Goal: Information Seeking & Learning: Learn about a topic

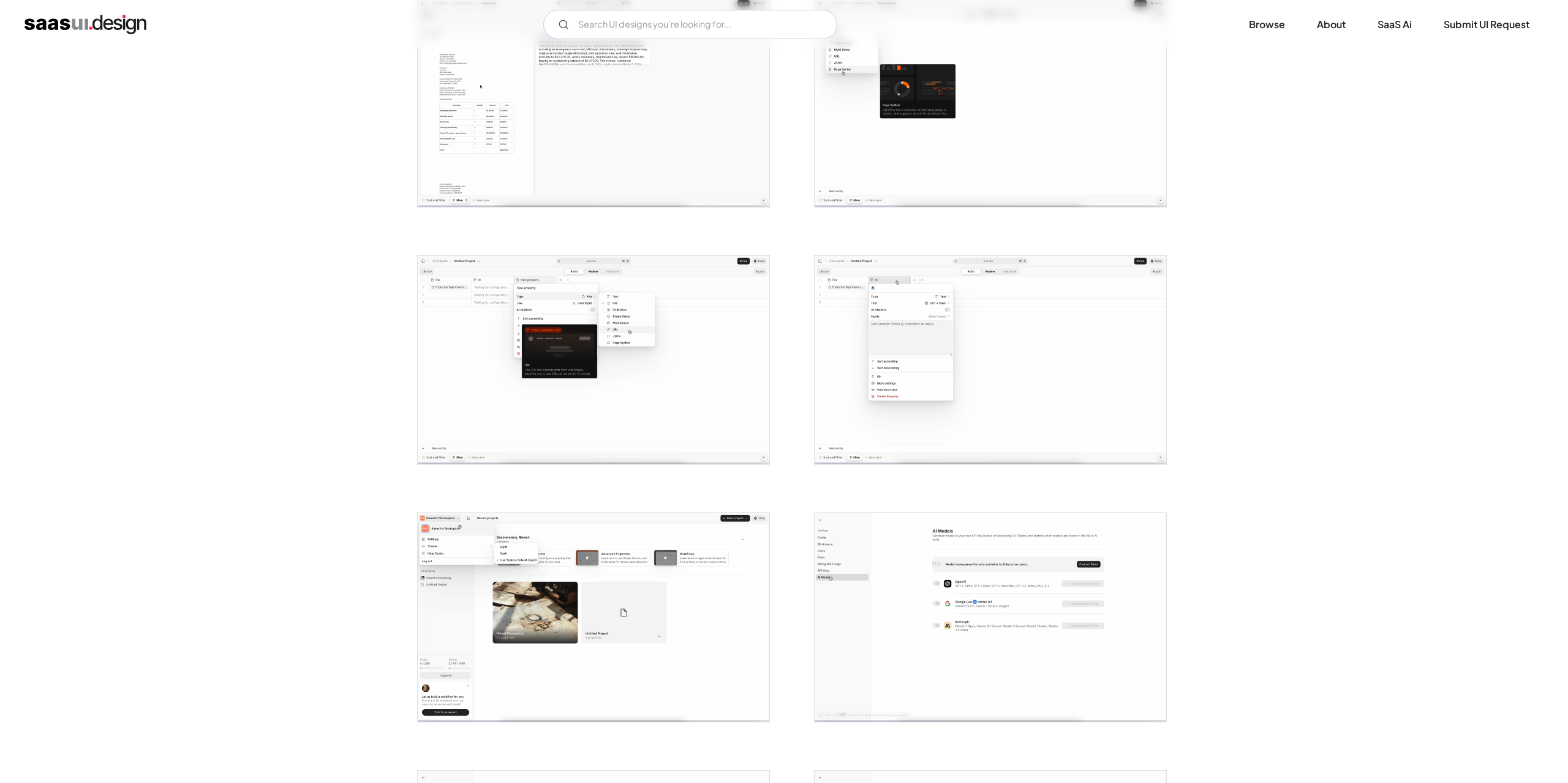
scroll to position [551, 0]
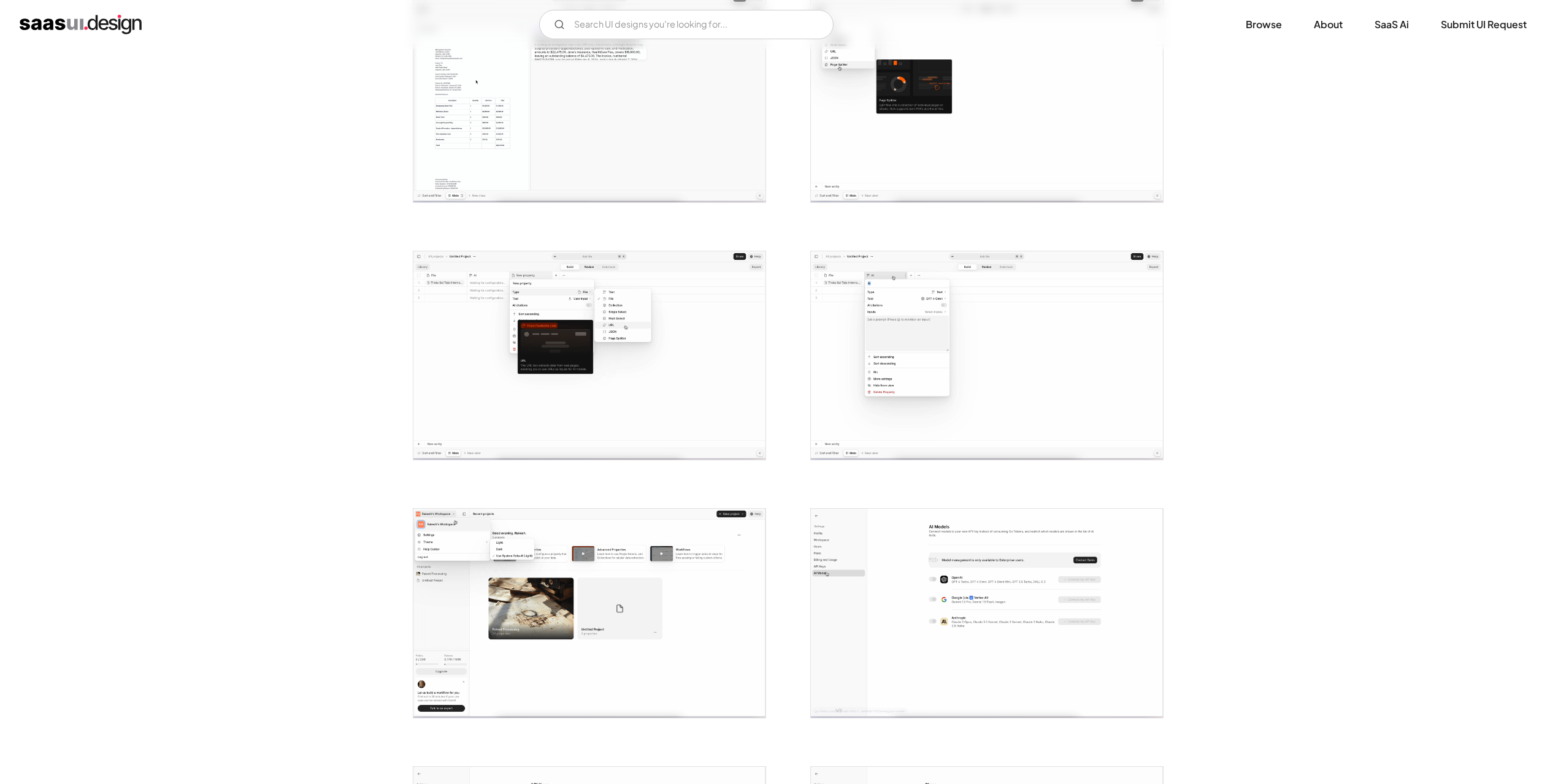
click at [663, 368] on img "open lightbox" at bounding box center [590, 356] width 352 height 209
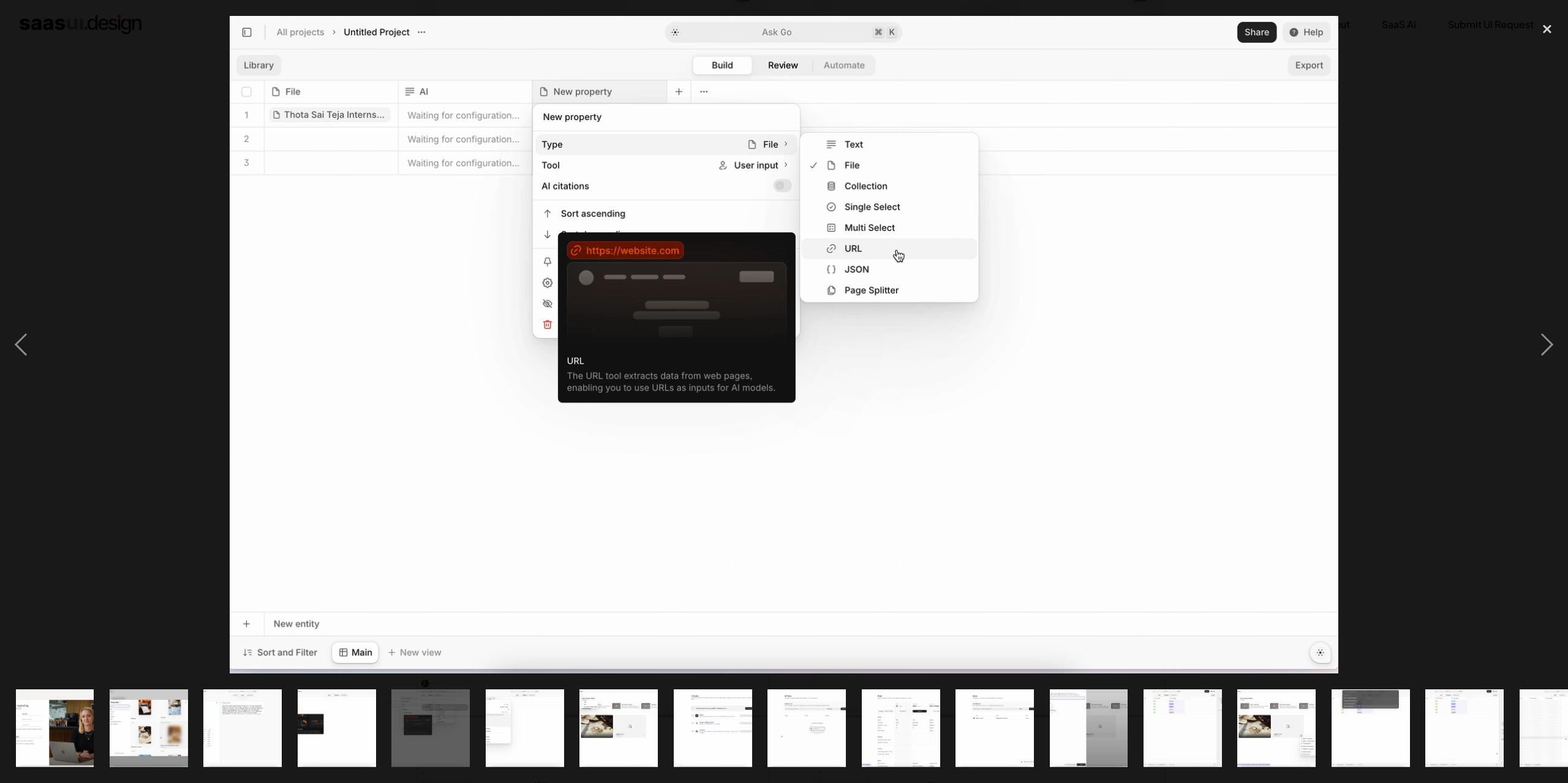
click at [1414, 178] on div at bounding box center [784, 344] width 1568 height 658
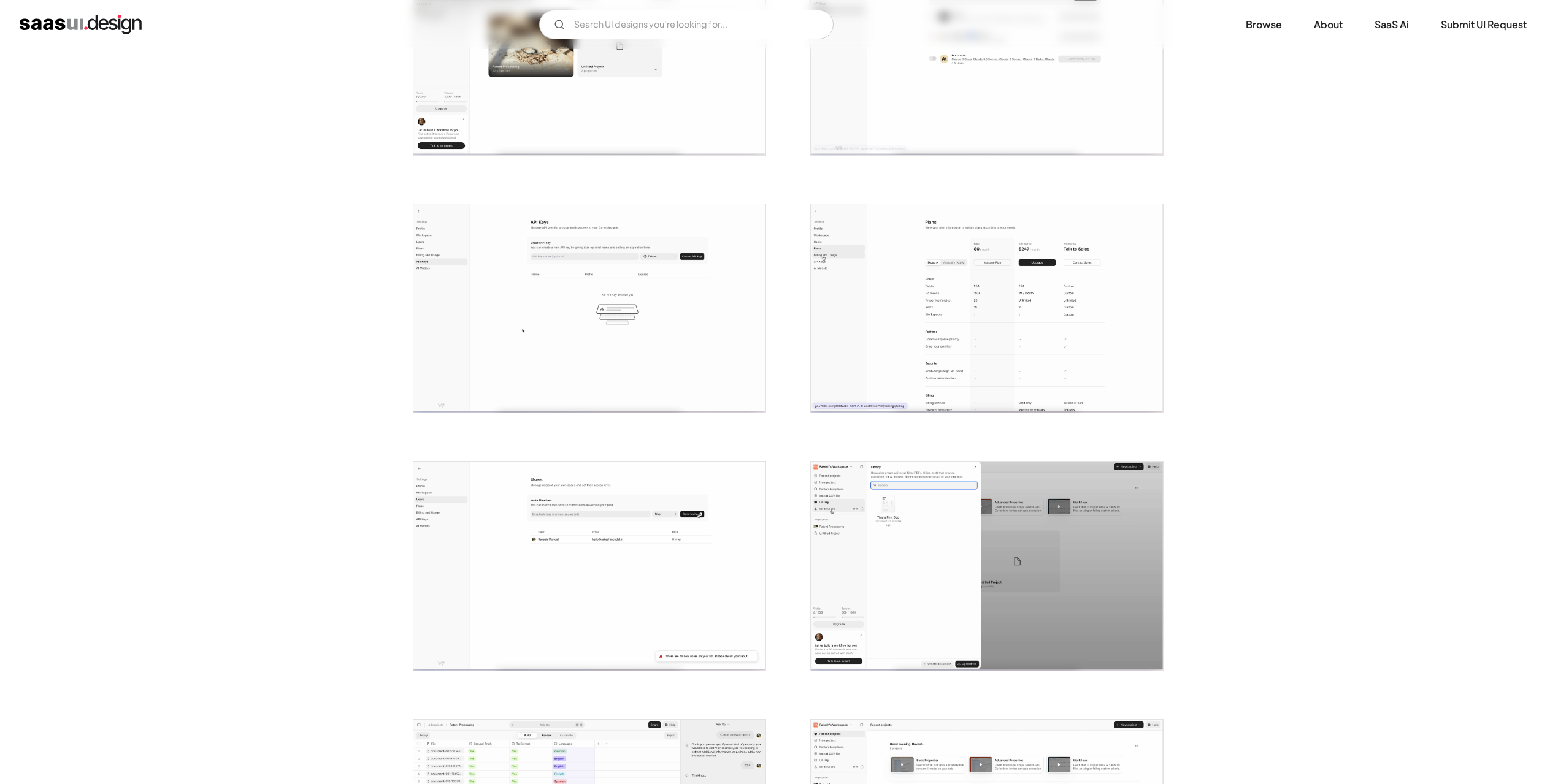
scroll to position [1104, 0]
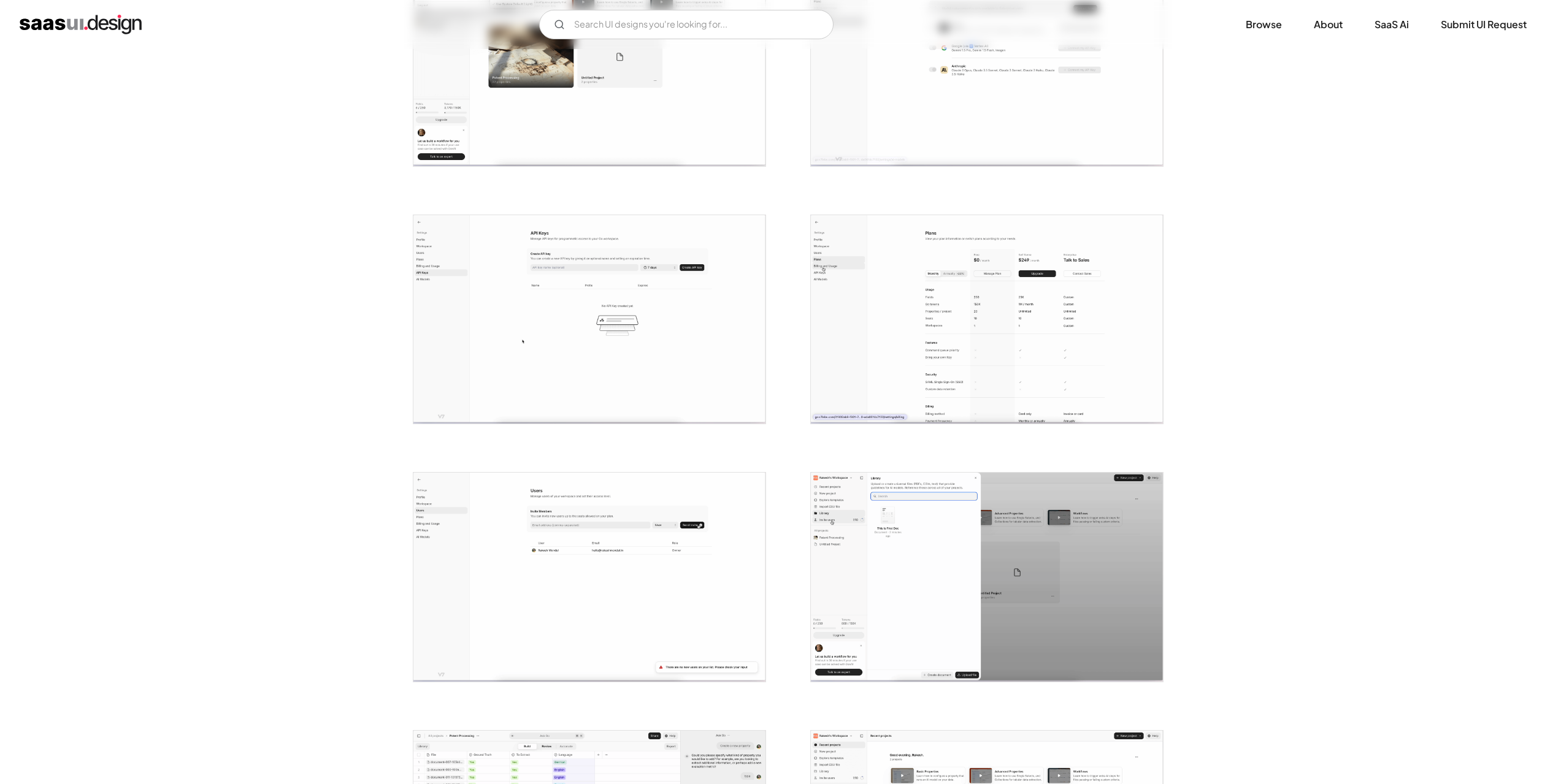
click at [99, 28] on img "home" at bounding box center [80, 24] width 122 height 19
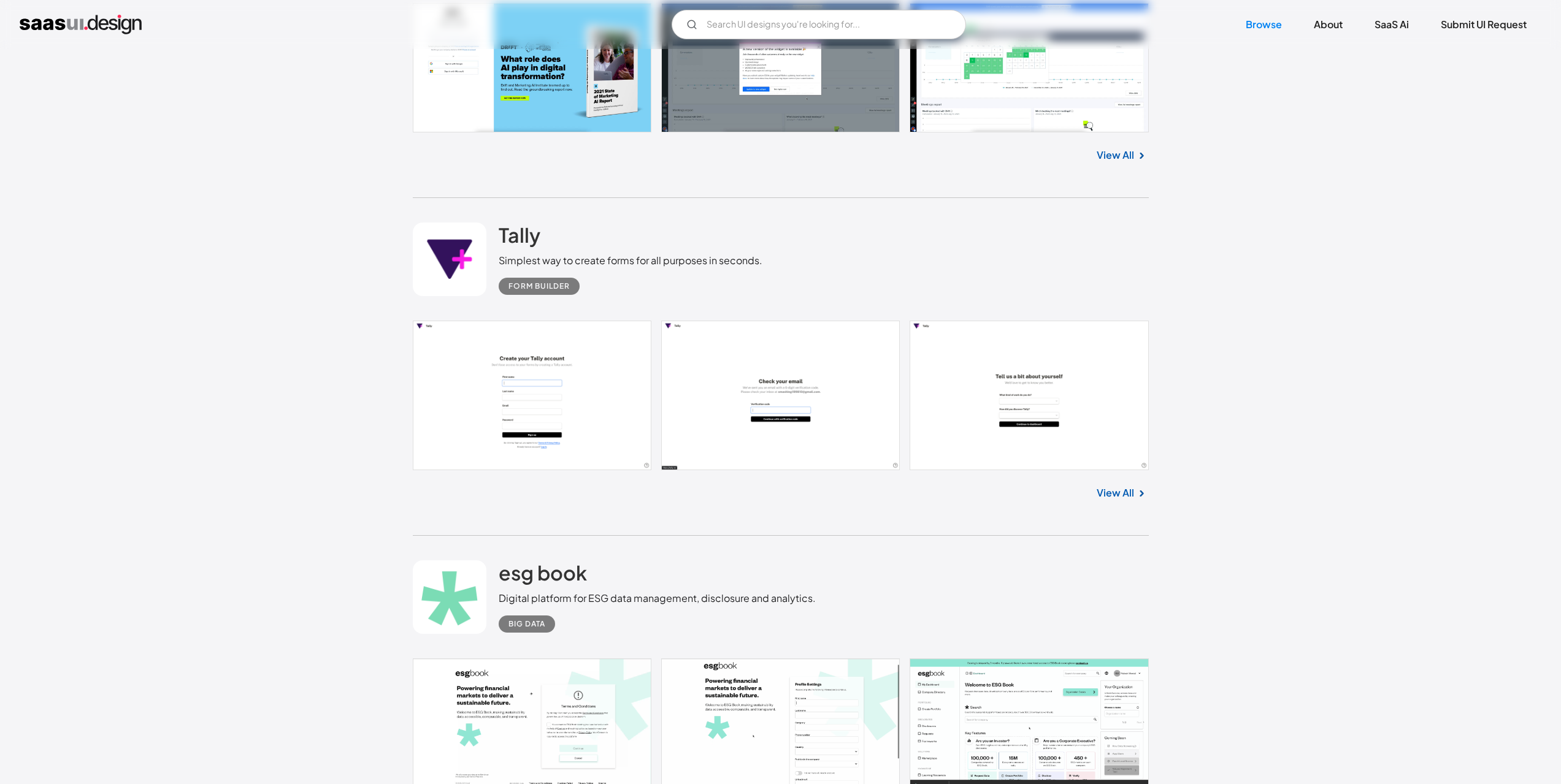
scroll to position [1288, 0]
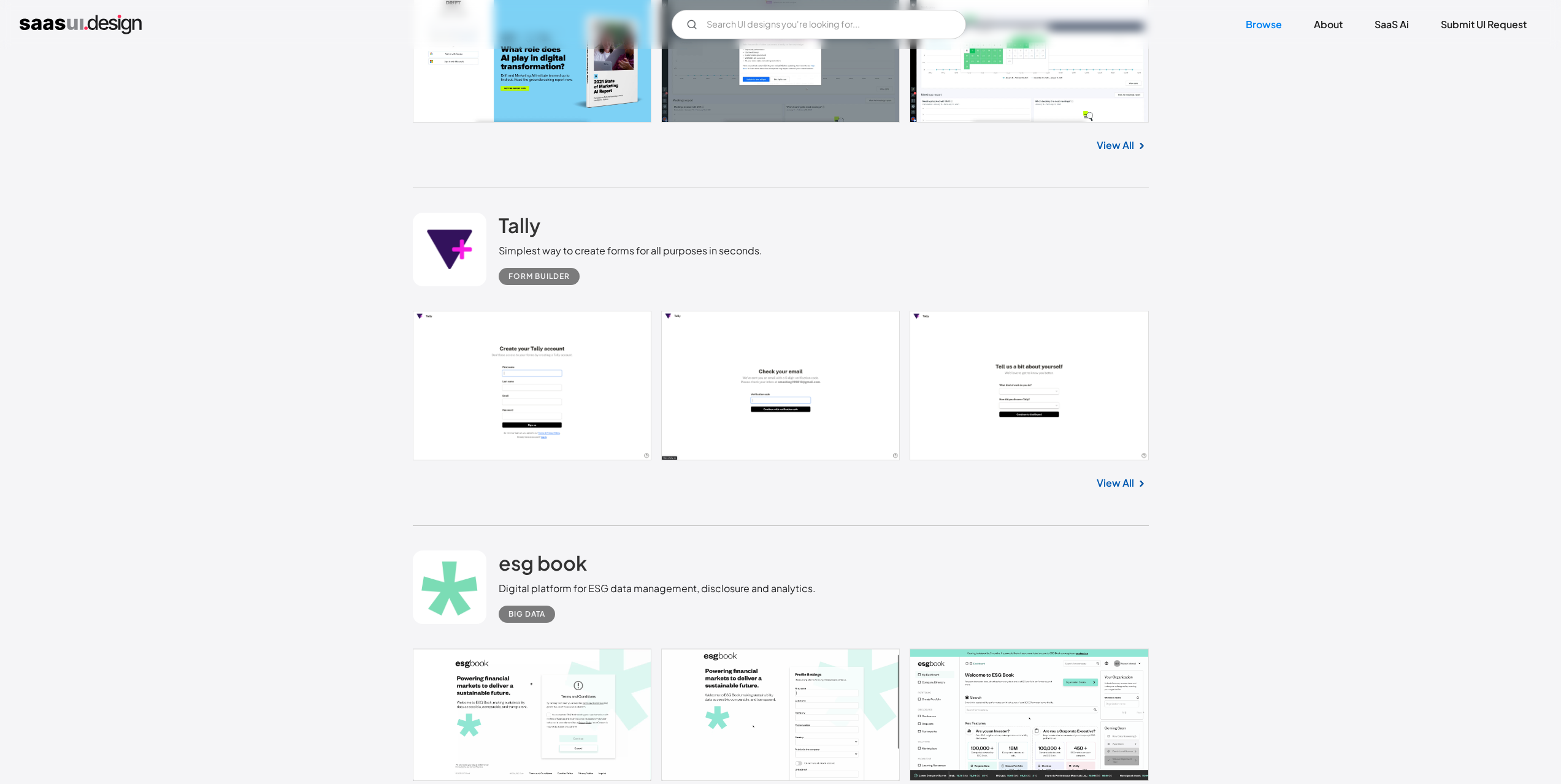
click at [530, 361] on link at bounding box center [781, 386] width 736 height 150
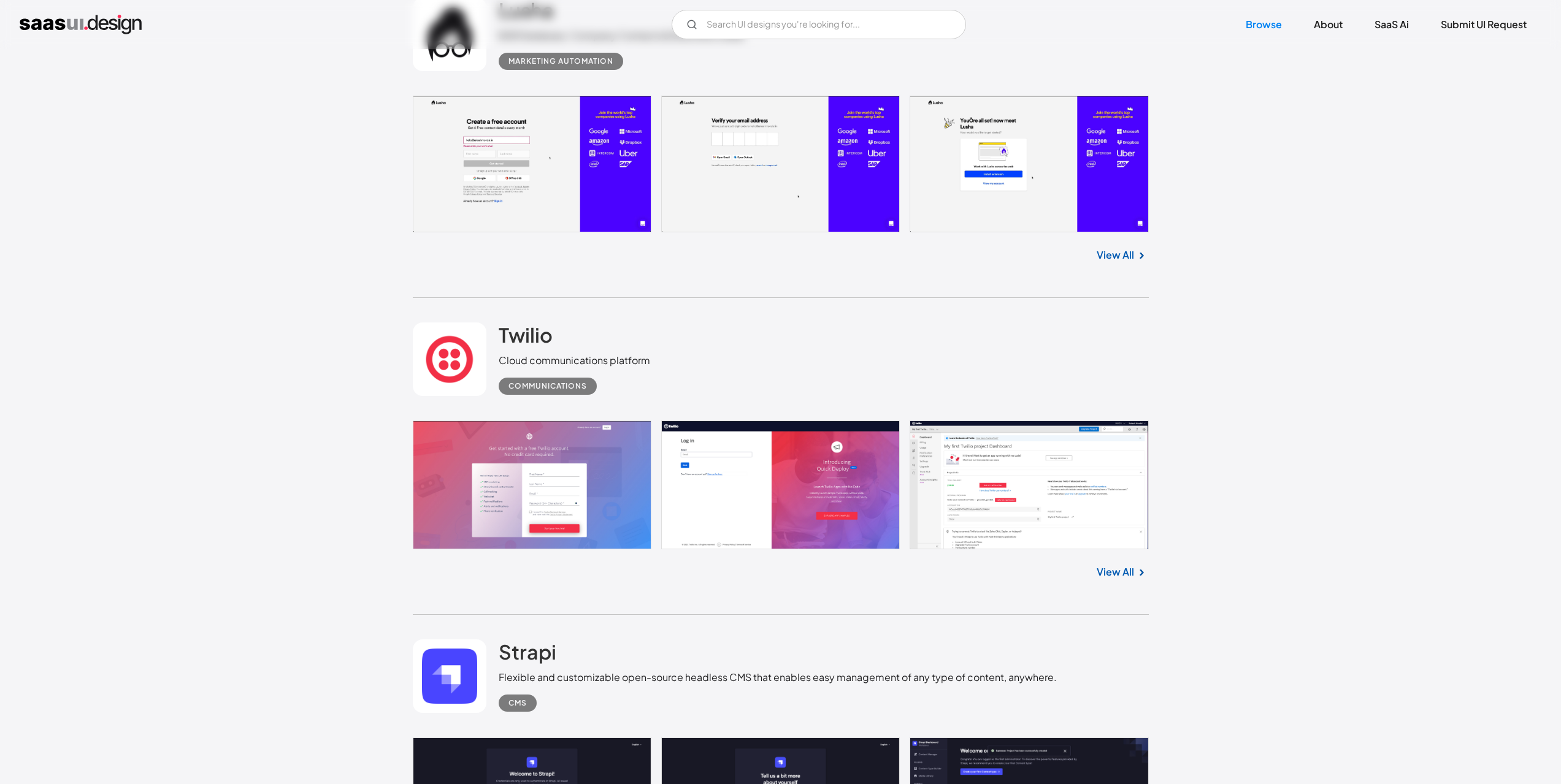
scroll to position [2821, 0]
click at [544, 193] on link at bounding box center [781, 163] width 736 height 137
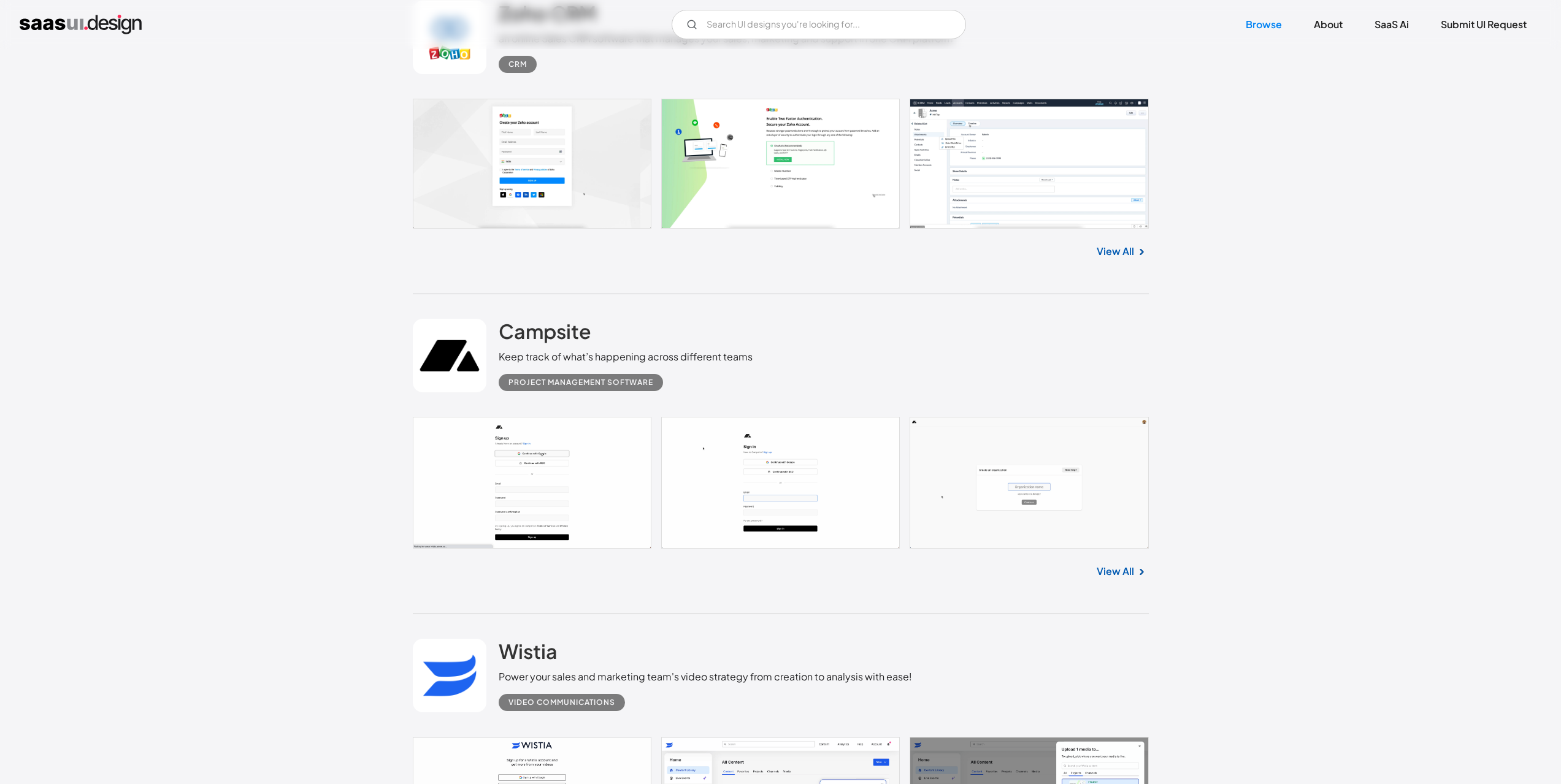
scroll to position [3801, 0]
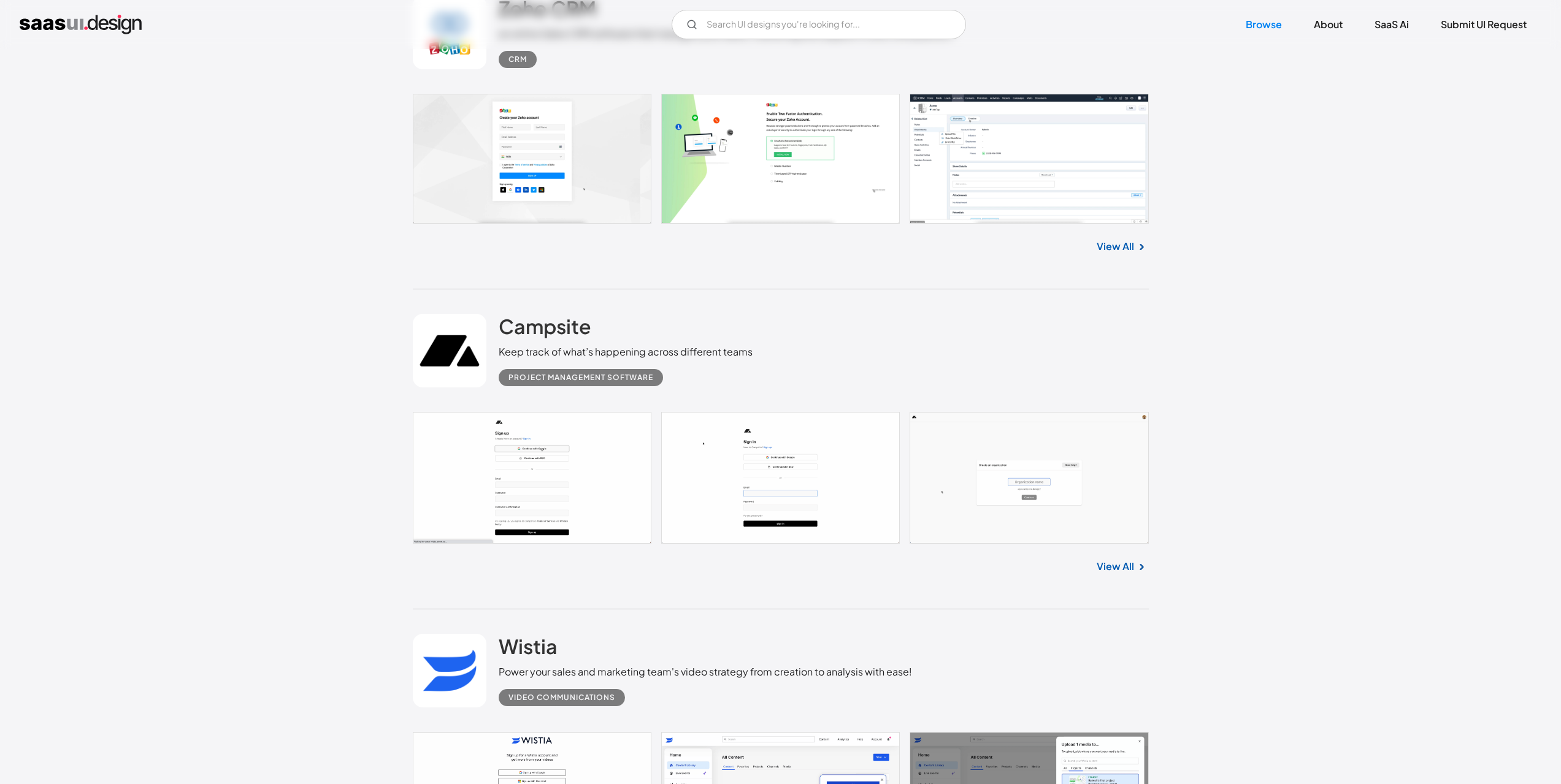
click at [578, 441] on link at bounding box center [781, 478] width 736 height 132
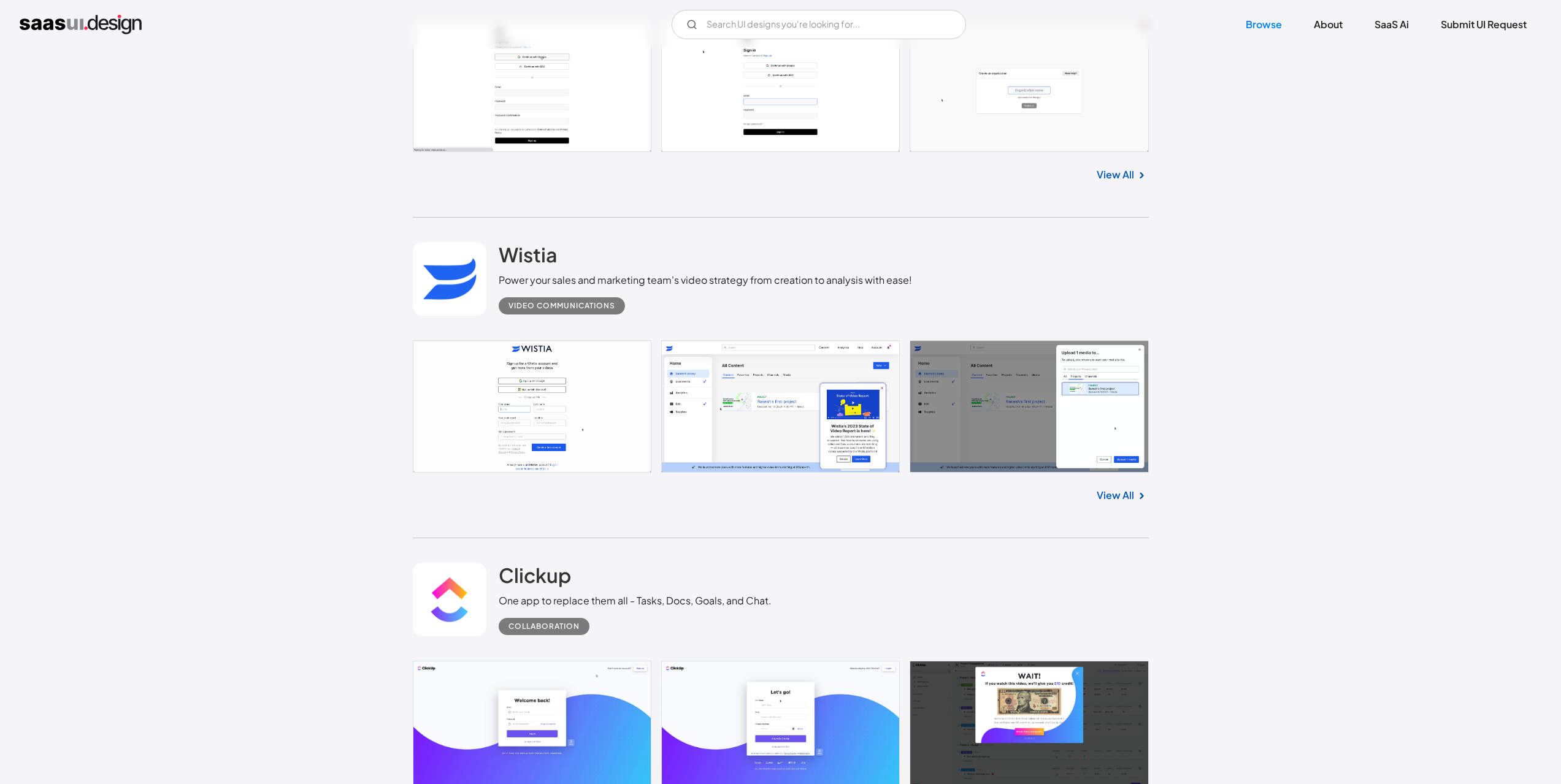
scroll to position [4230, 0]
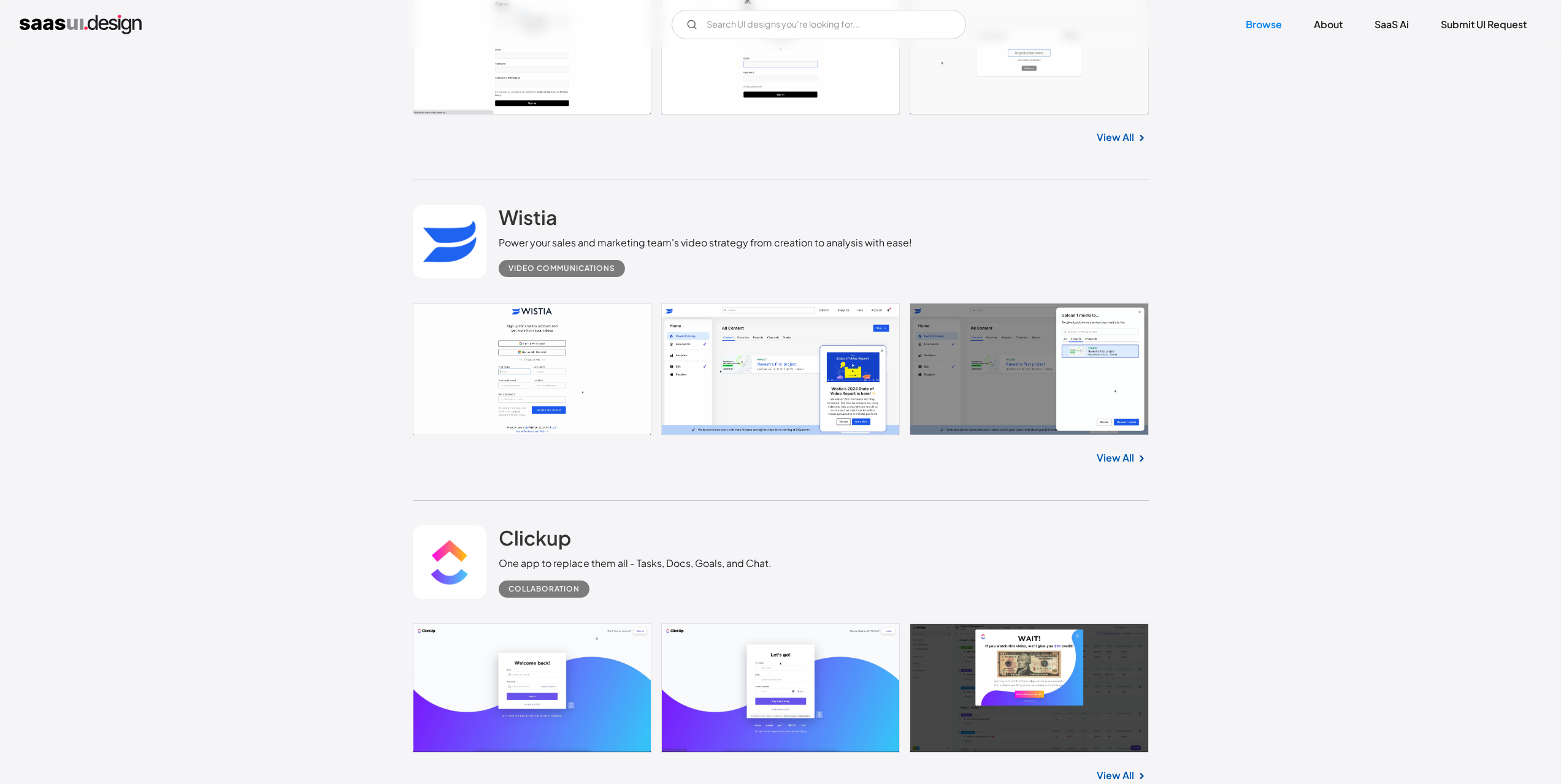
click at [553, 371] on link at bounding box center [781, 368] width 736 height 132
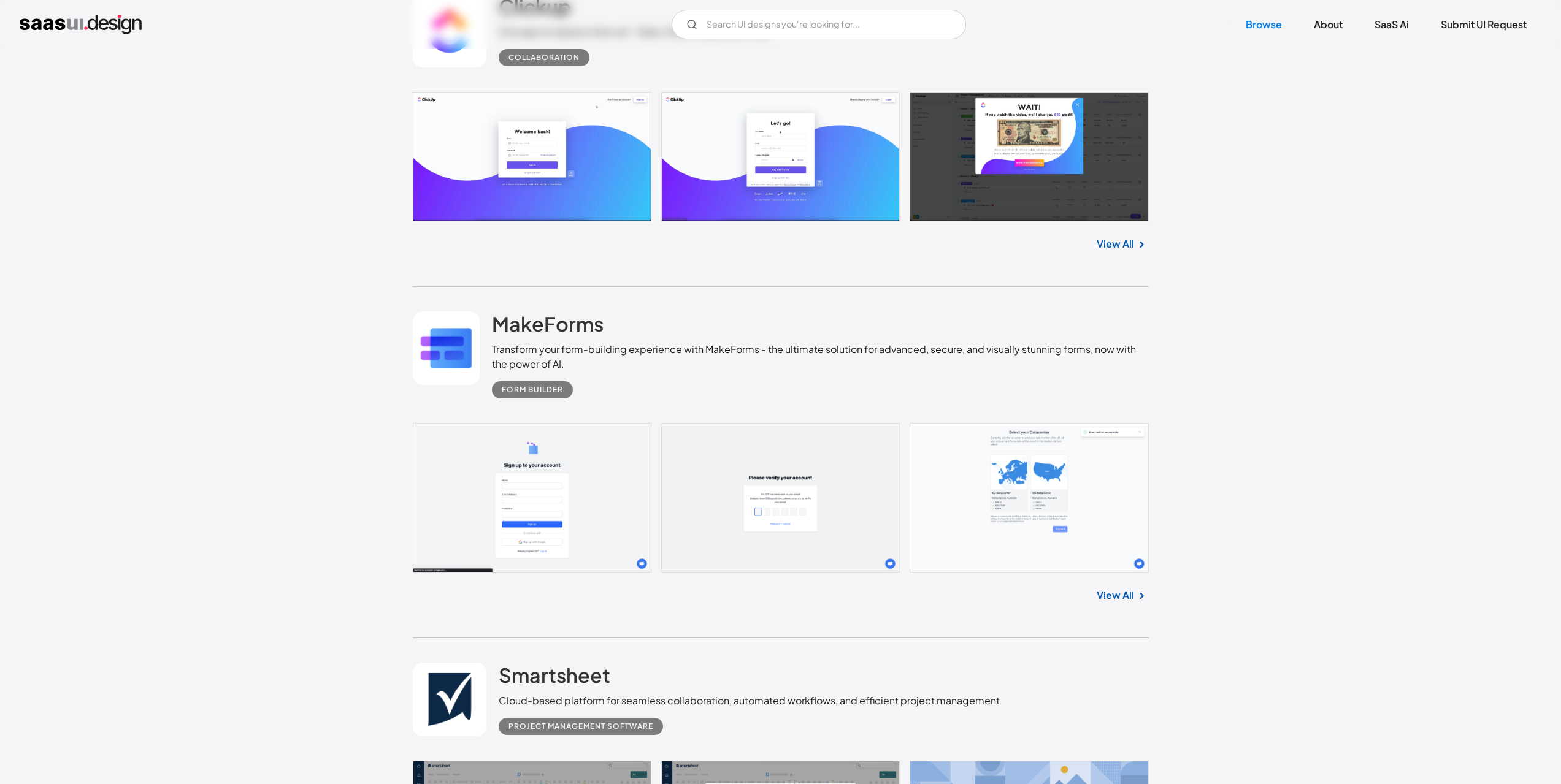
scroll to position [5027, 0]
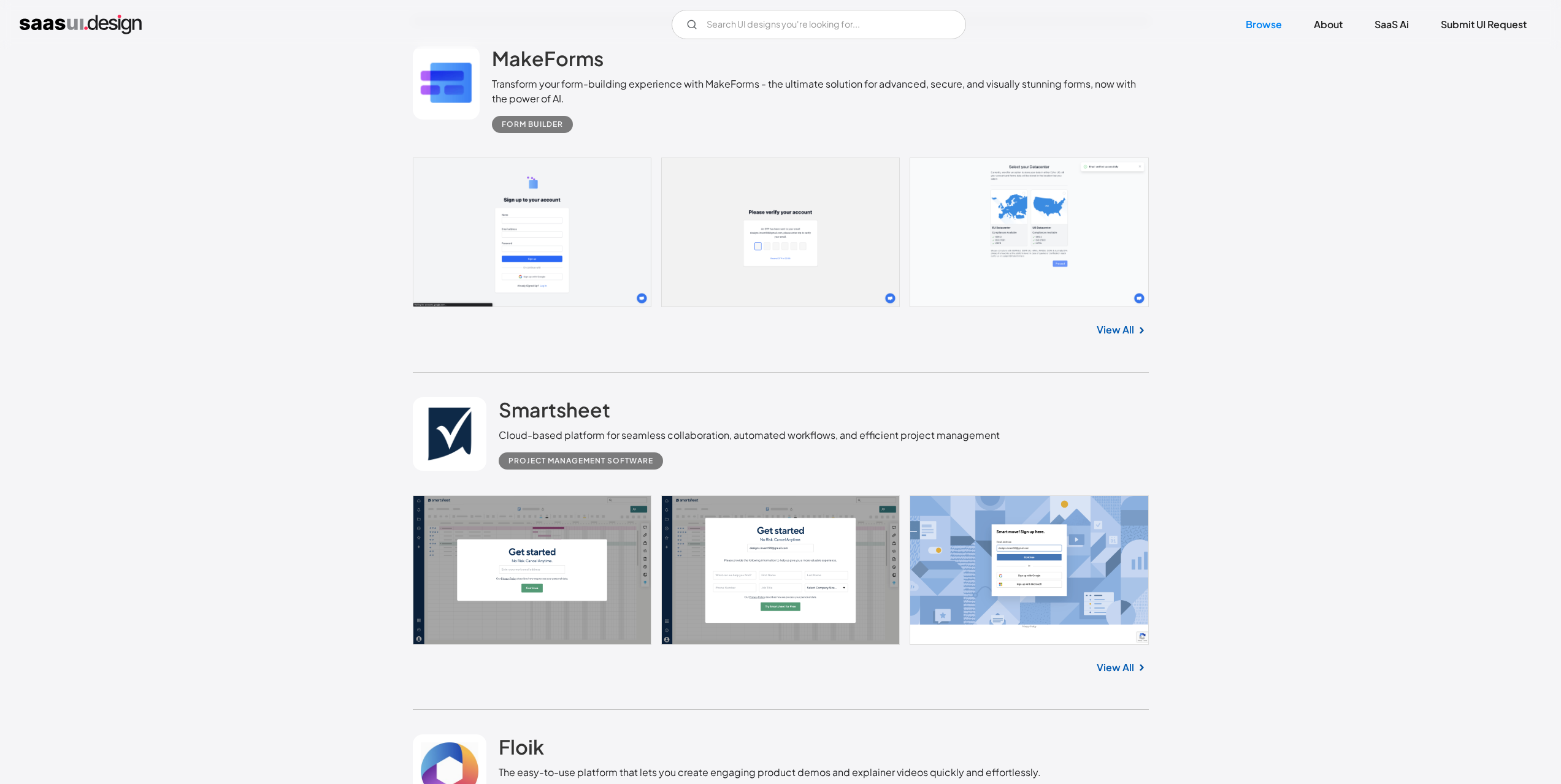
click at [603, 199] on link at bounding box center [781, 232] width 736 height 150
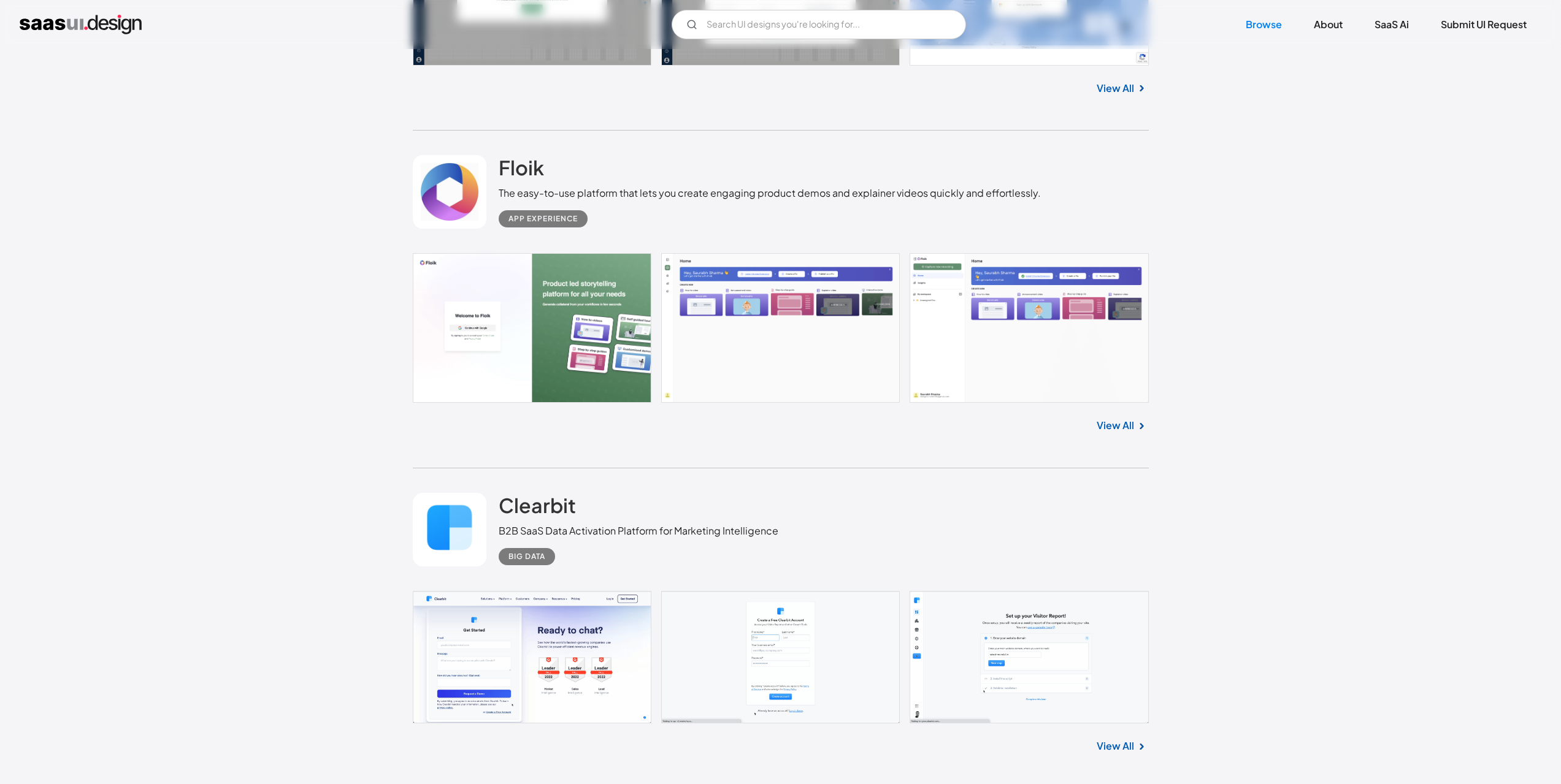
scroll to position [5886, 0]
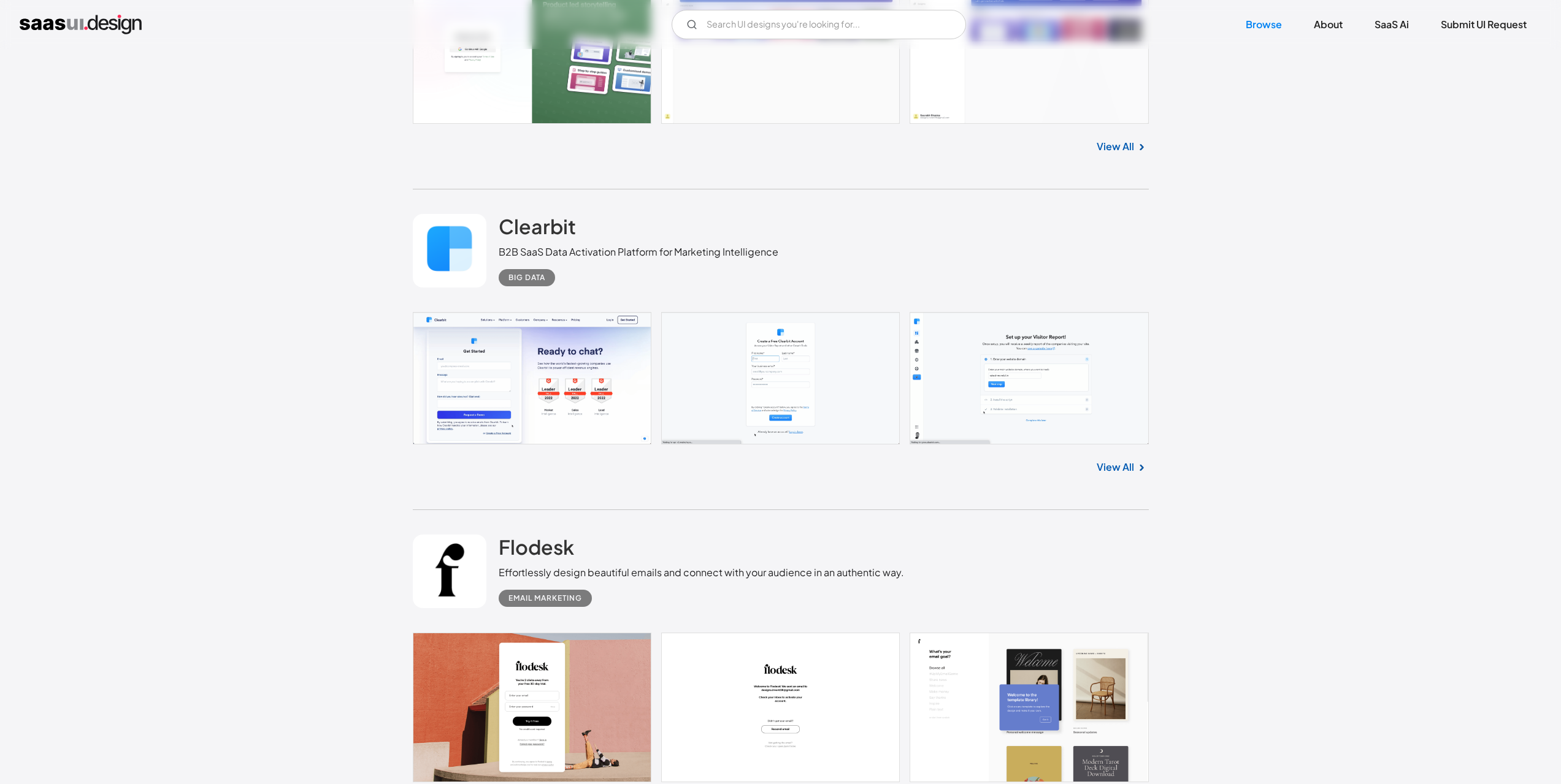
click at [930, 377] on link at bounding box center [781, 378] width 736 height 132
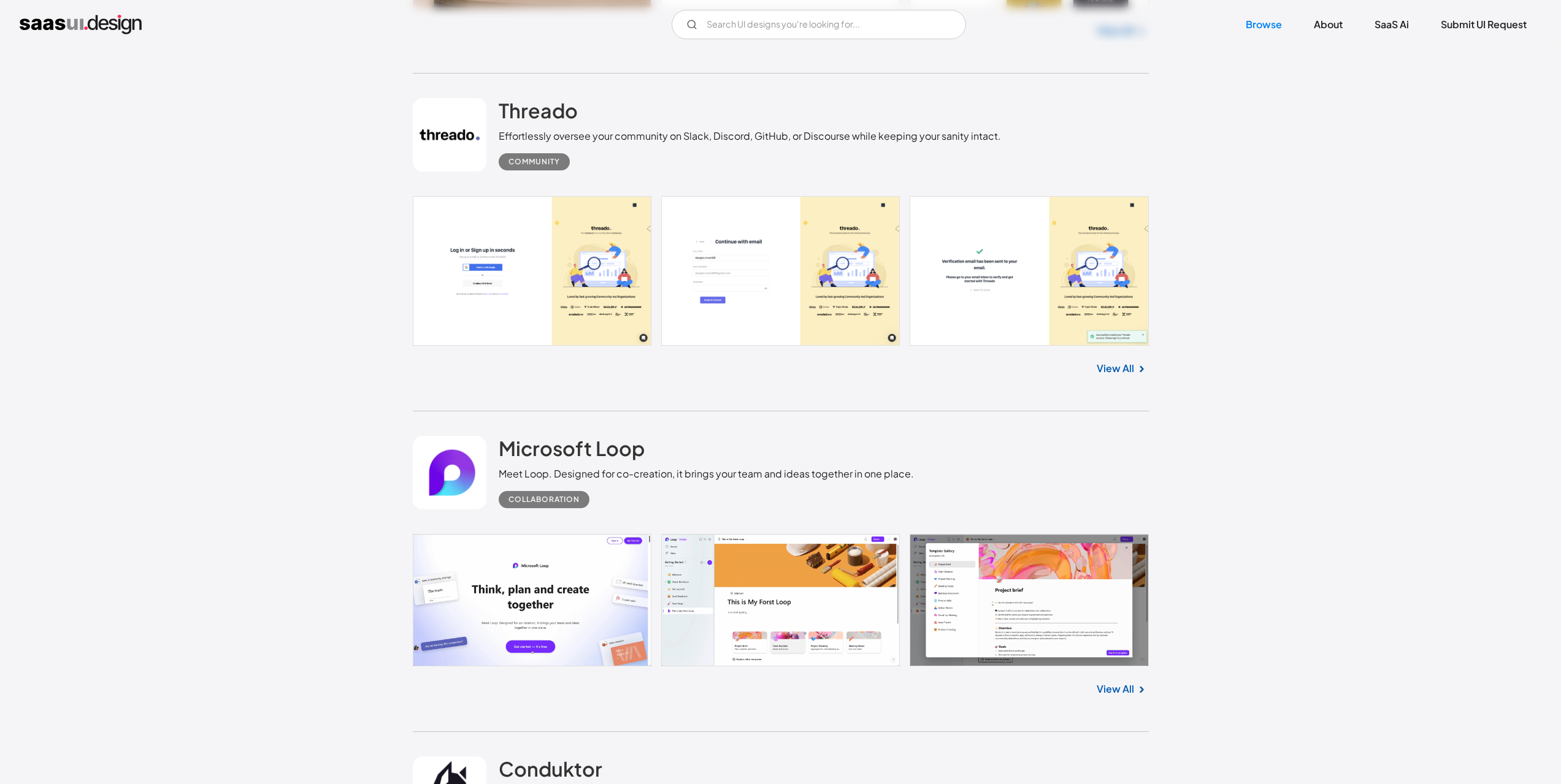
scroll to position [6744, 0]
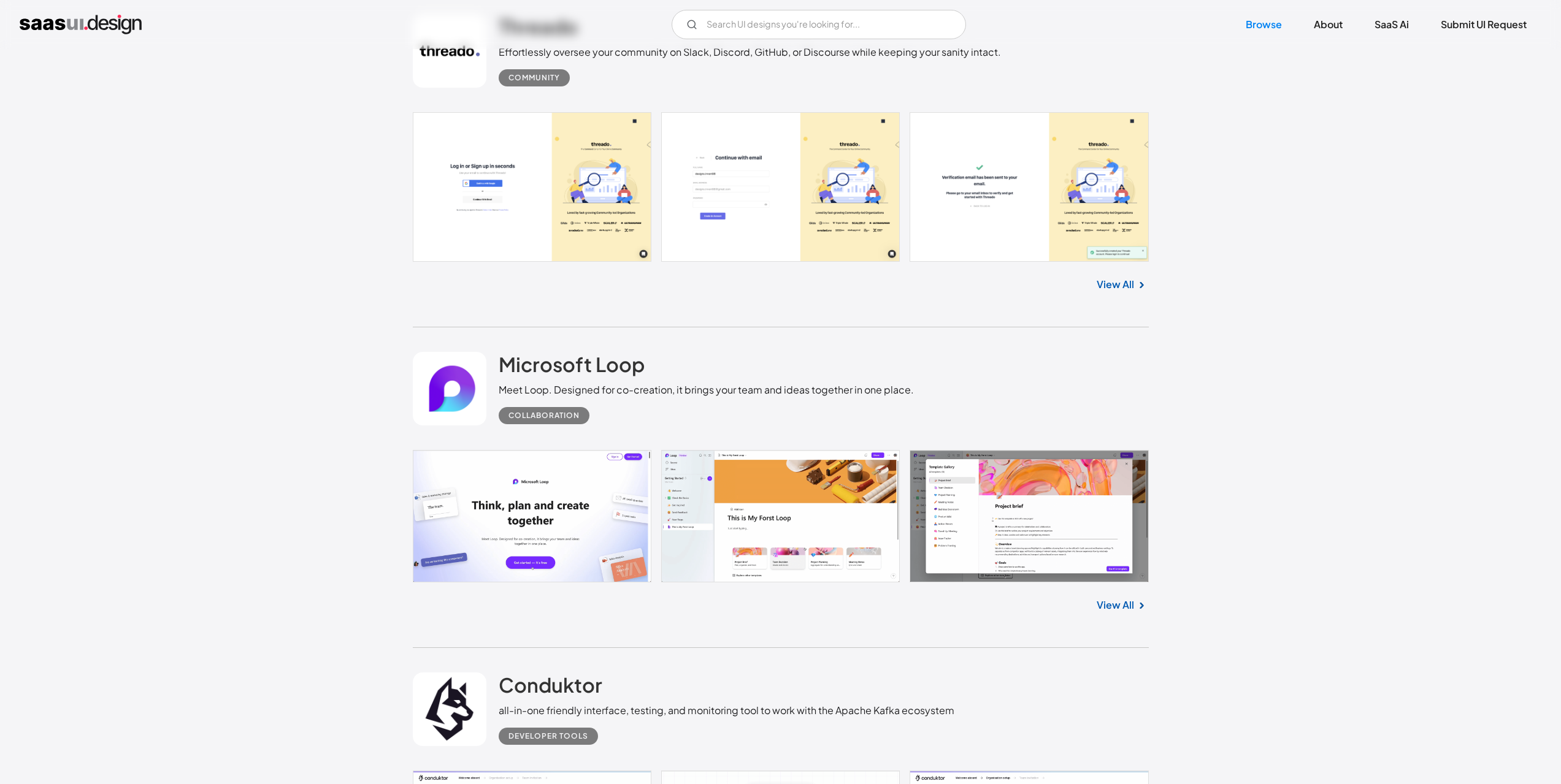
click at [533, 519] on link at bounding box center [781, 516] width 736 height 133
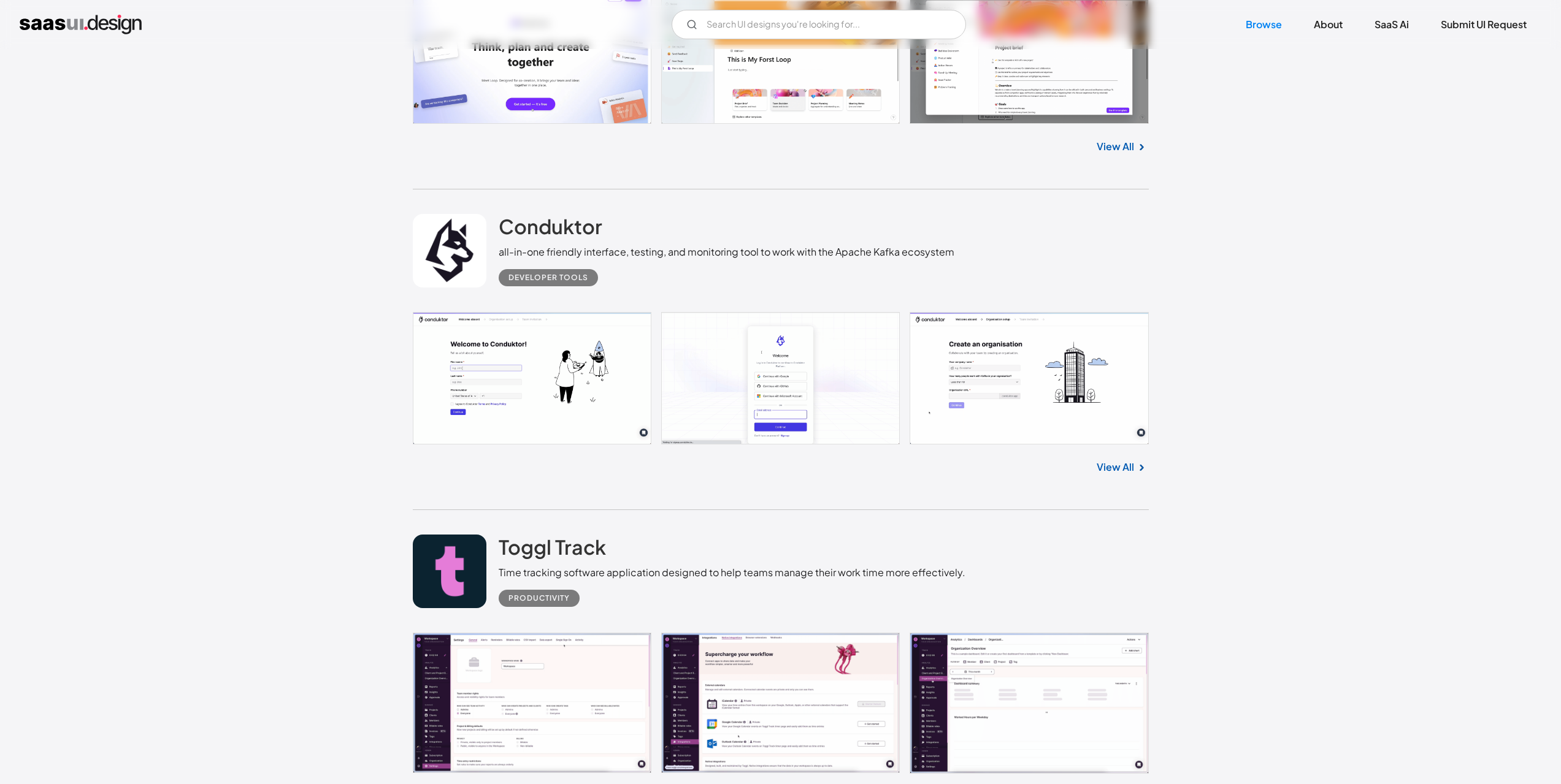
scroll to position [7480, 0]
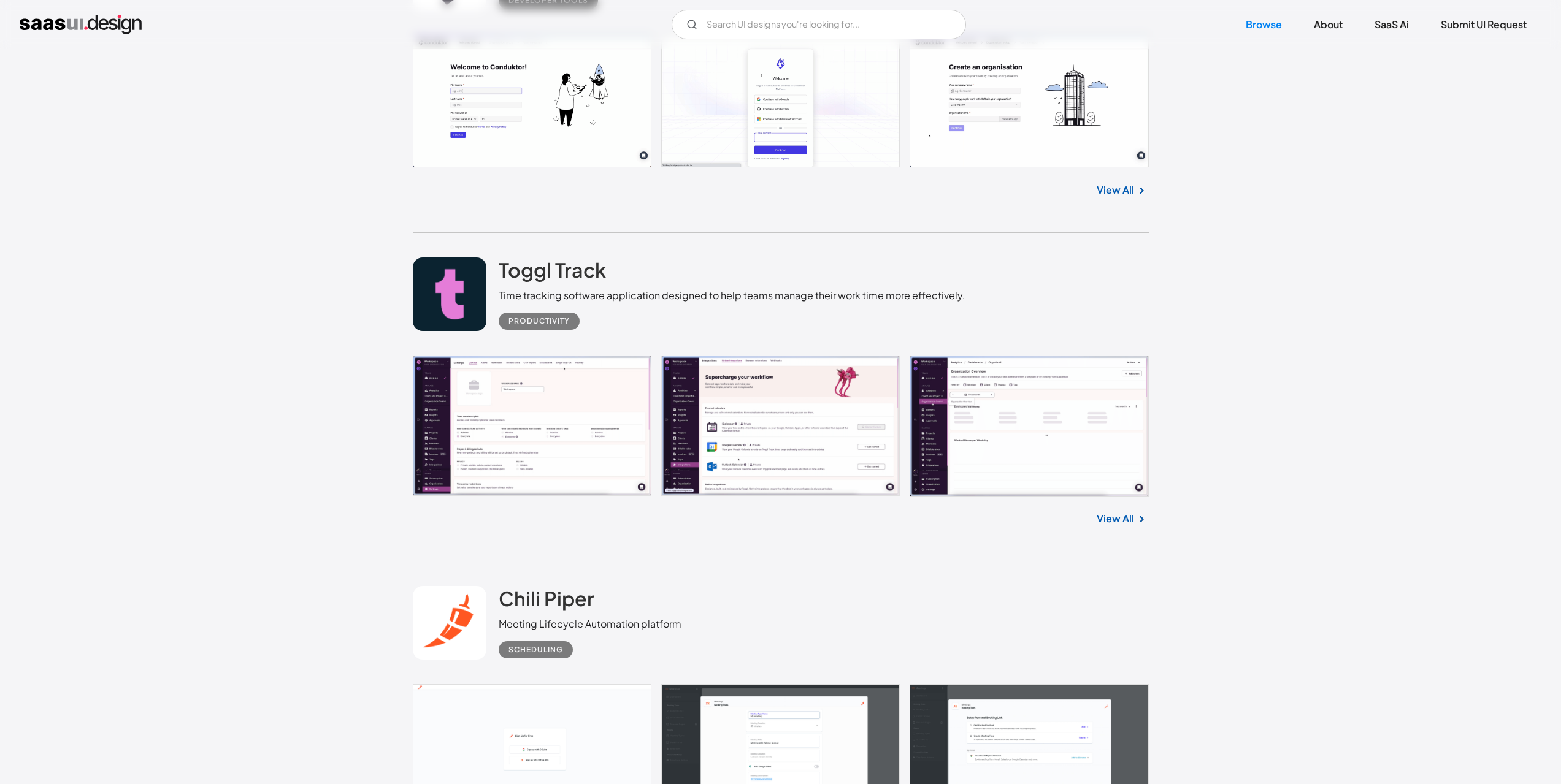
click at [543, 127] on link at bounding box center [781, 101] width 736 height 132
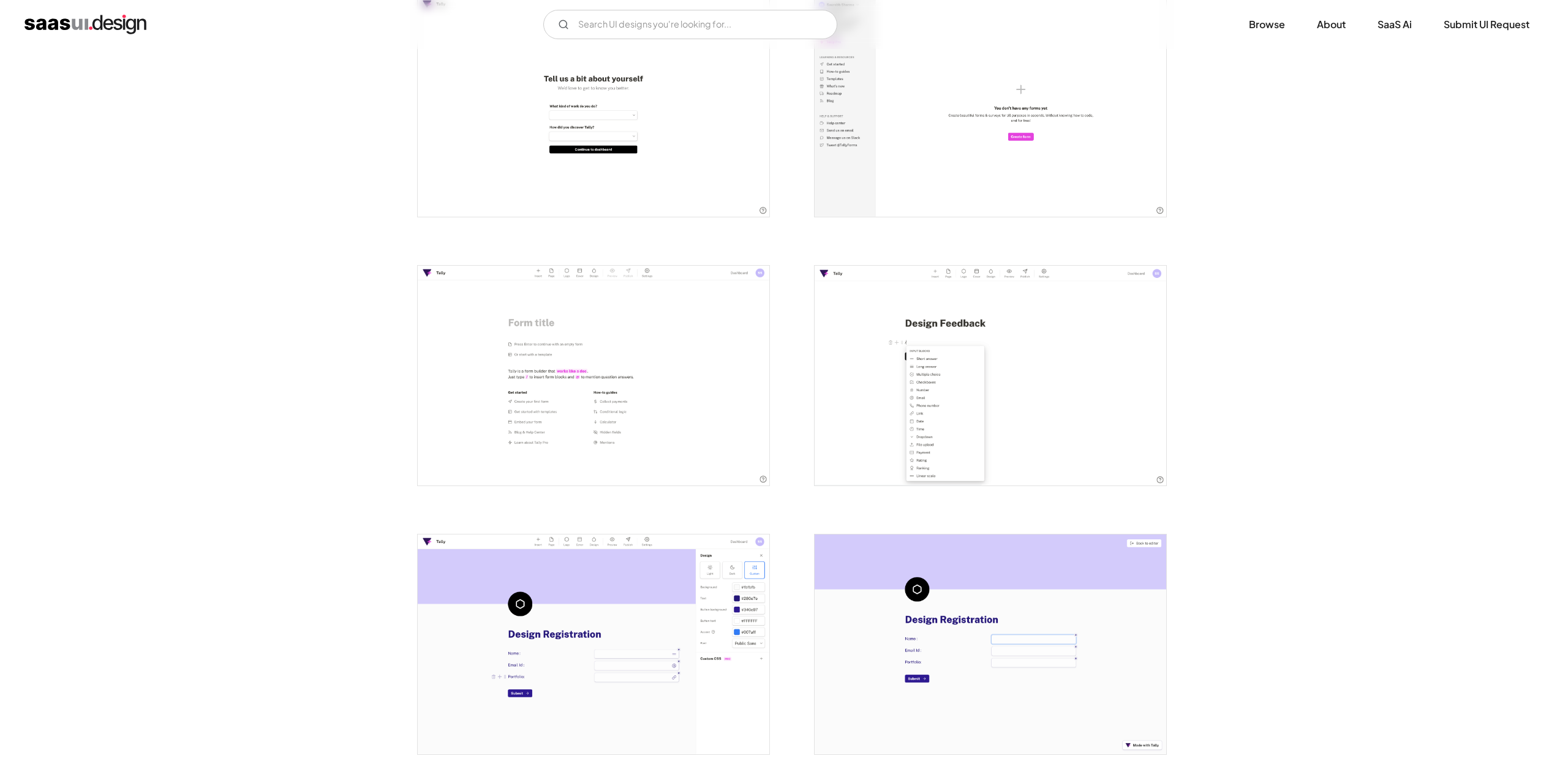
scroll to position [735, 0]
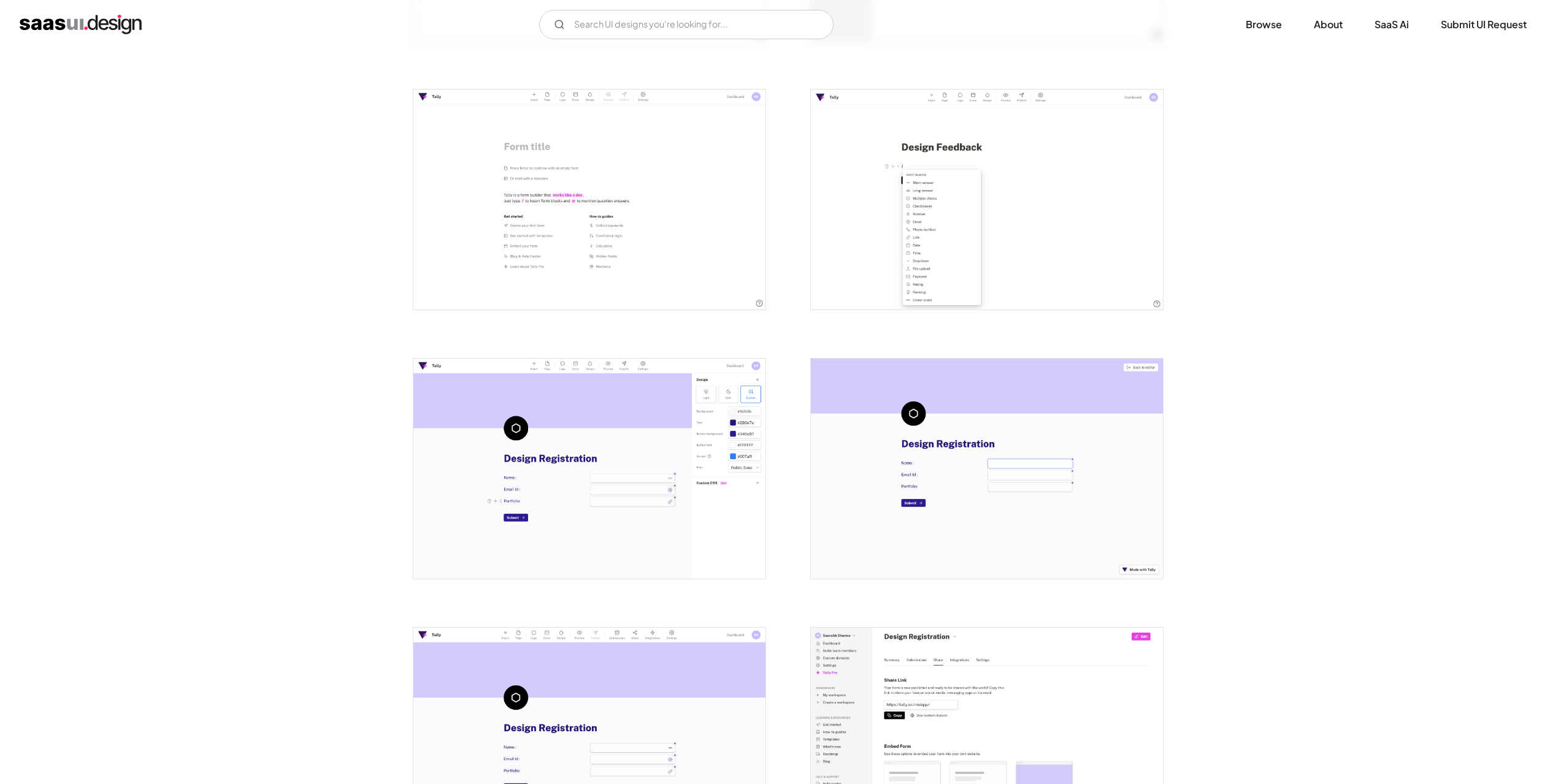
click at [899, 259] on img "open lightbox" at bounding box center [987, 200] width 352 height 220
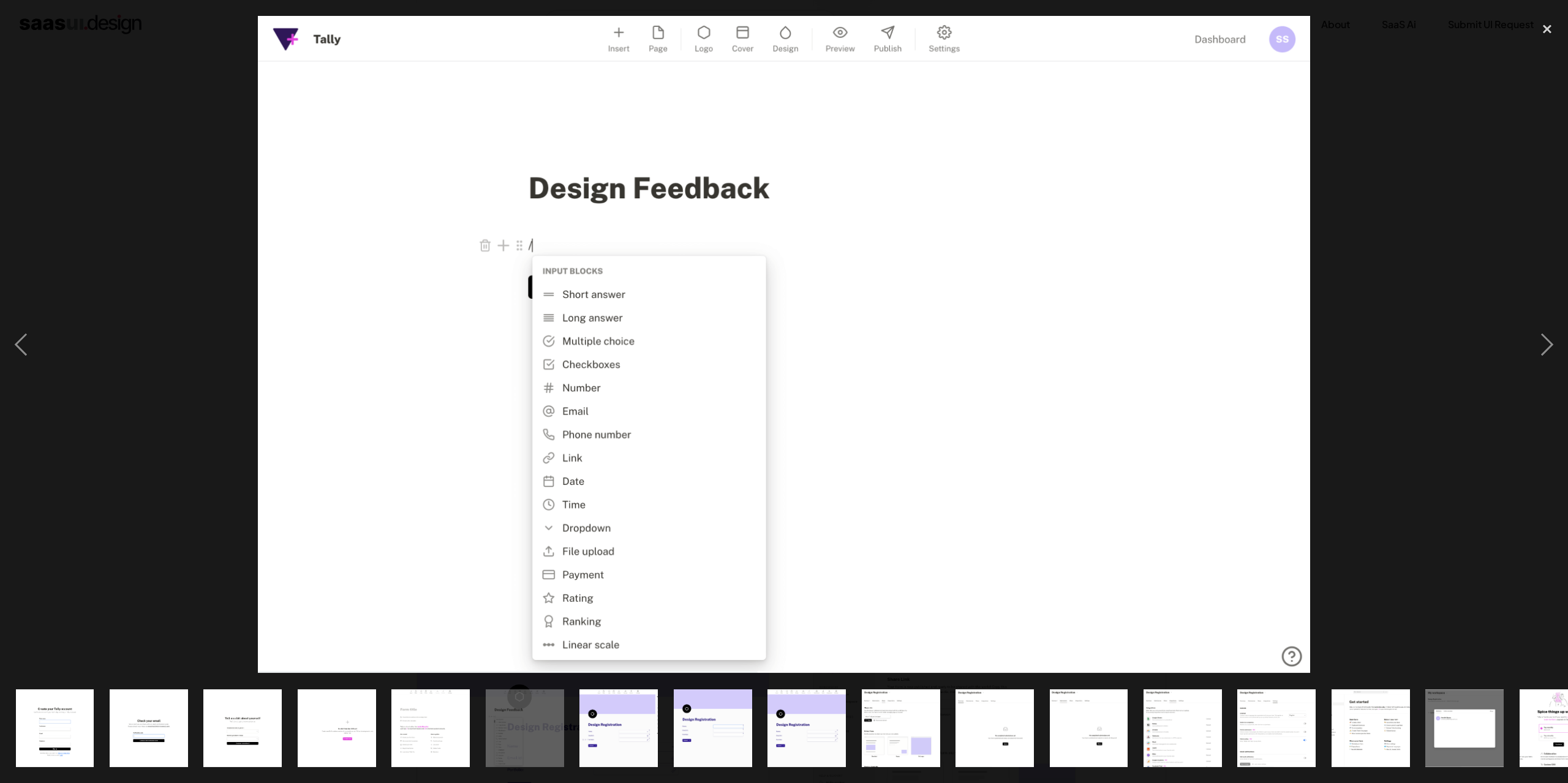
click at [104, 239] on div at bounding box center [784, 344] width 1568 height 658
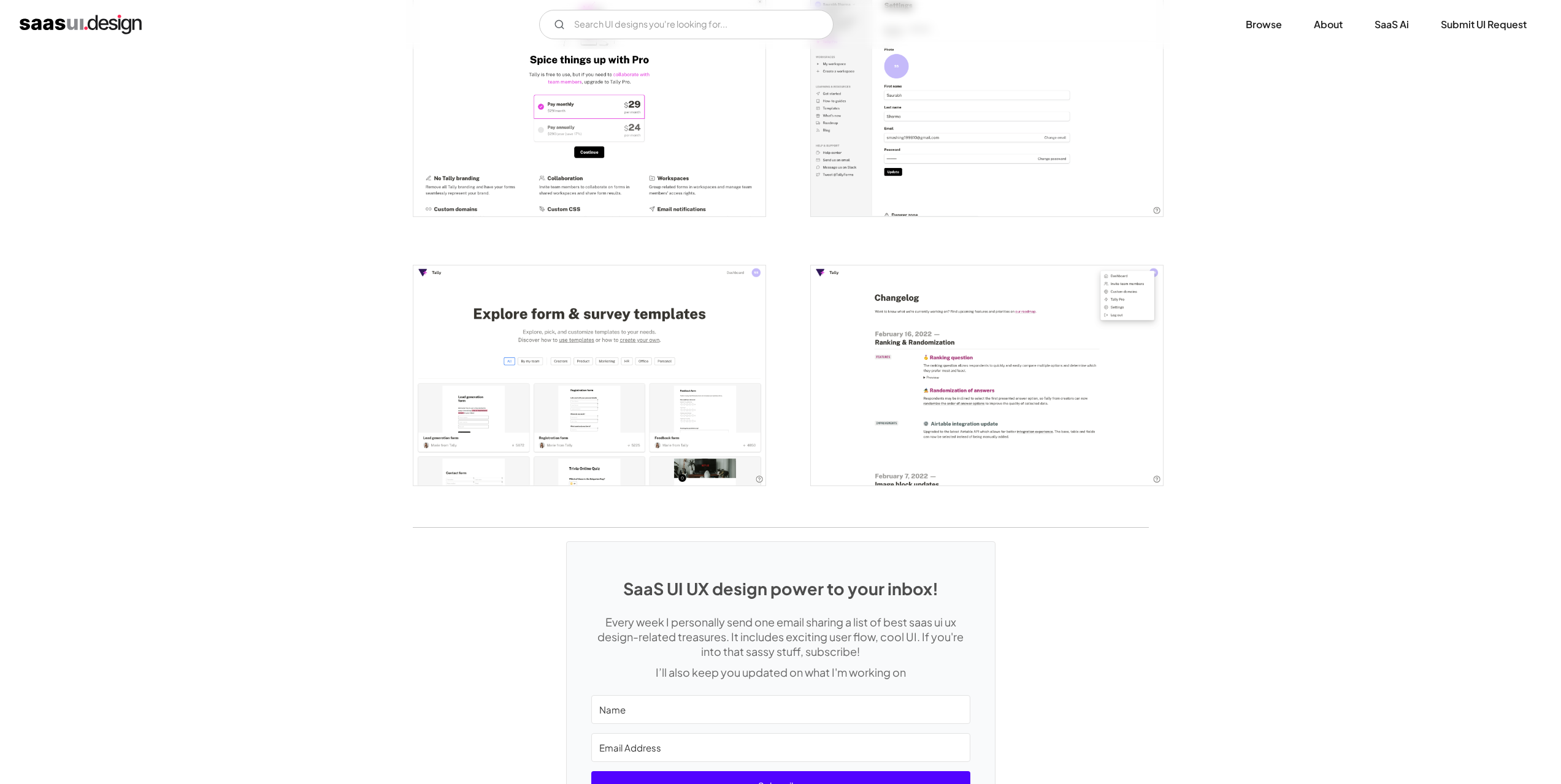
scroll to position [2590, 0]
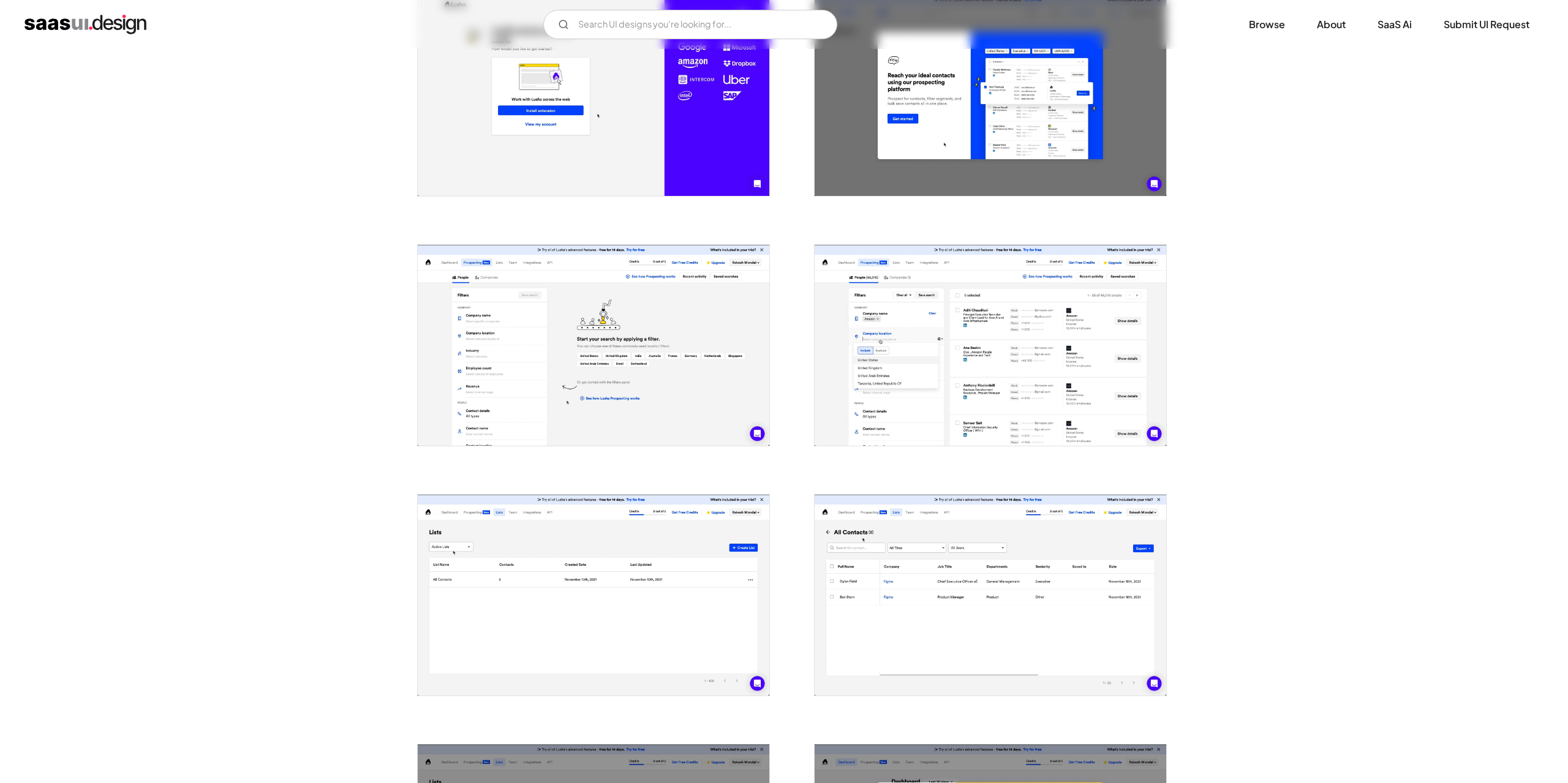
scroll to position [551, 0]
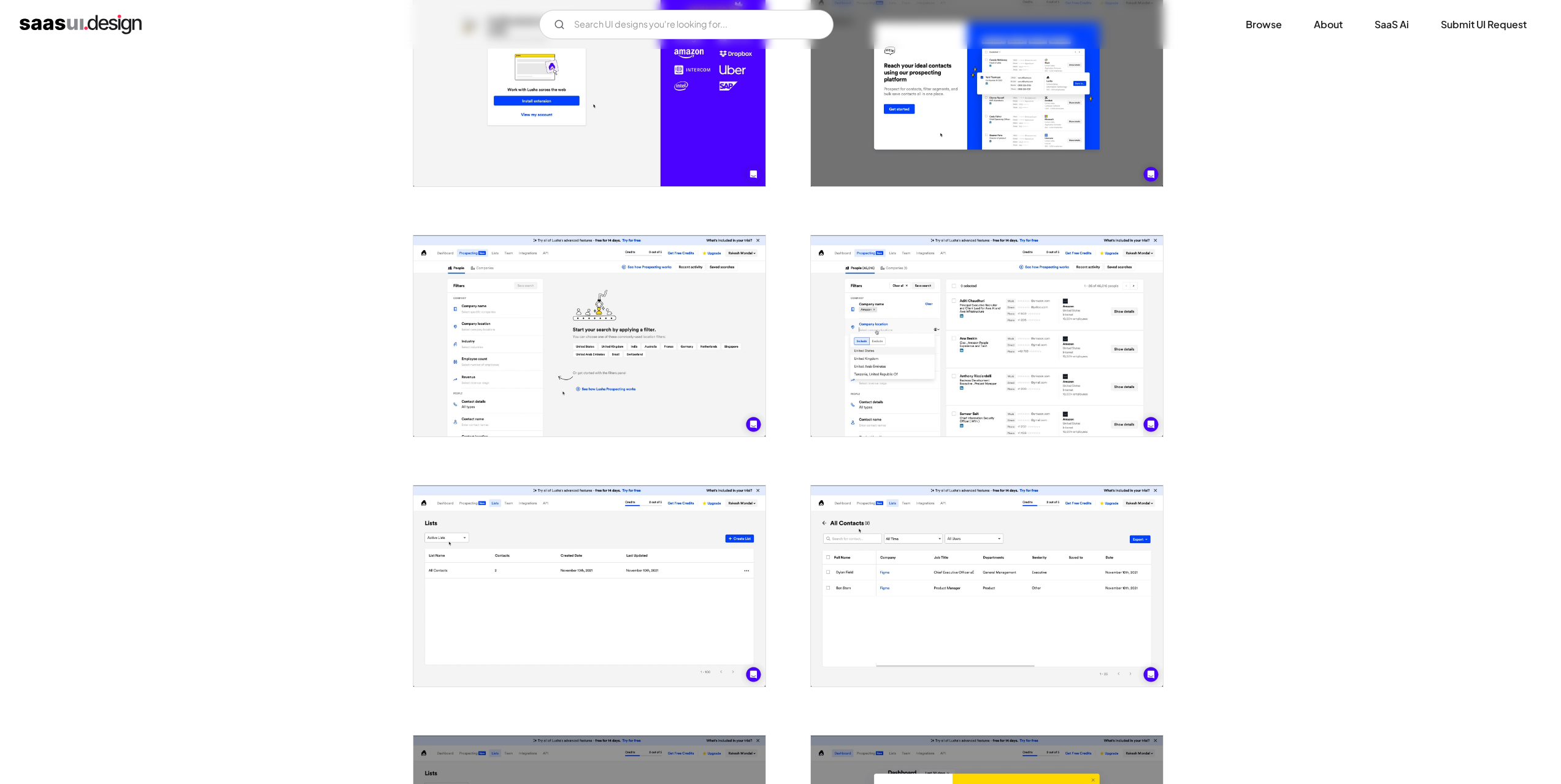
click at [651, 375] on img "open lightbox" at bounding box center [590, 335] width 352 height 201
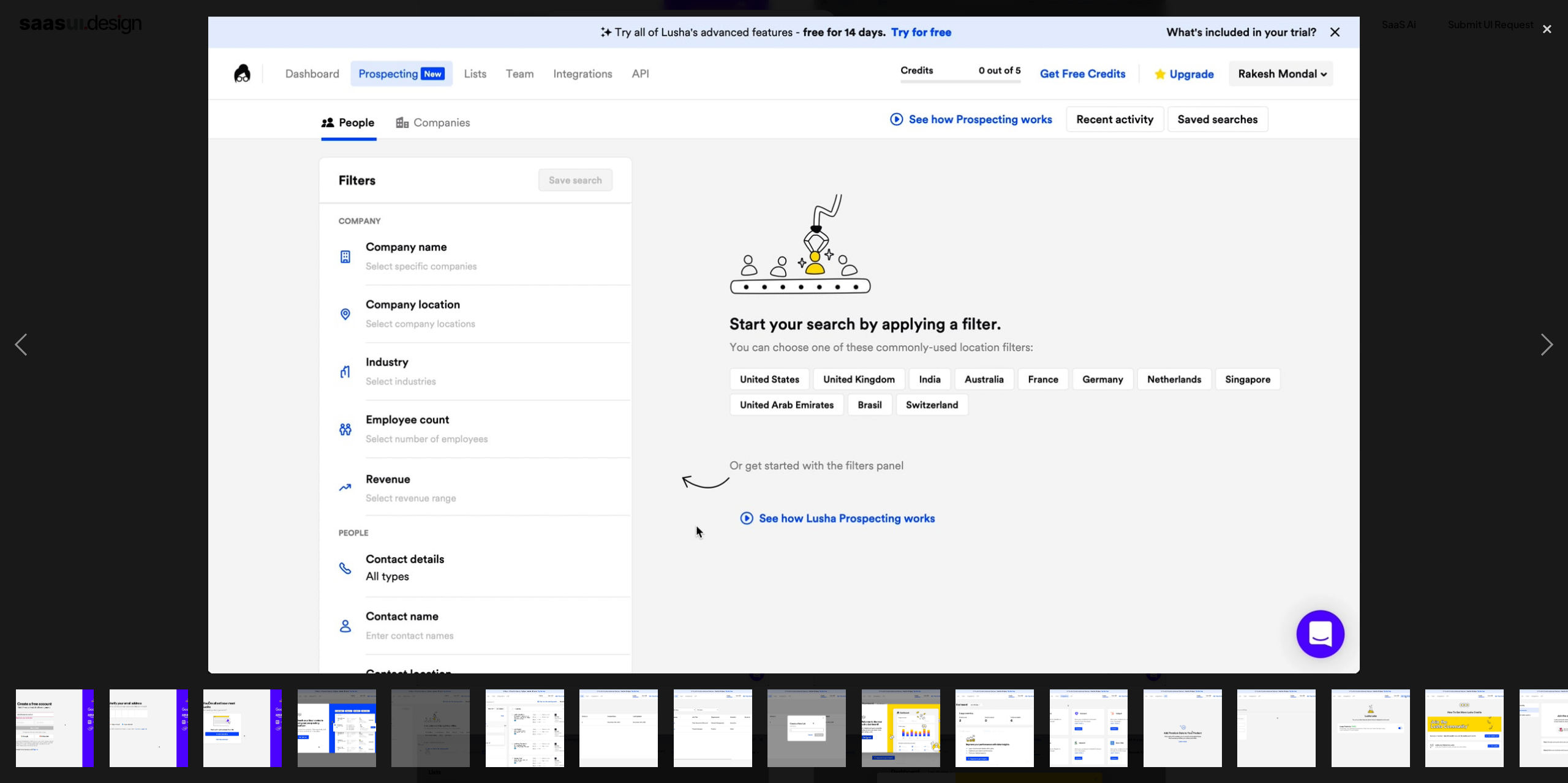
click at [133, 422] on div at bounding box center [784, 344] width 1568 height 658
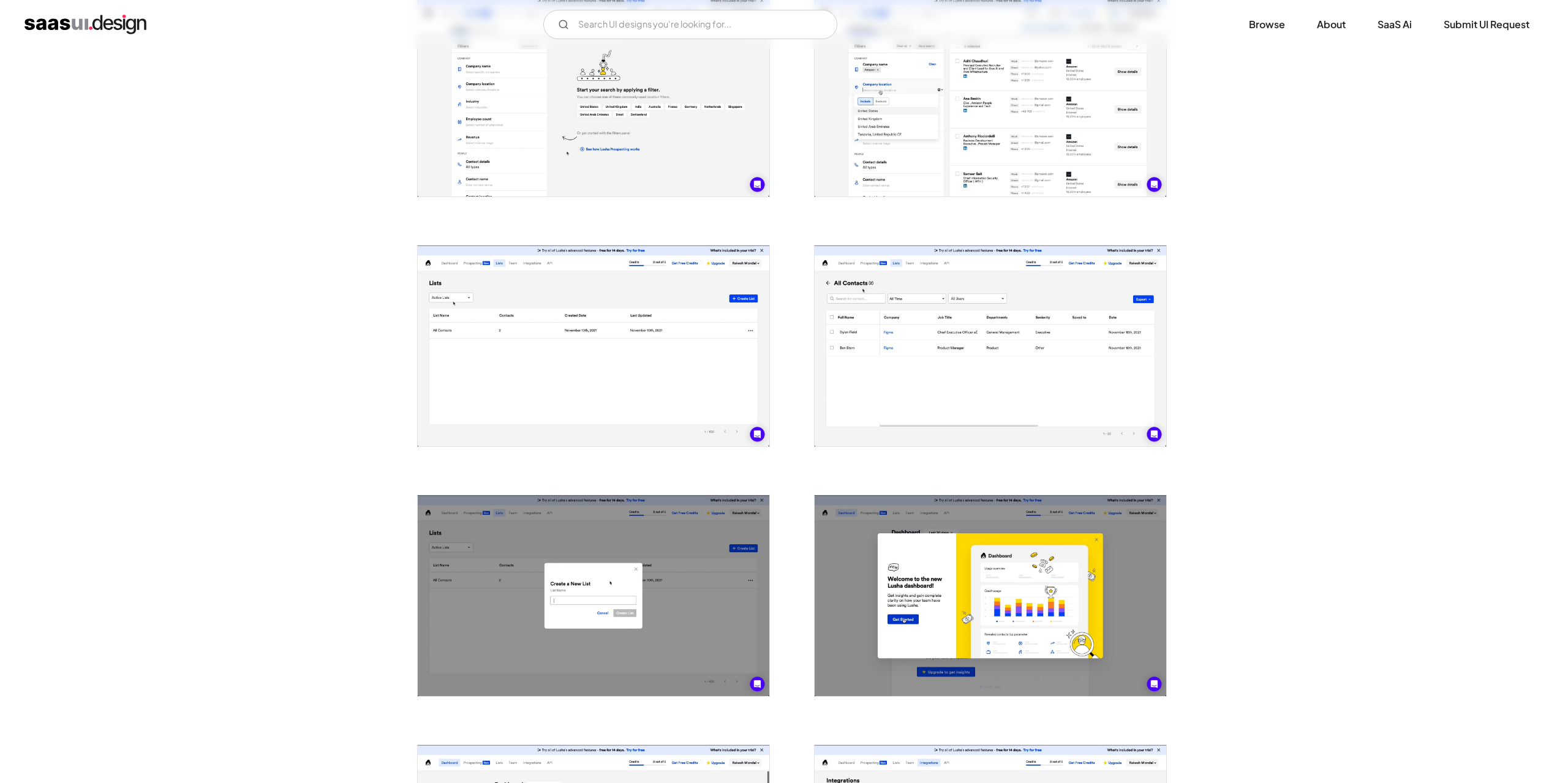
scroll to position [796, 0]
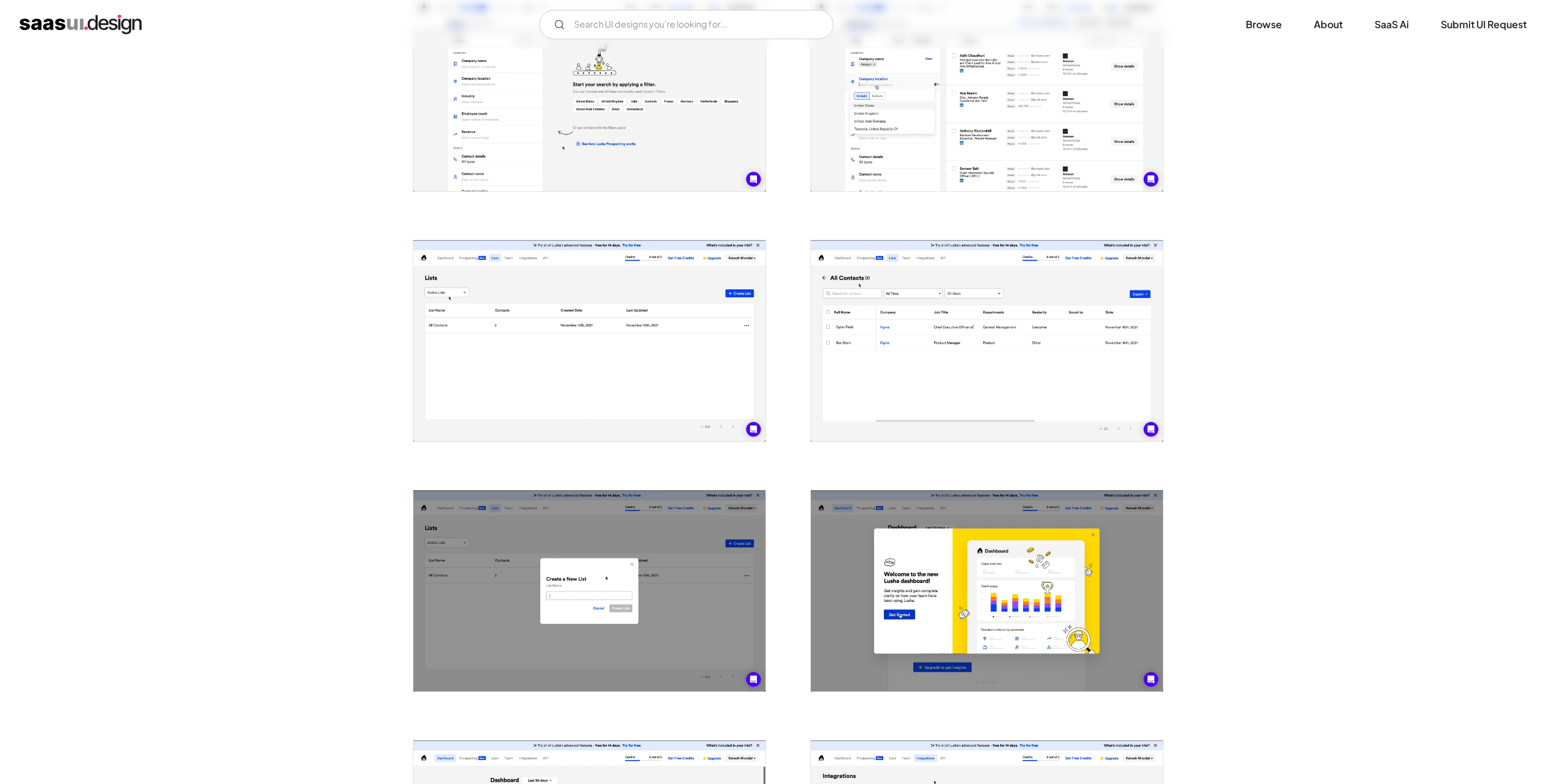
click at [1036, 356] on img "open lightbox" at bounding box center [987, 340] width 352 height 201
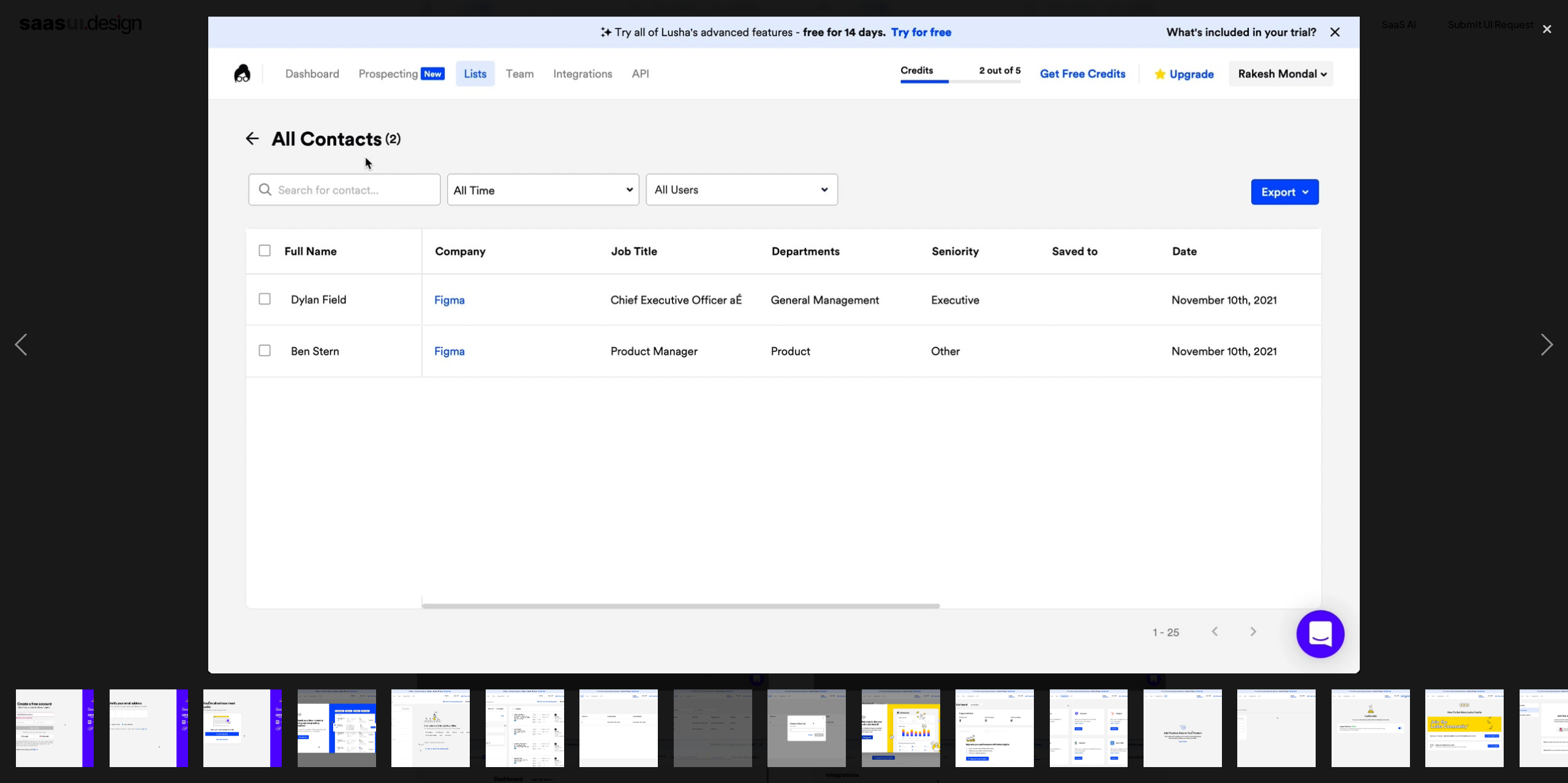
click at [76, 477] on div at bounding box center [784, 344] width 1568 height 658
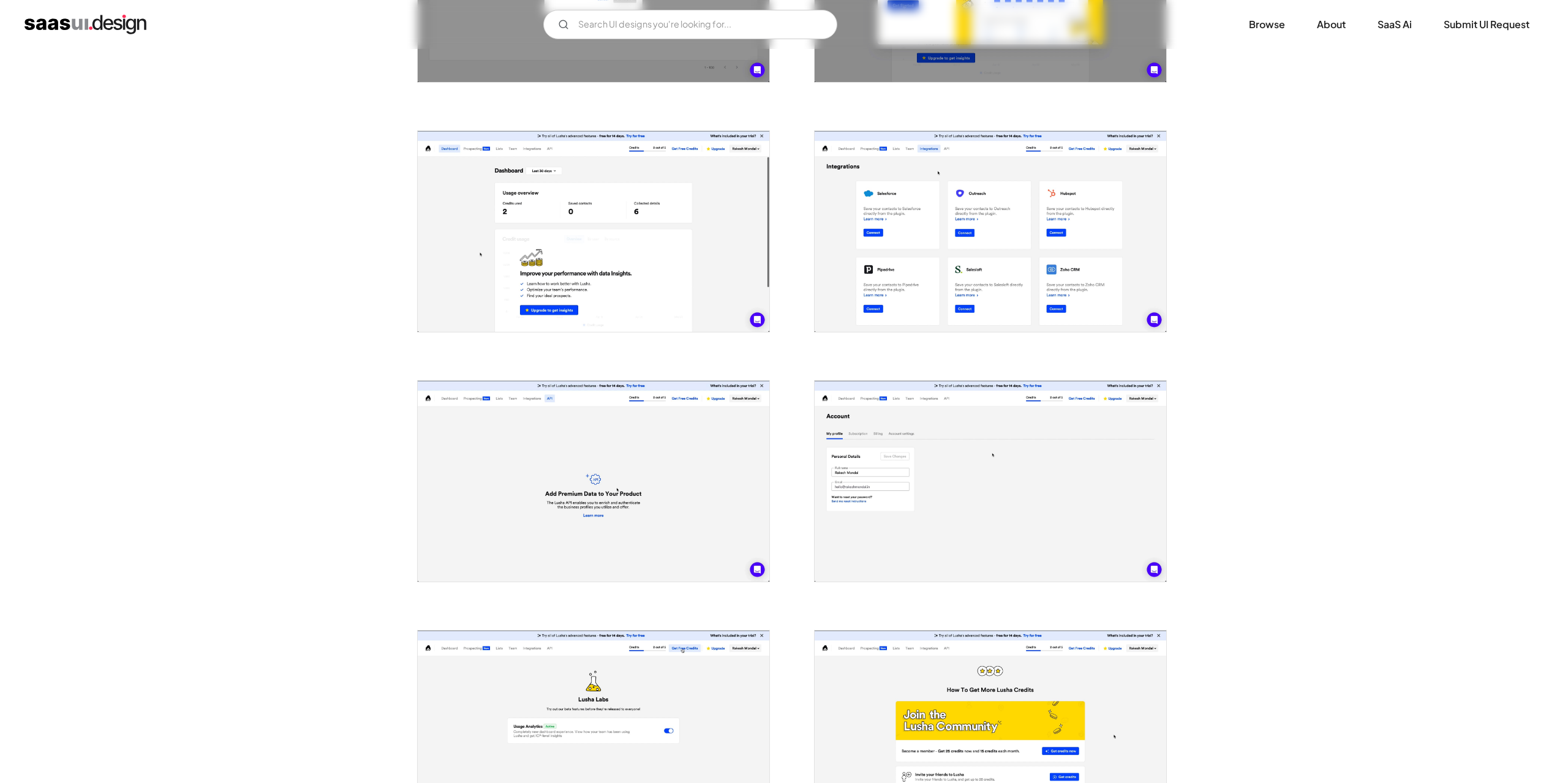
scroll to position [1408, 0]
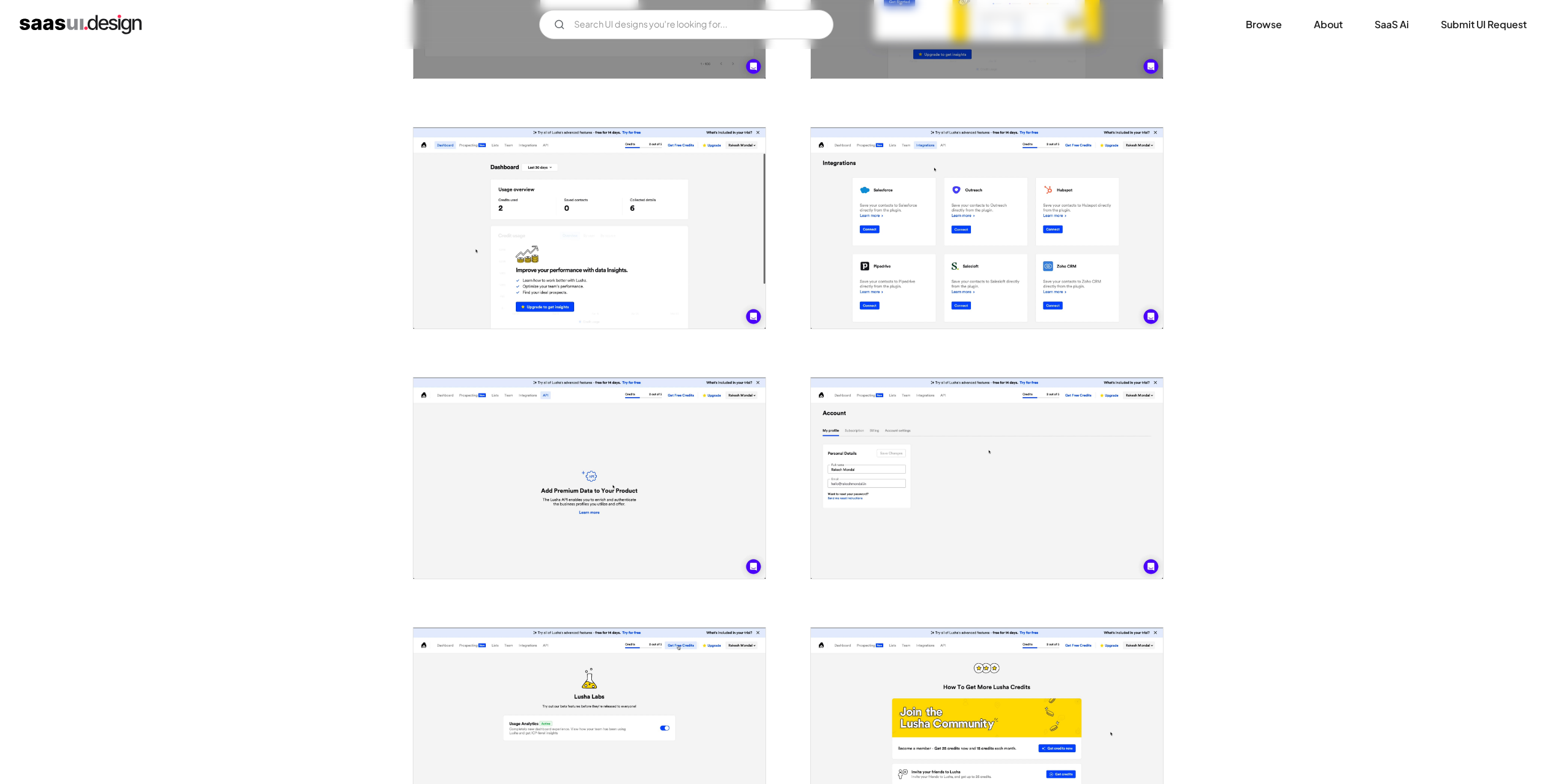
click at [977, 303] on img "open lightbox" at bounding box center [987, 227] width 352 height 201
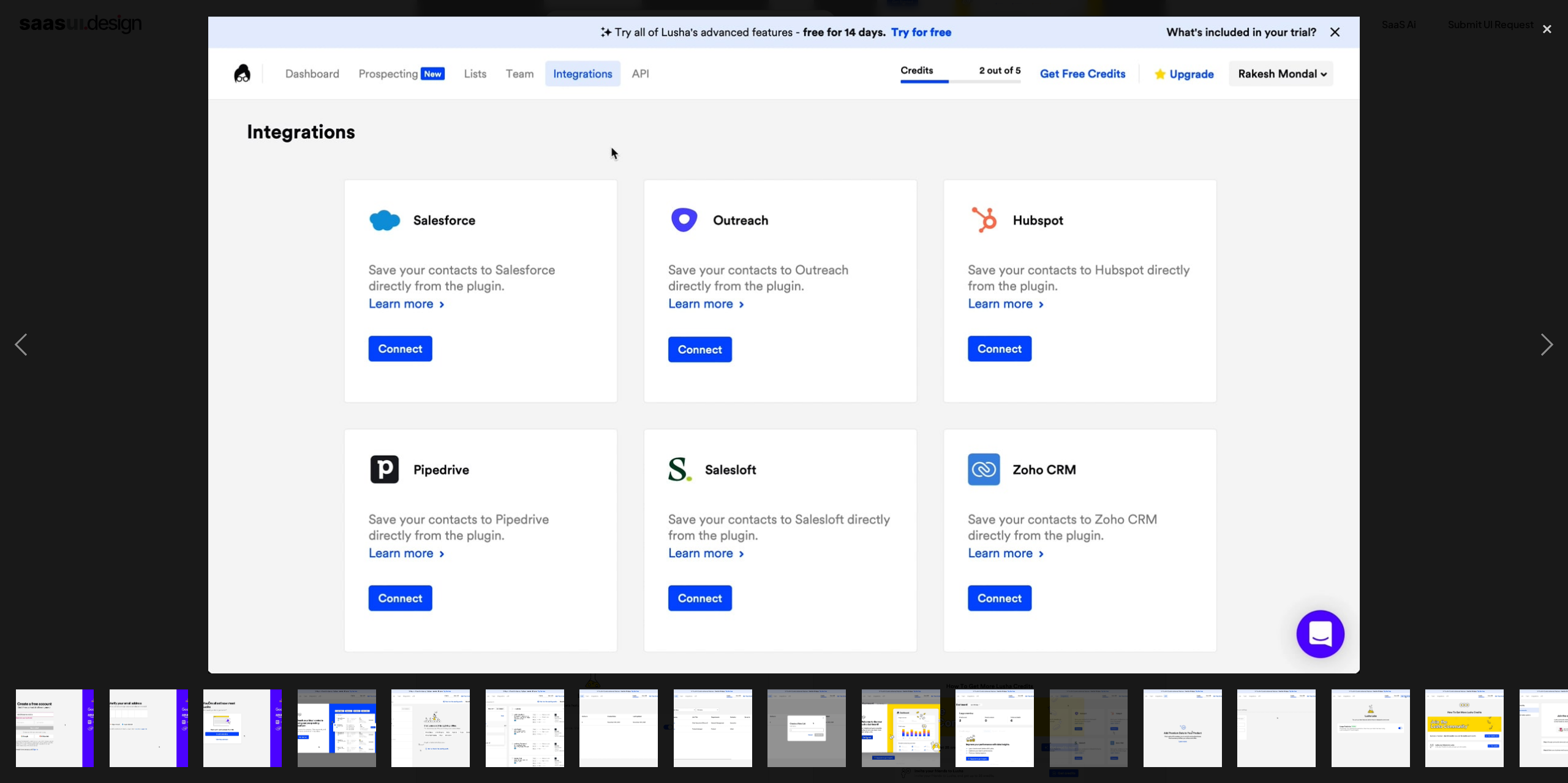
click at [106, 520] on div at bounding box center [784, 344] width 1568 height 658
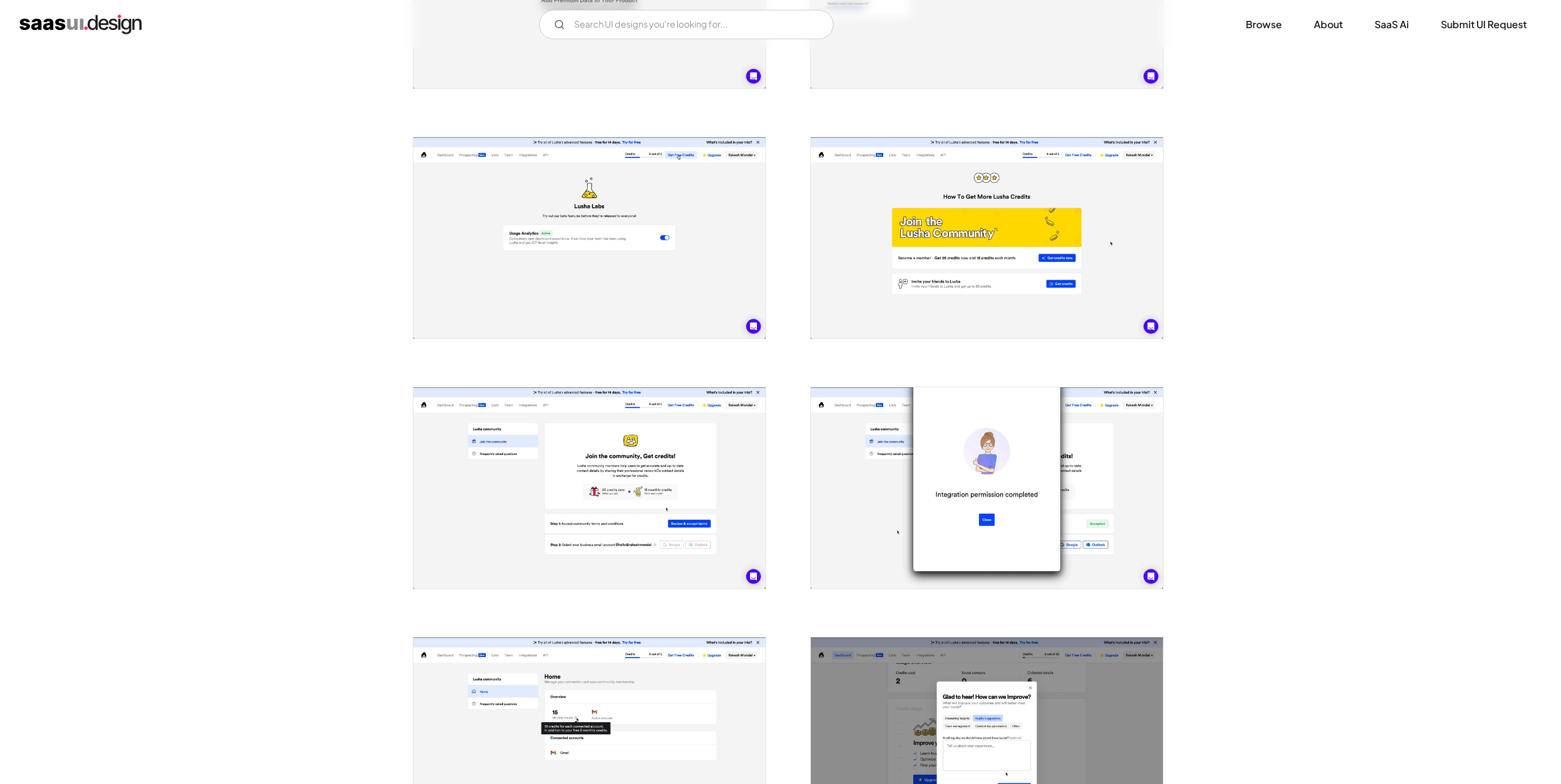
scroll to position [2146, 0]
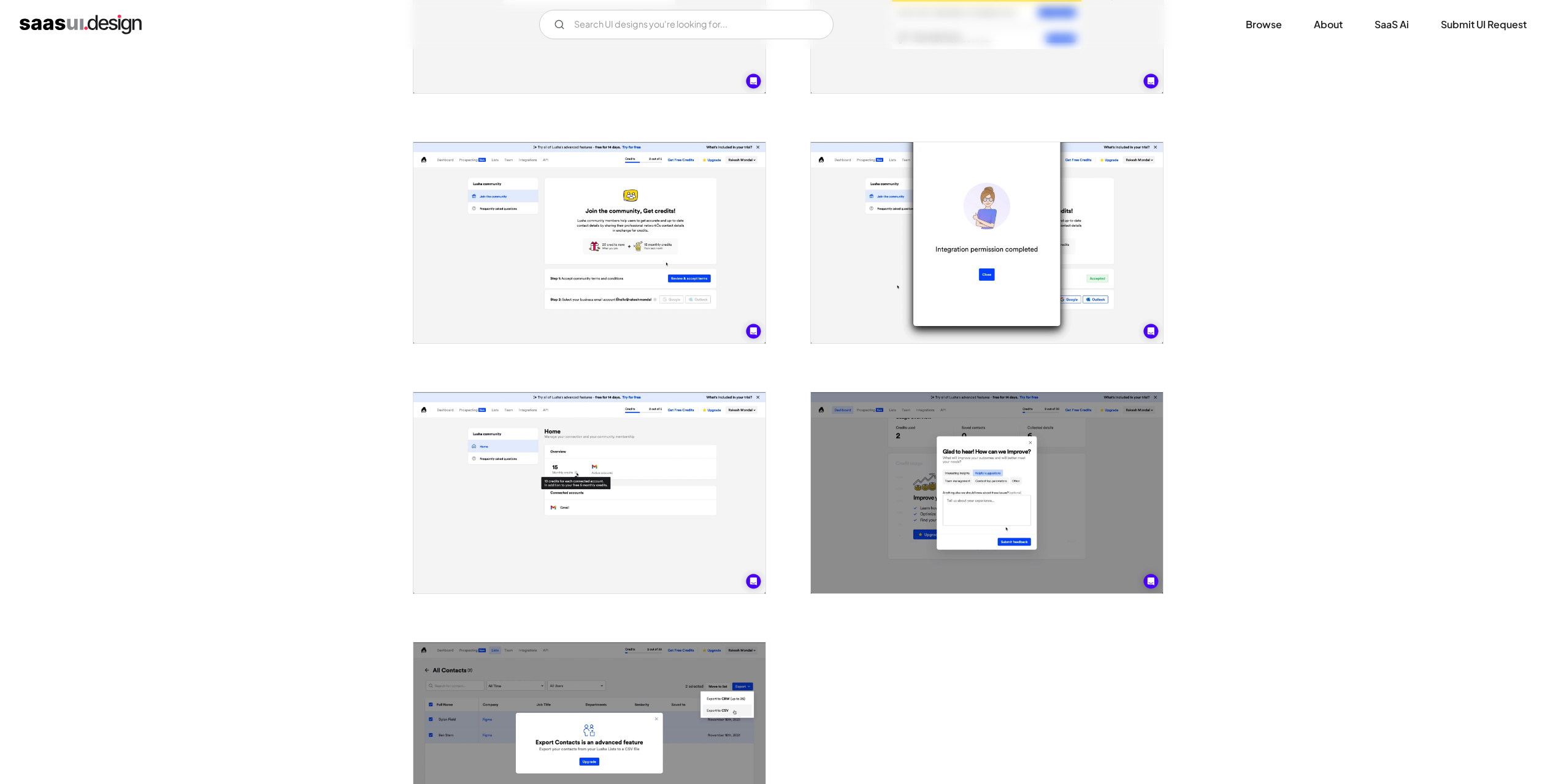
click at [538, 476] on img "open lightbox" at bounding box center [590, 493] width 352 height 201
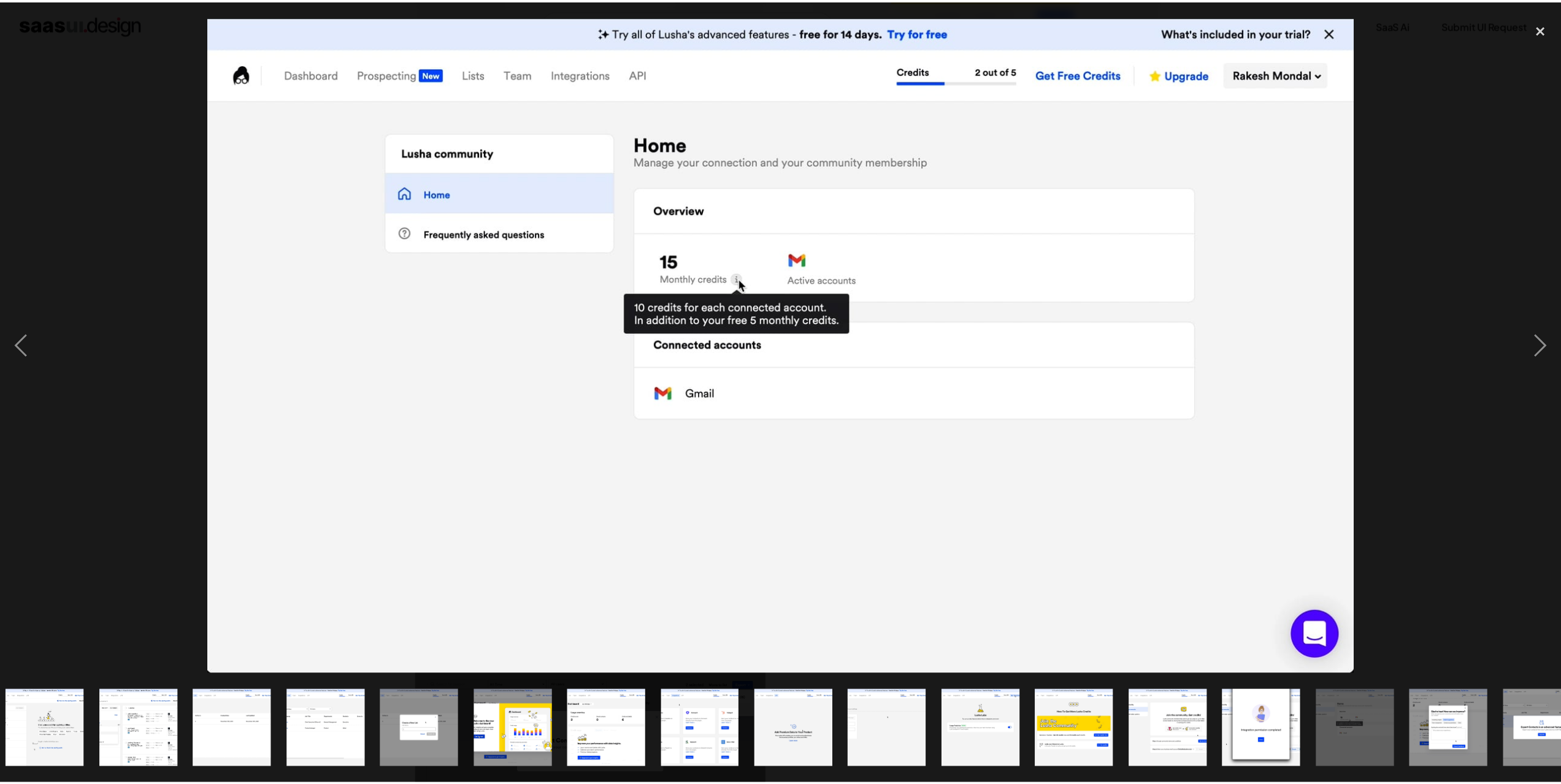
scroll to position [0, 422]
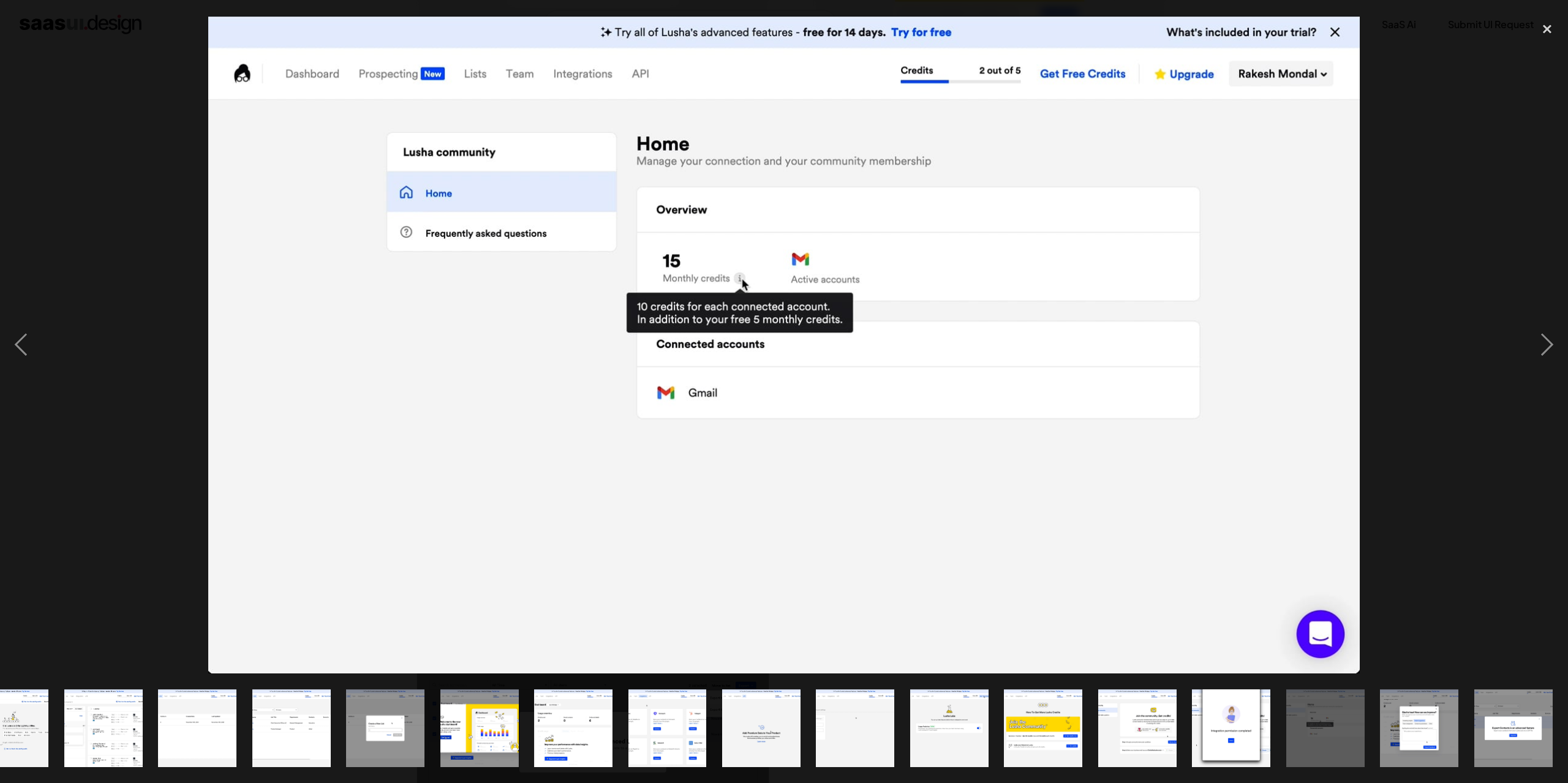
click at [118, 104] on div at bounding box center [784, 344] width 1568 height 658
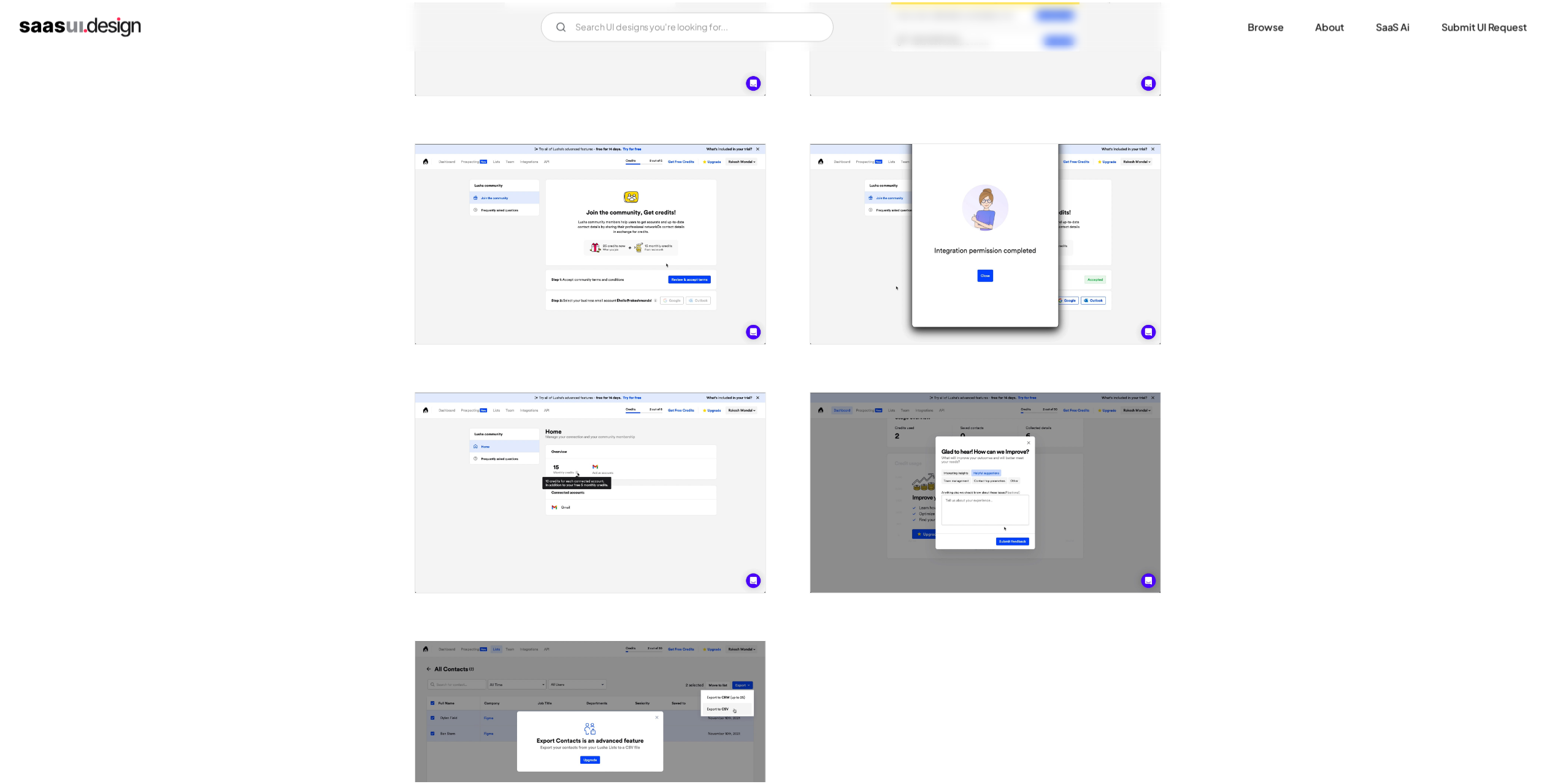
scroll to position [0, 0]
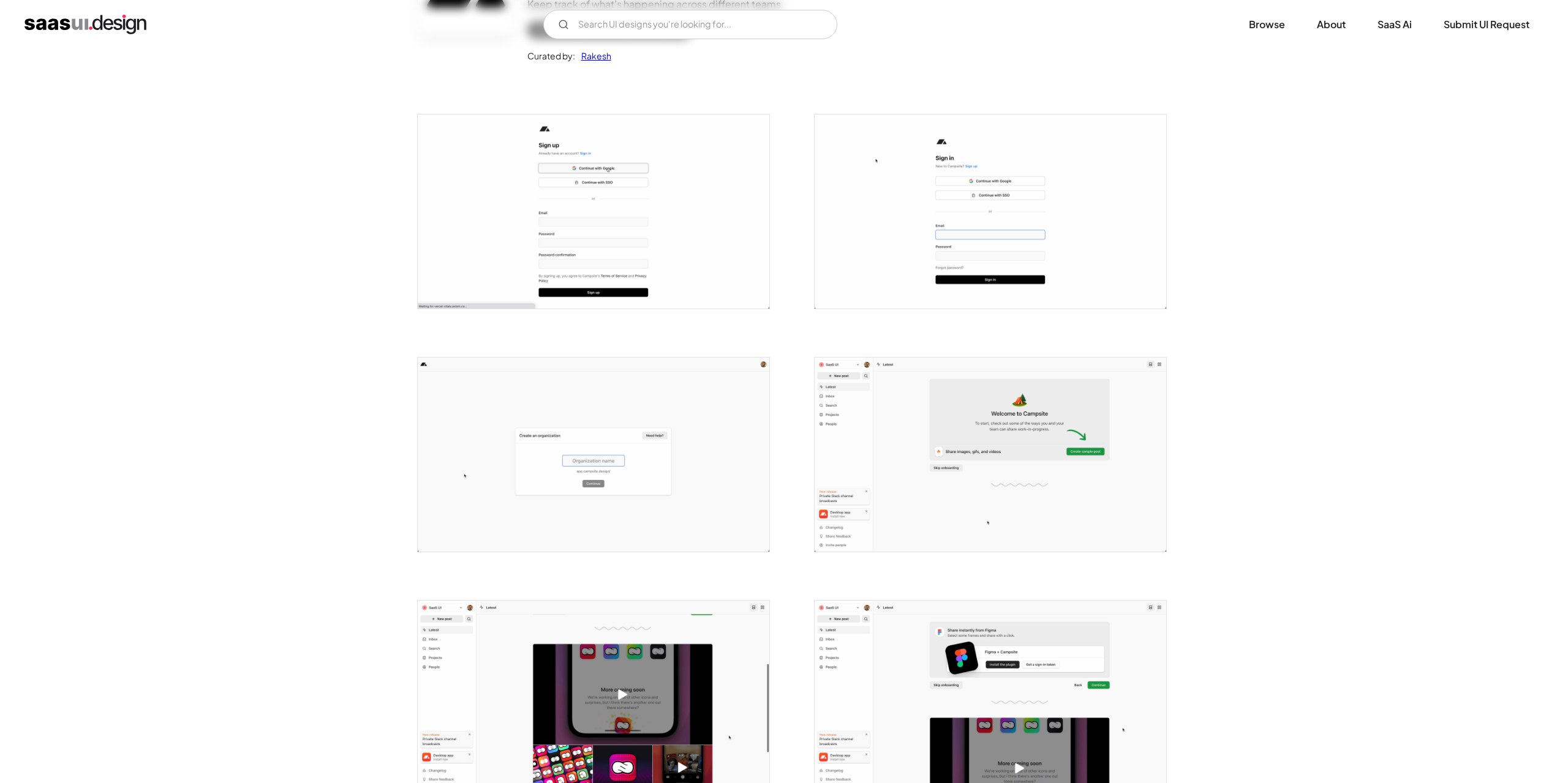
scroll to position [367, 0]
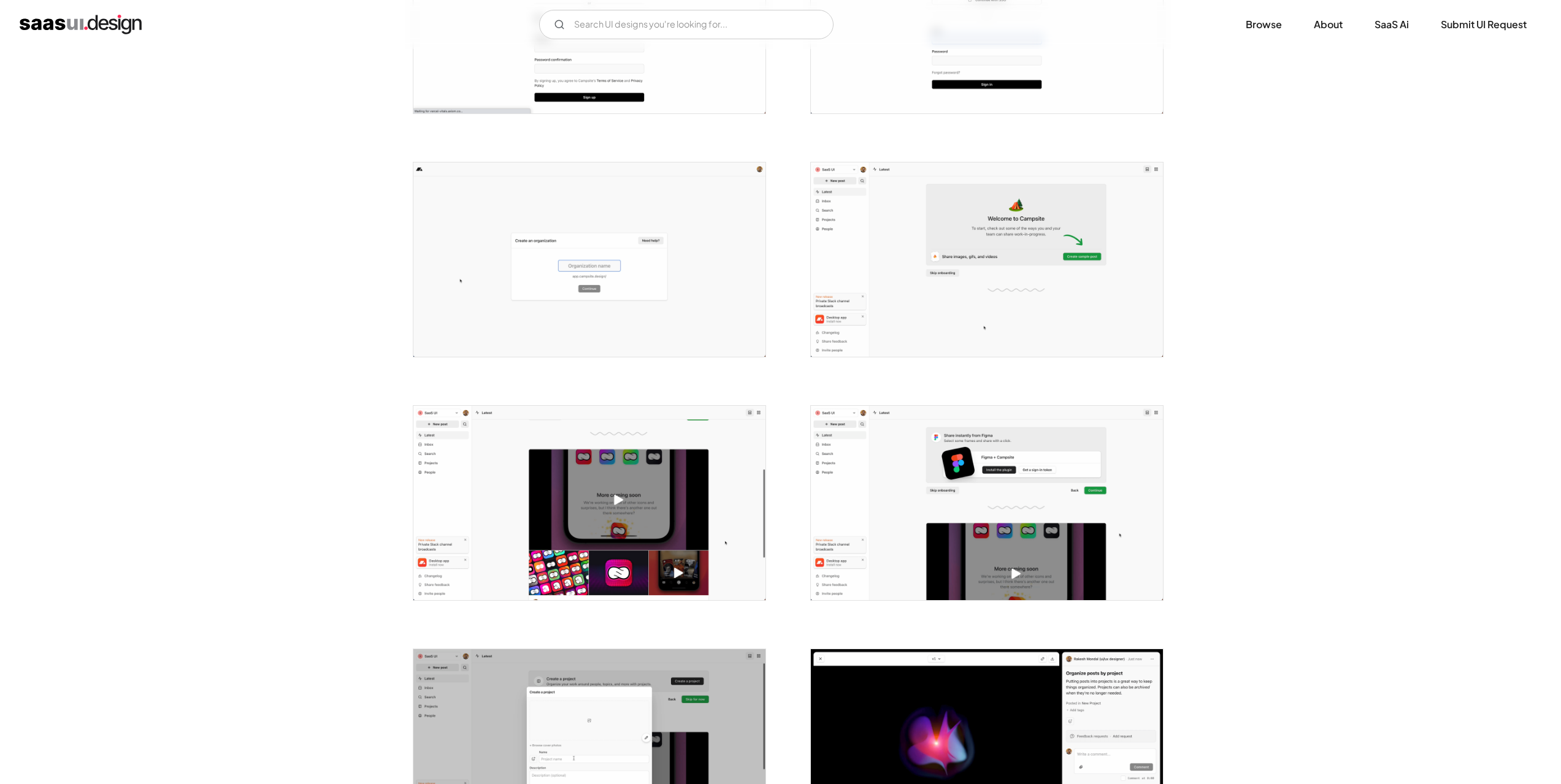
click at [916, 288] on img "open lightbox" at bounding box center [987, 260] width 352 height 195
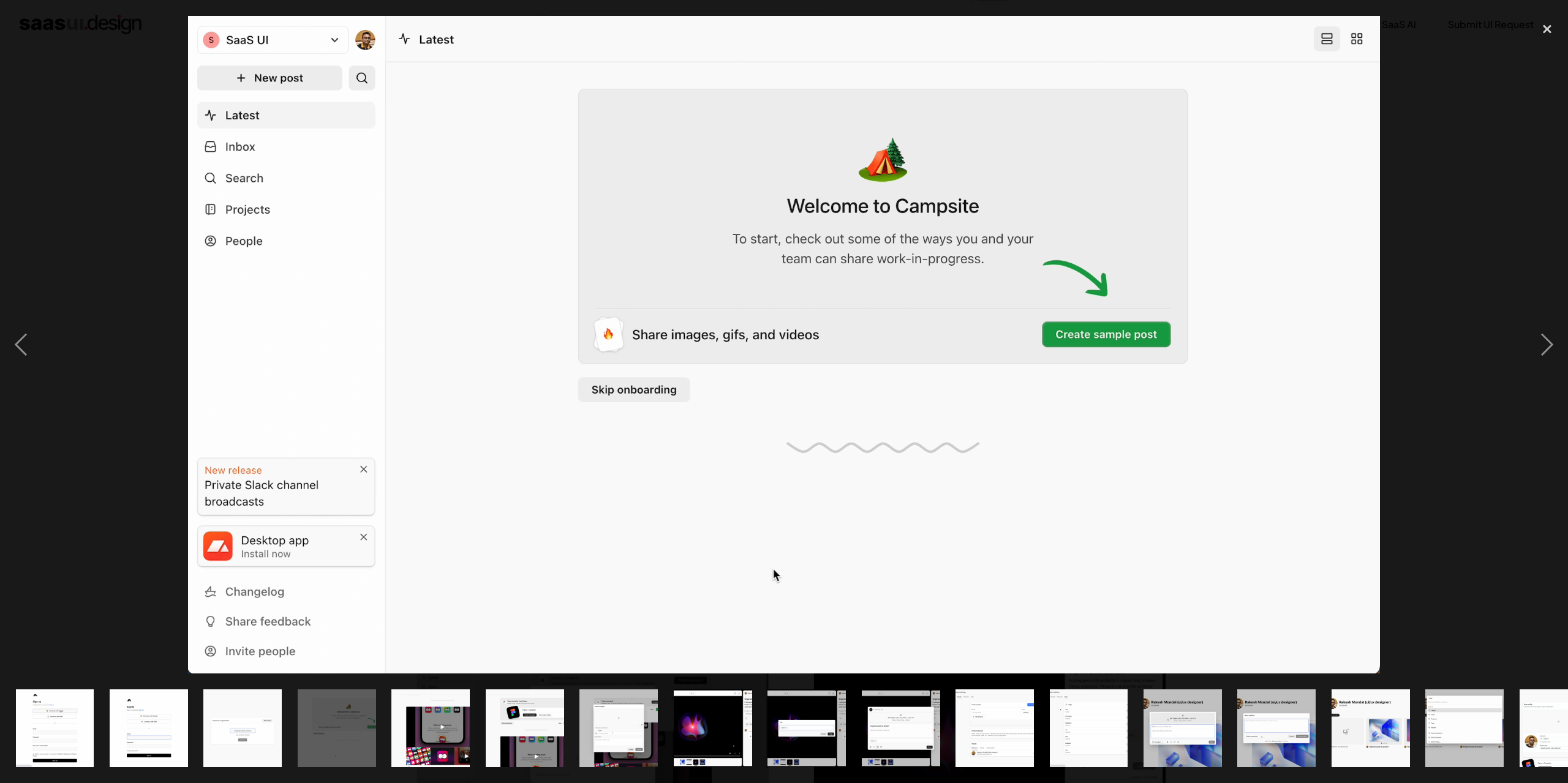
click at [44, 494] on div at bounding box center [784, 344] width 1568 height 658
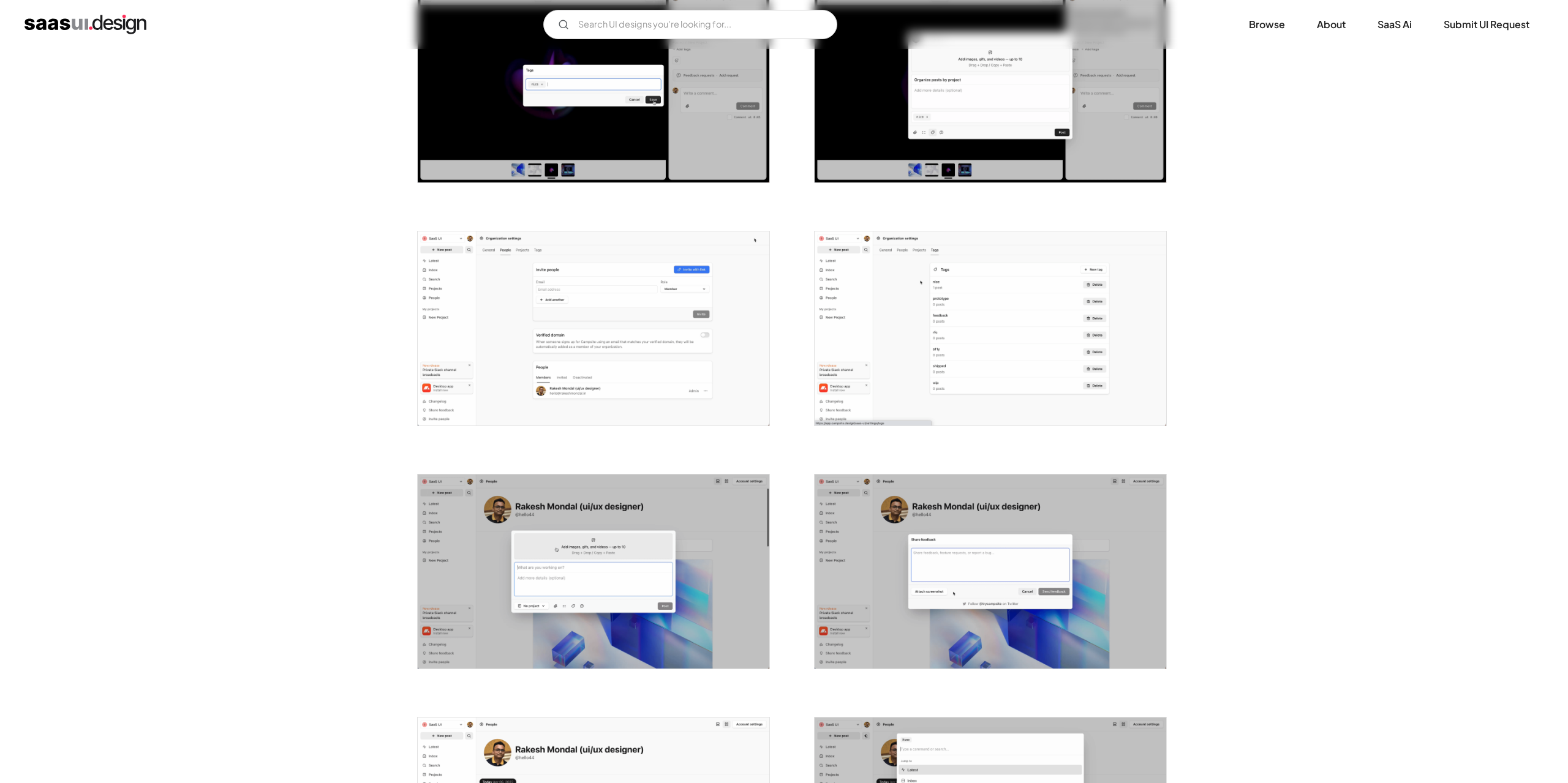
scroll to position [1286, 0]
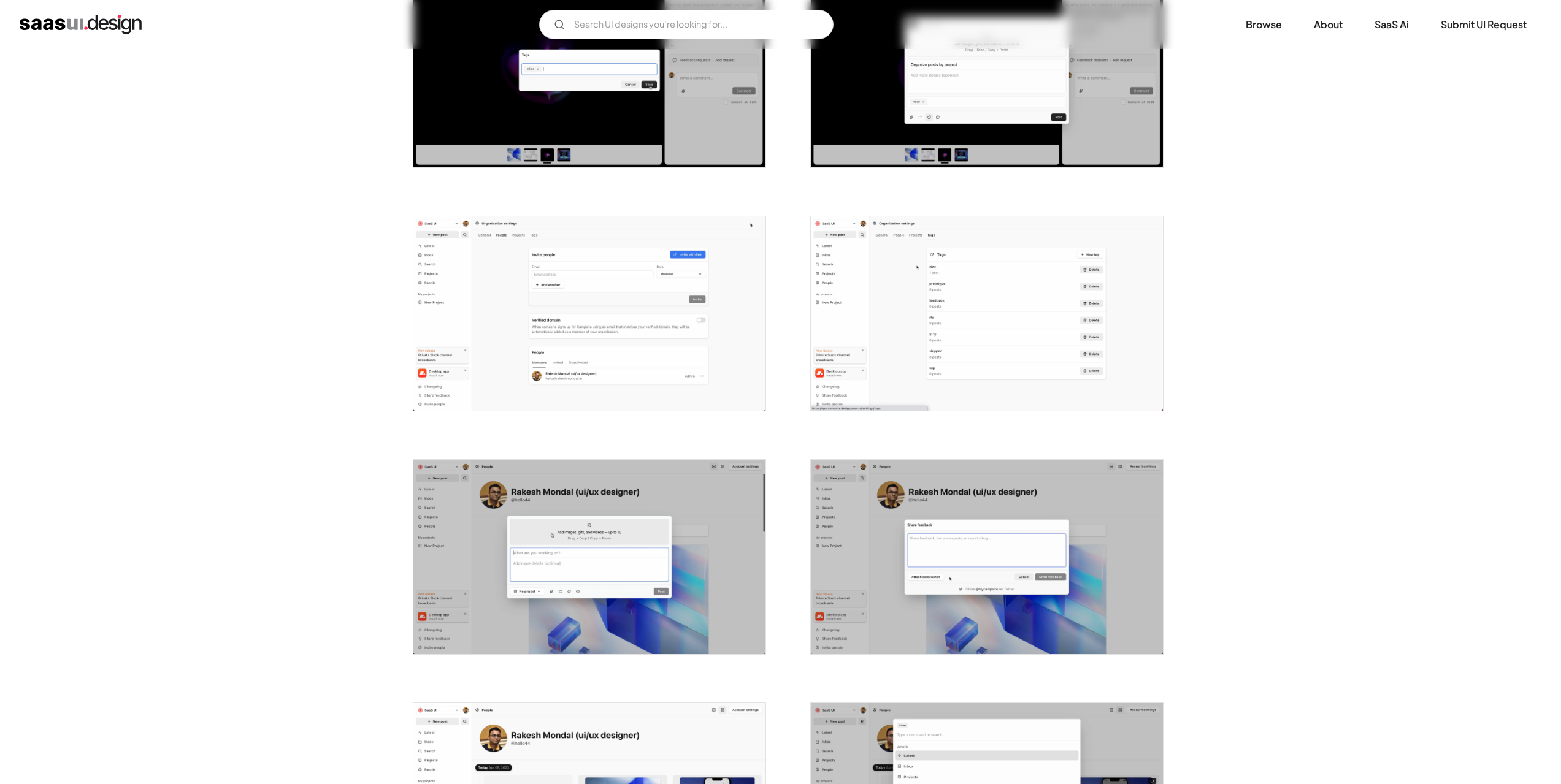
click at [947, 351] on img "open lightbox" at bounding box center [987, 314] width 352 height 195
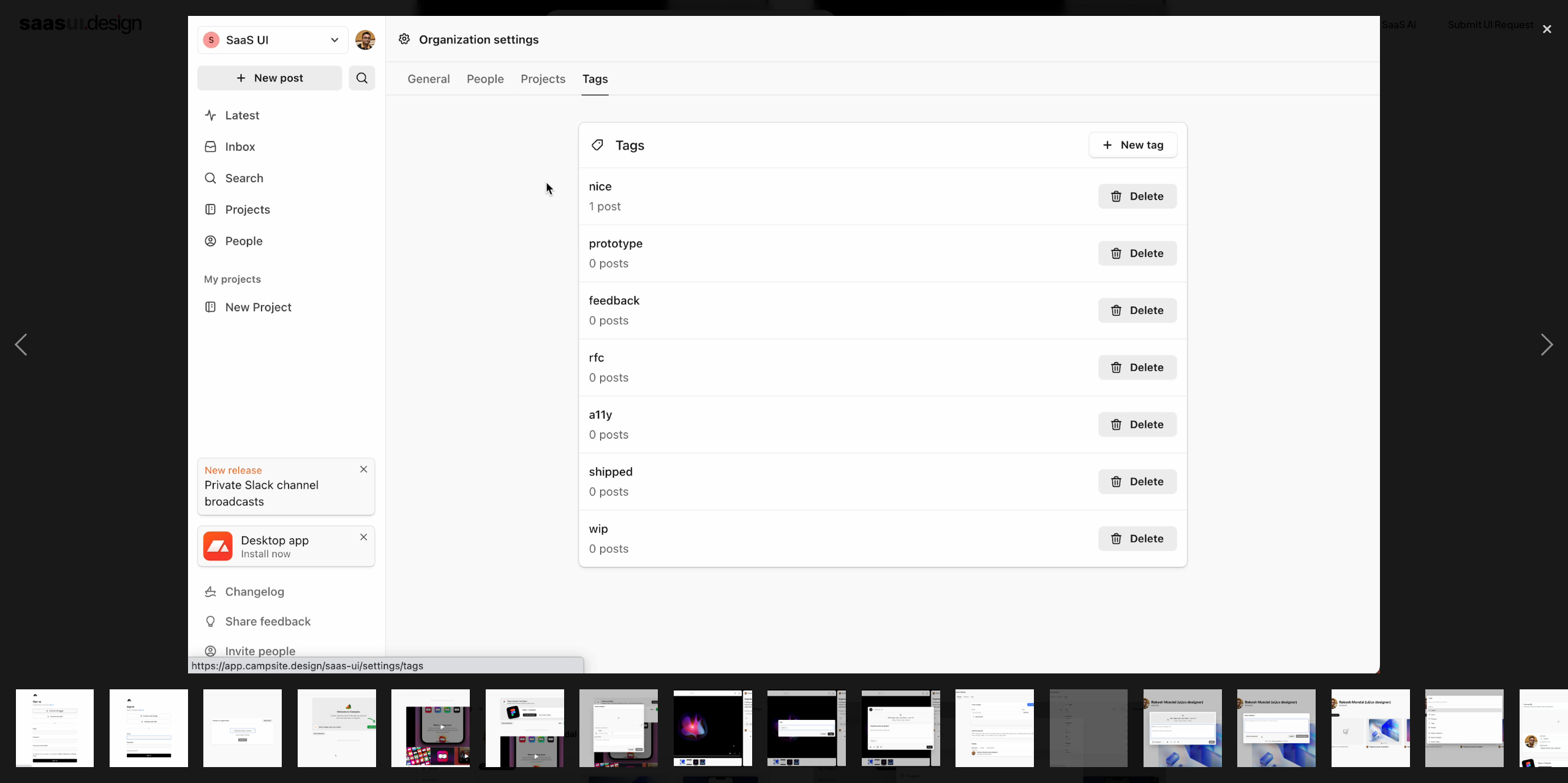
click at [59, 500] on div at bounding box center [784, 344] width 1568 height 658
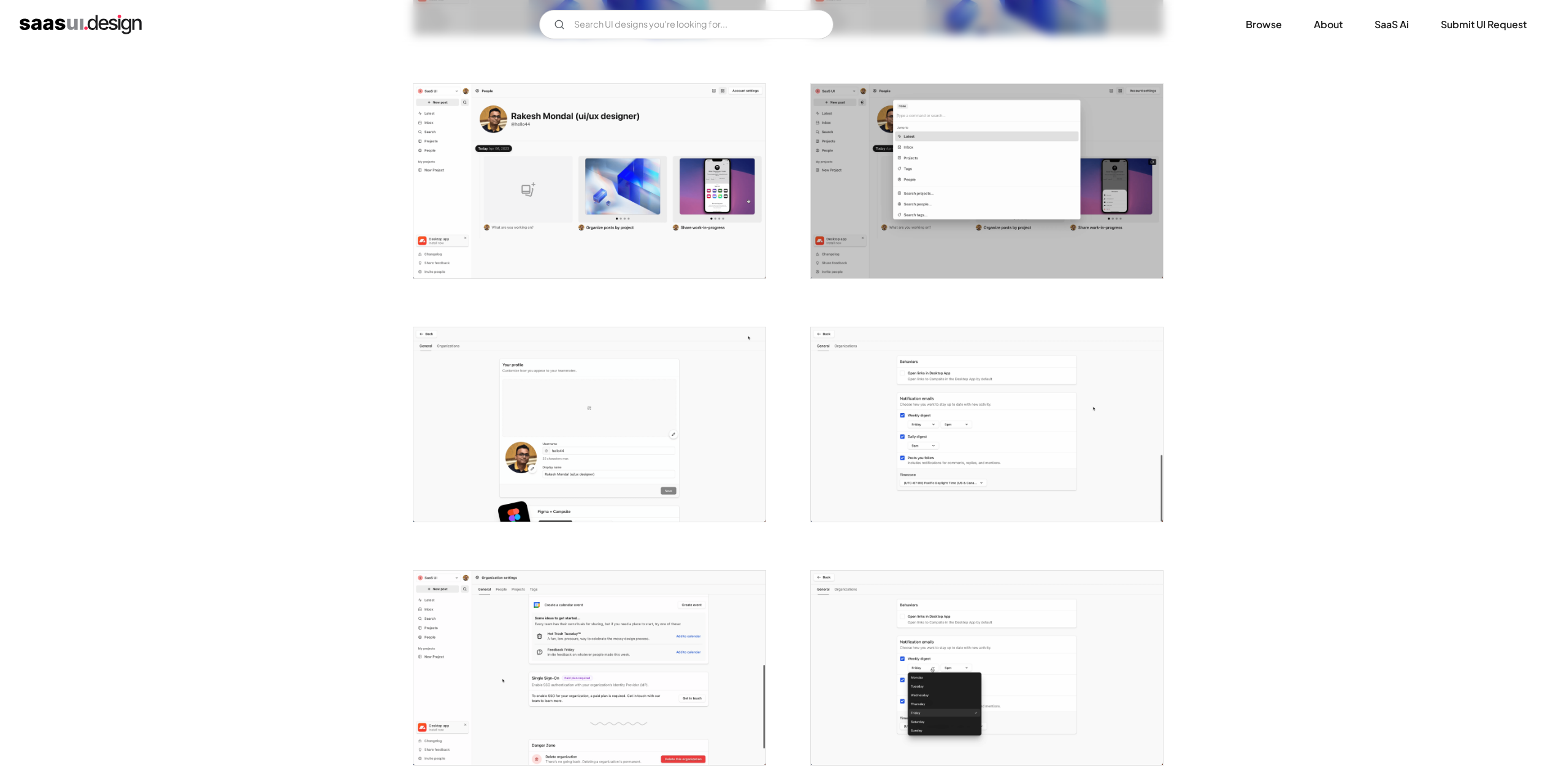
scroll to position [2146, 0]
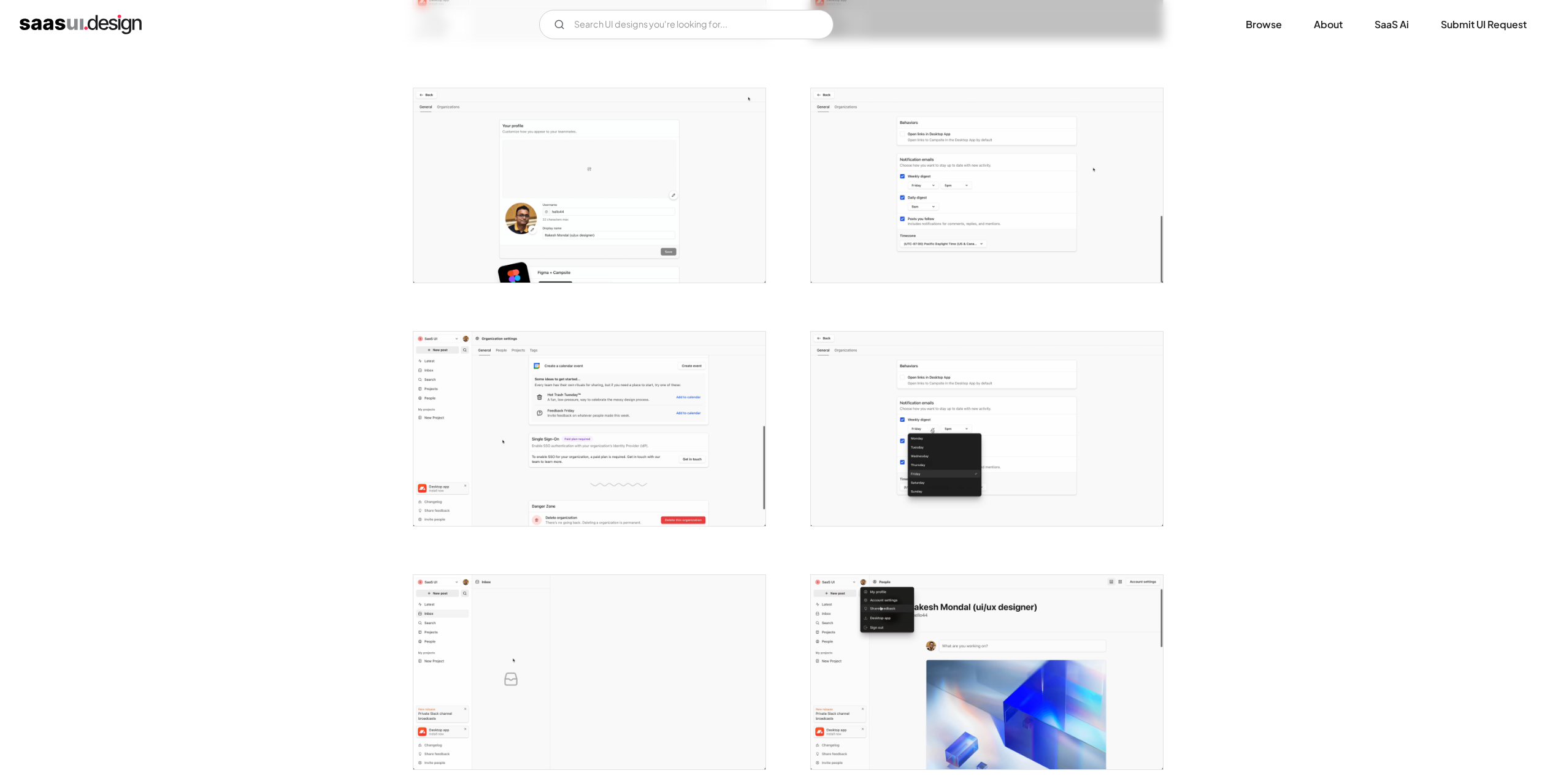
click at [626, 429] on img "open lightbox" at bounding box center [590, 429] width 352 height 195
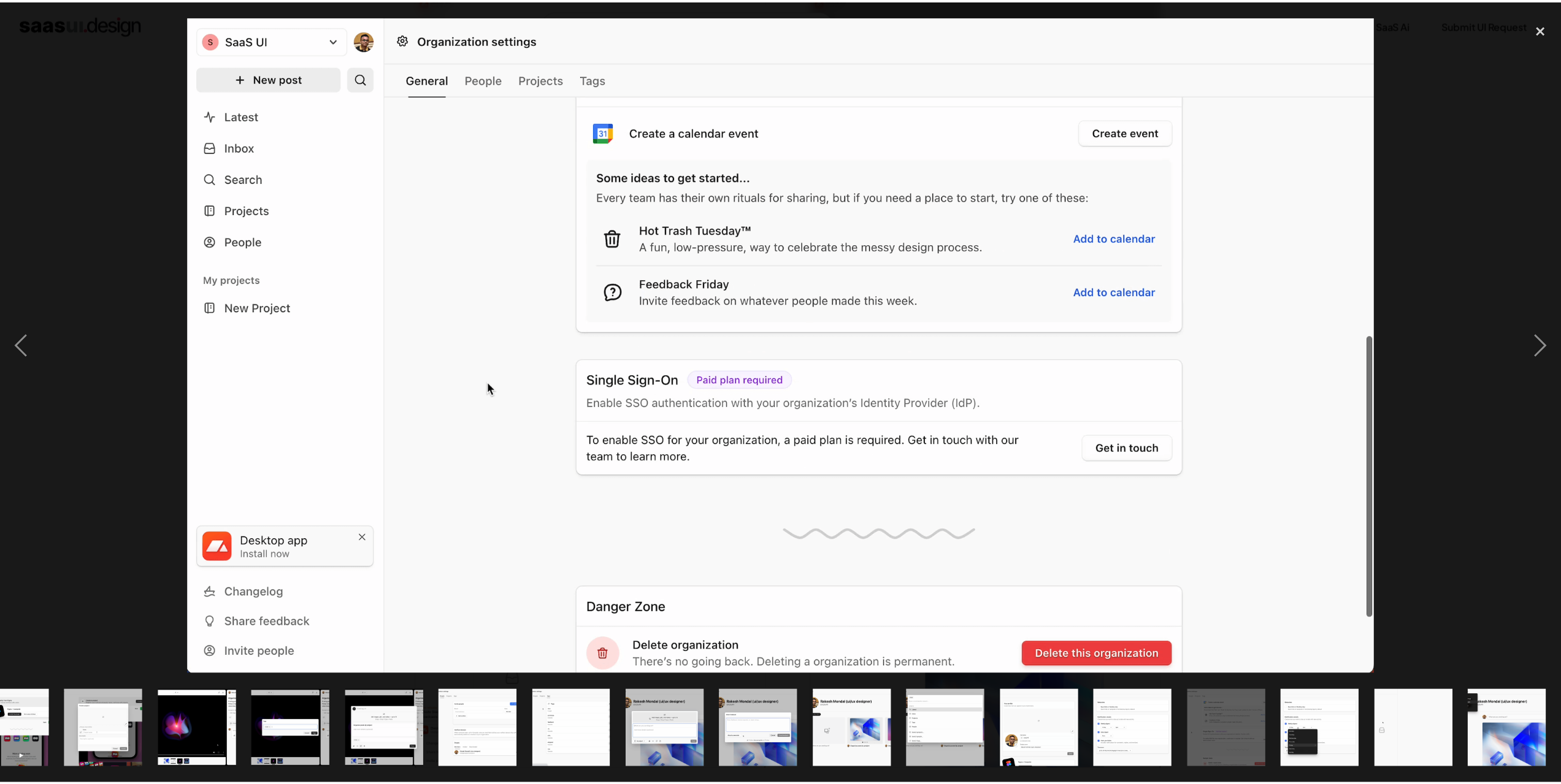
scroll to position [0, 517]
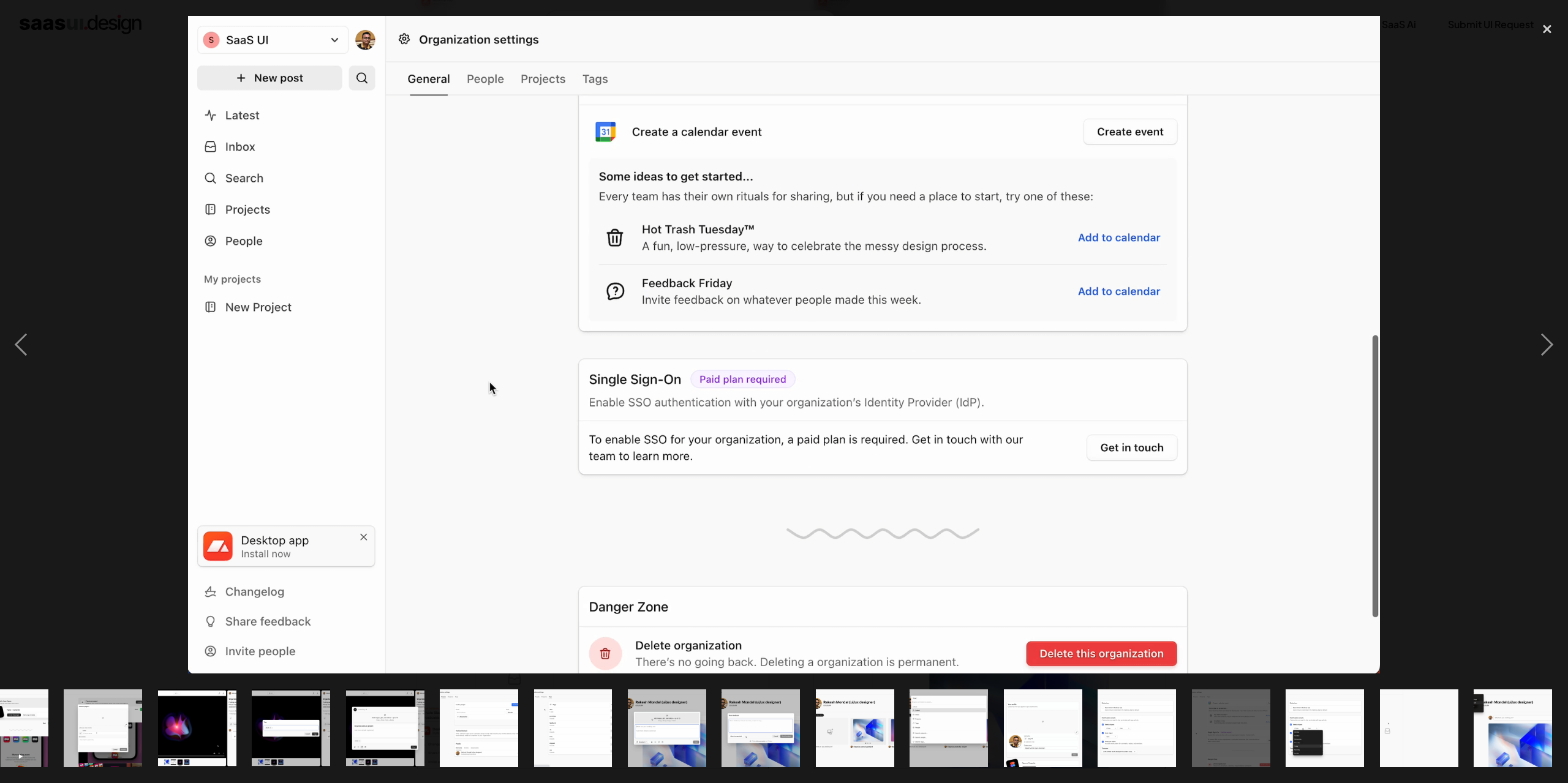
drag, startPoint x: 86, startPoint y: 504, endPoint x: 120, endPoint y: 487, distance: 38.0
click at [87, 504] on div at bounding box center [784, 344] width 1568 height 658
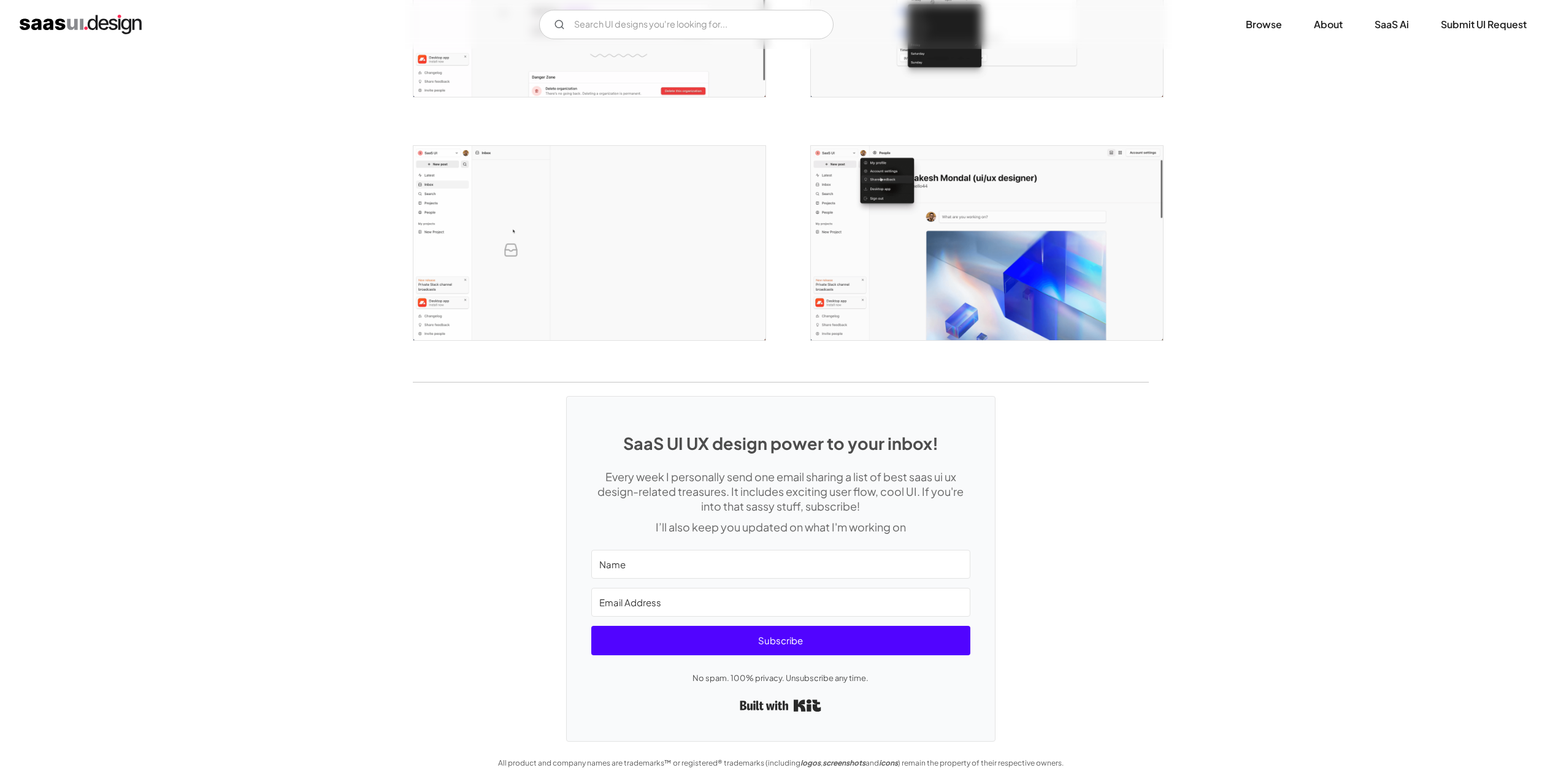
scroll to position [2576, 0]
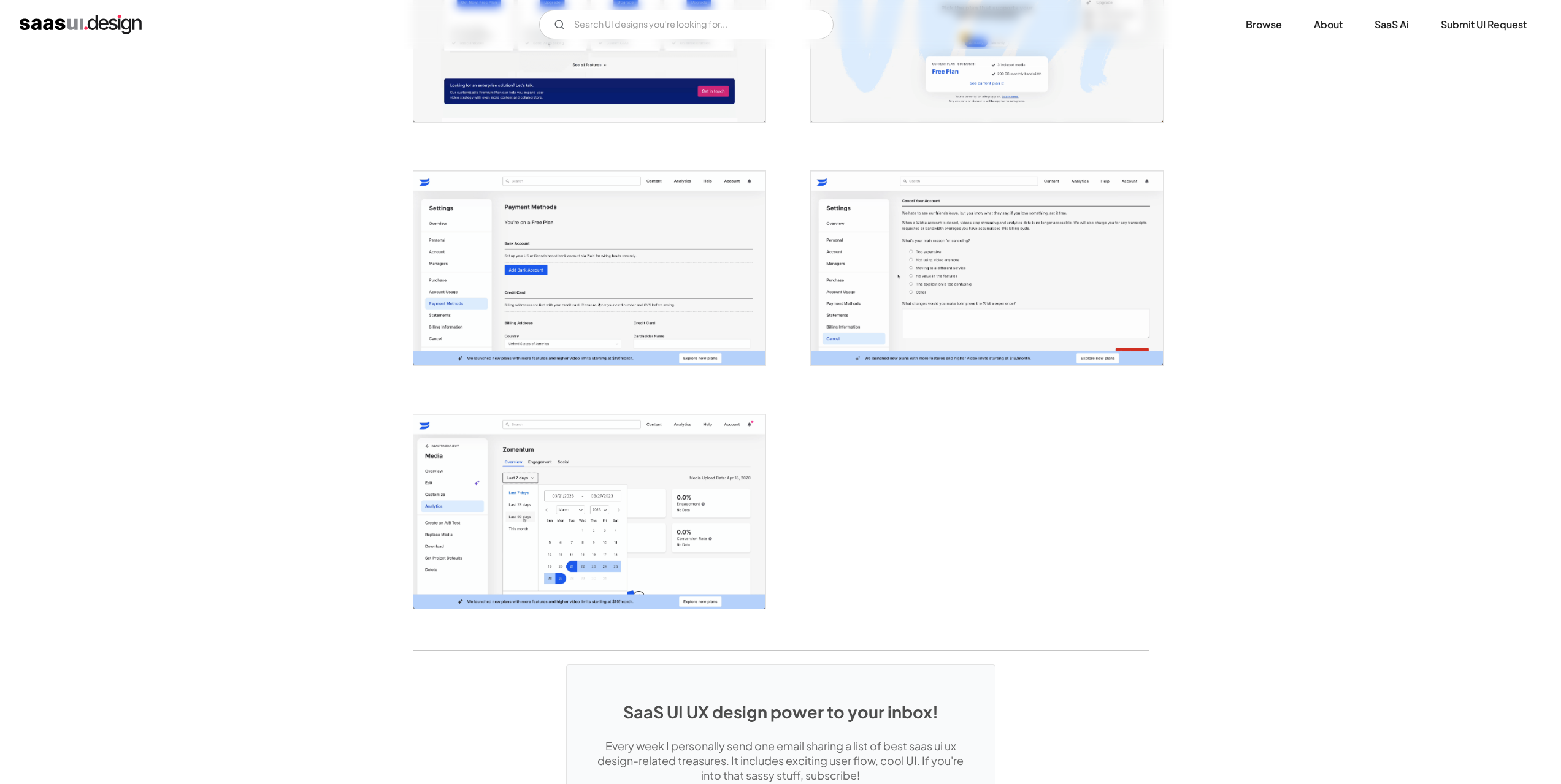
scroll to position [2575, 0]
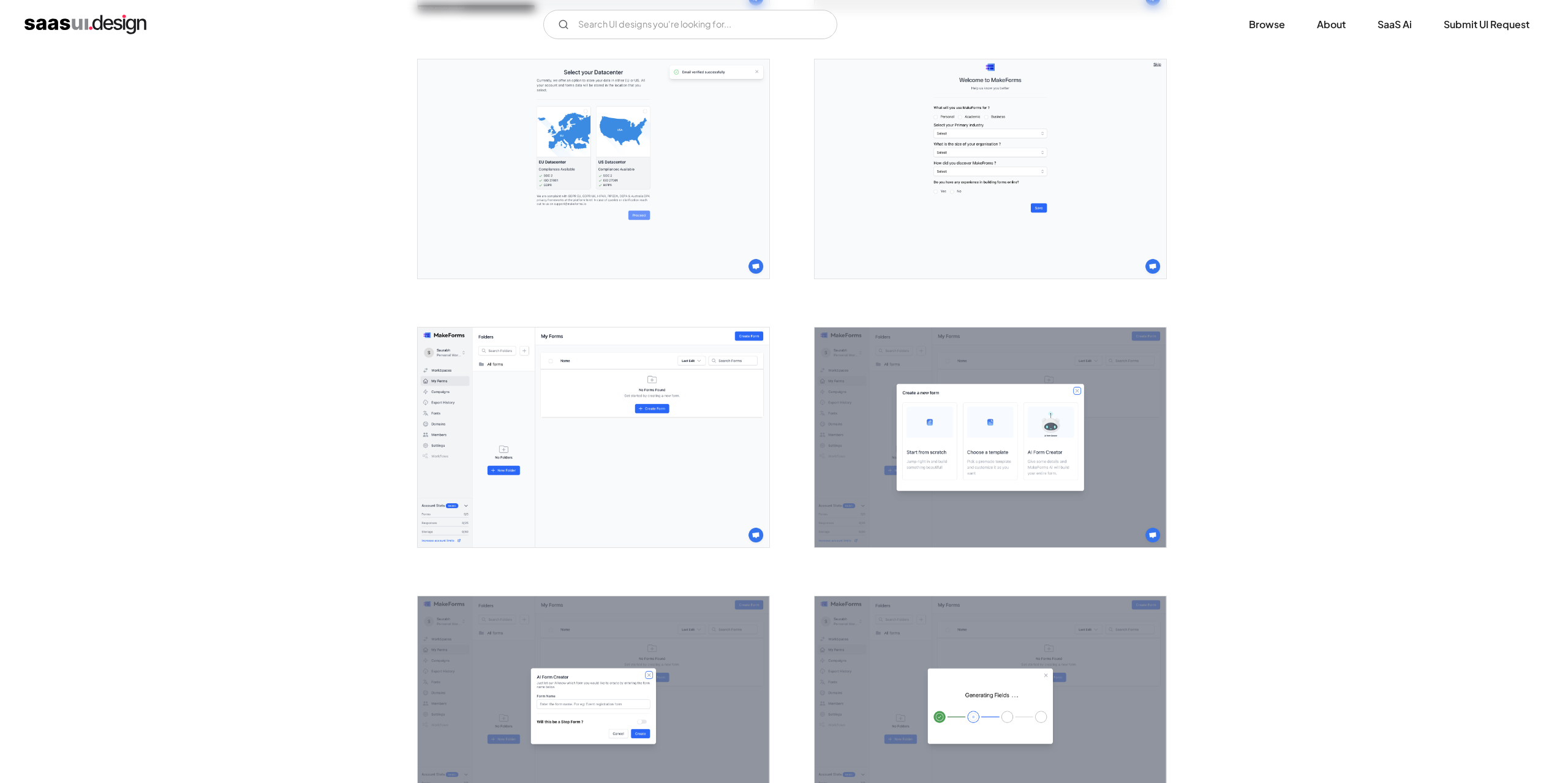
scroll to position [674, 0]
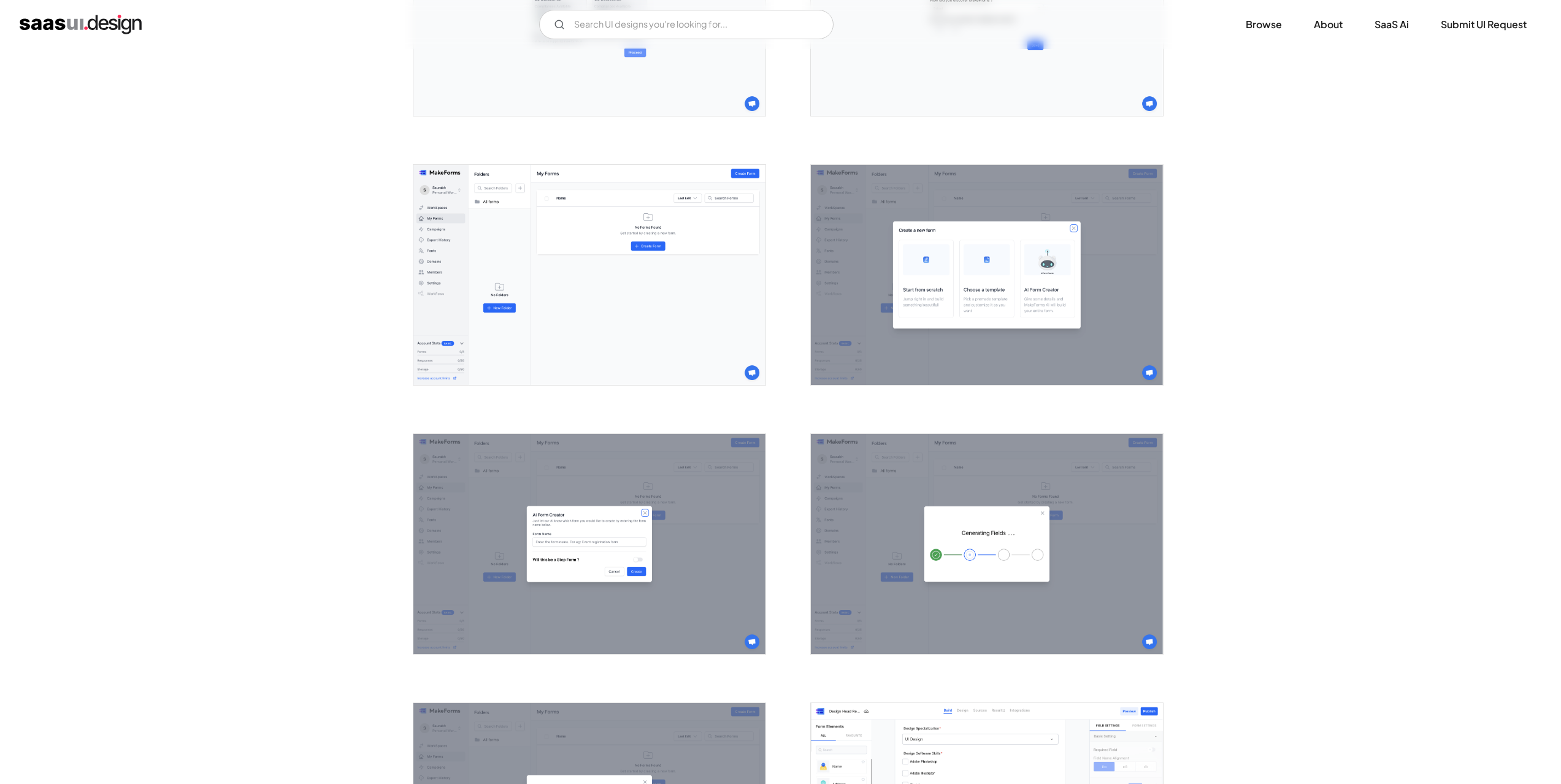
click at [590, 295] on img "open lightbox" at bounding box center [590, 275] width 352 height 220
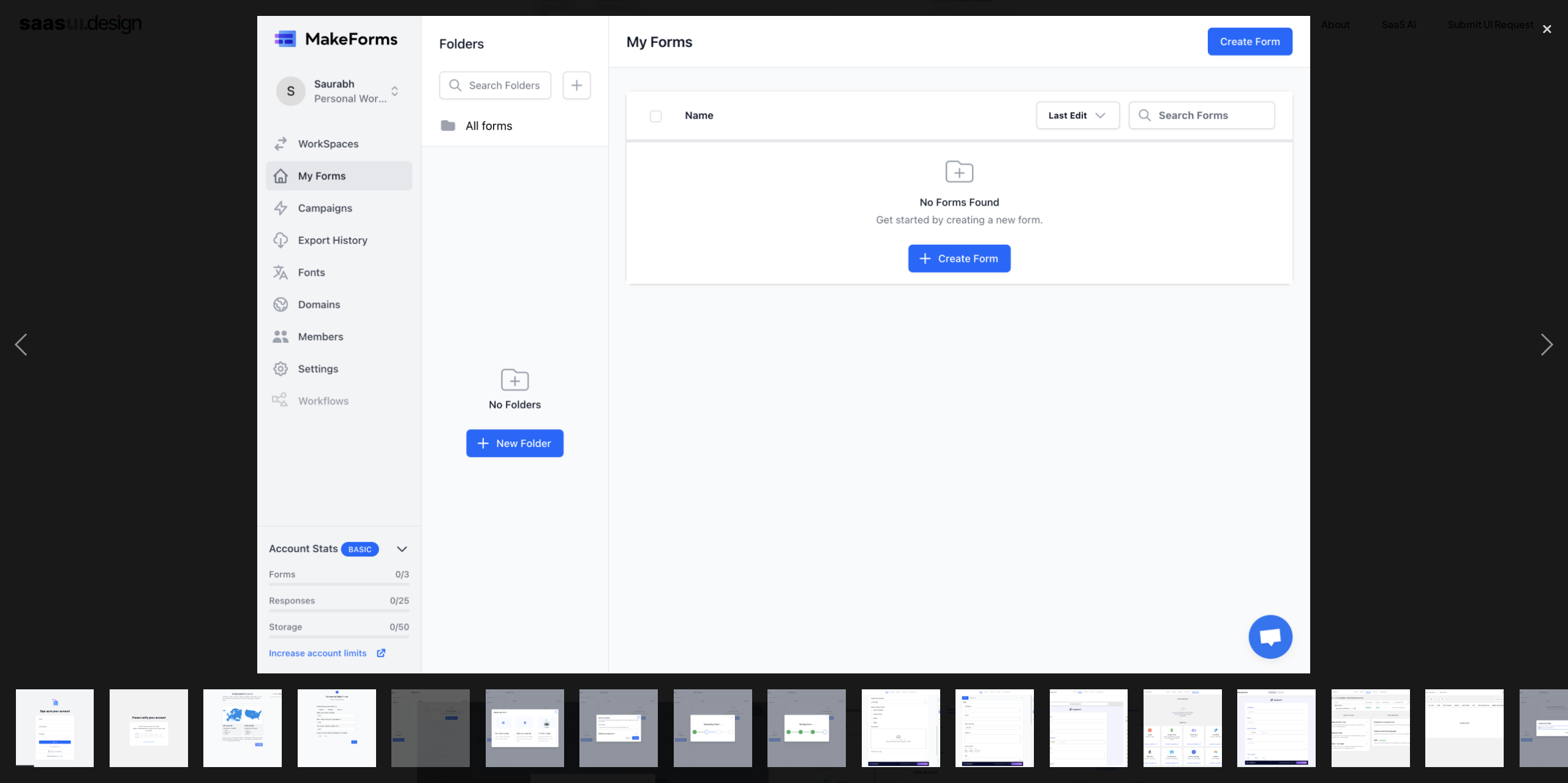
click at [177, 427] on div at bounding box center [784, 344] width 1568 height 658
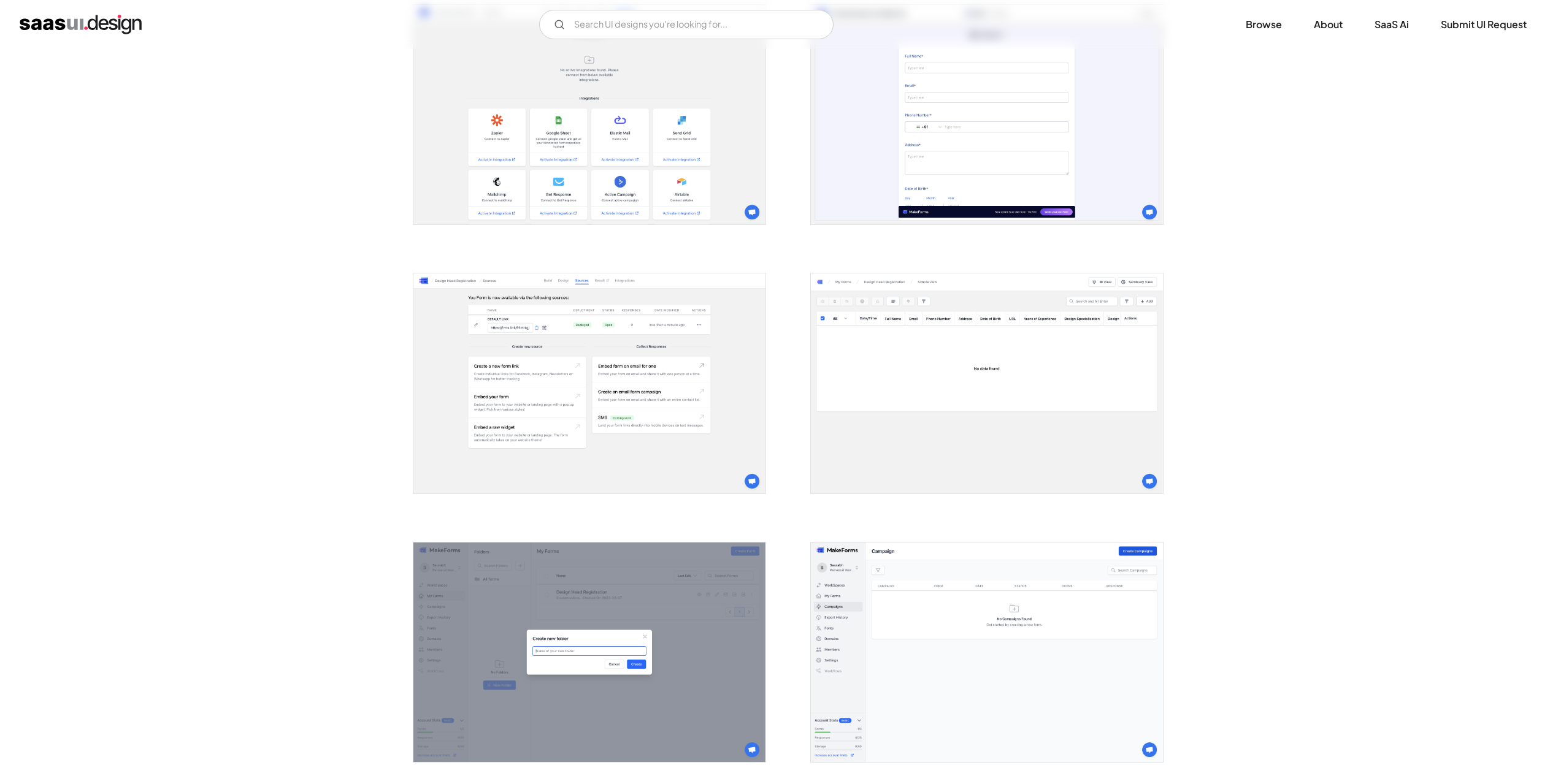
scroll to position [1962, 0]
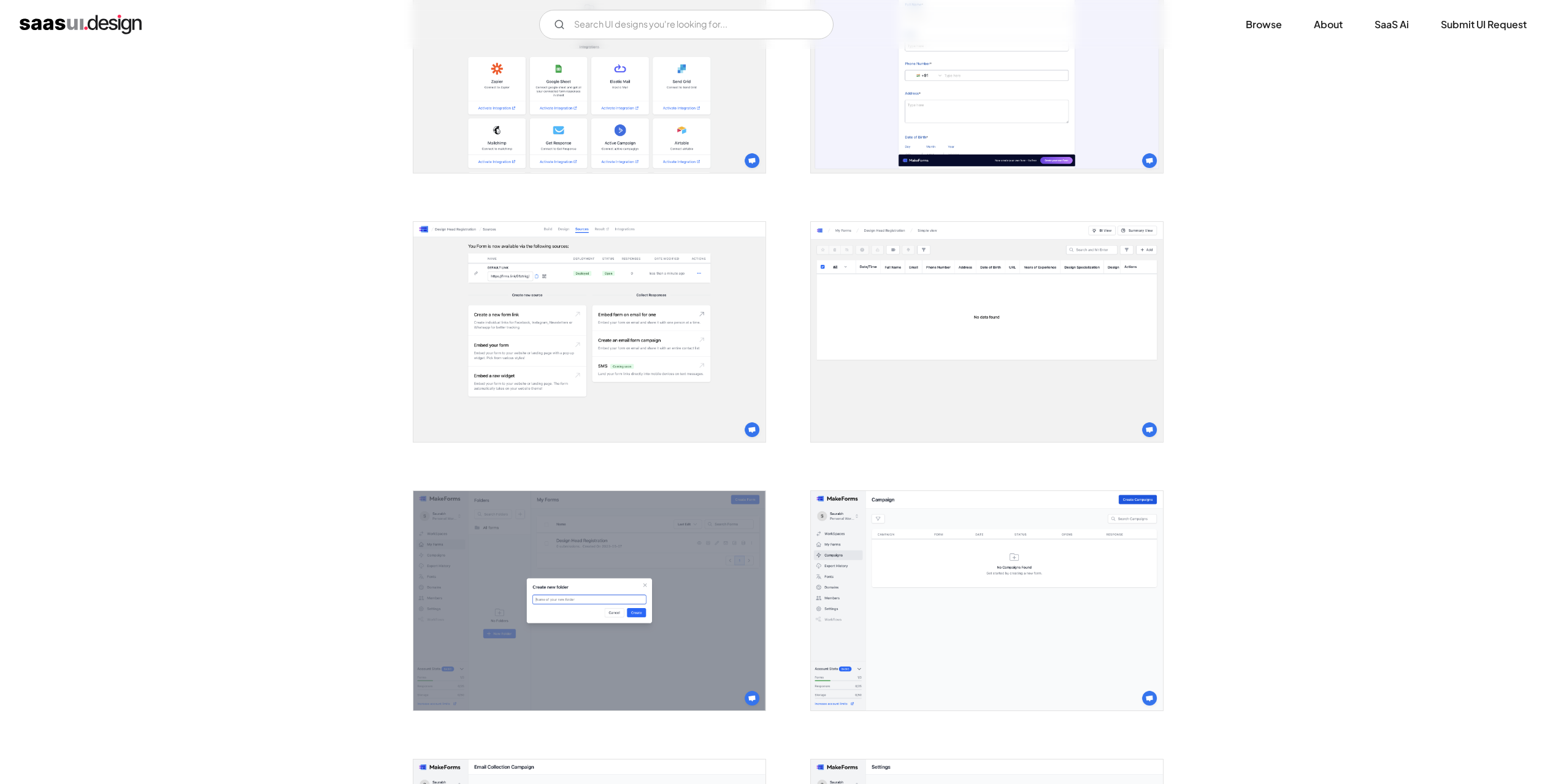
click at [636, 351] on img "open lightbox" at bounding box center [590, 332] width 352 height 220
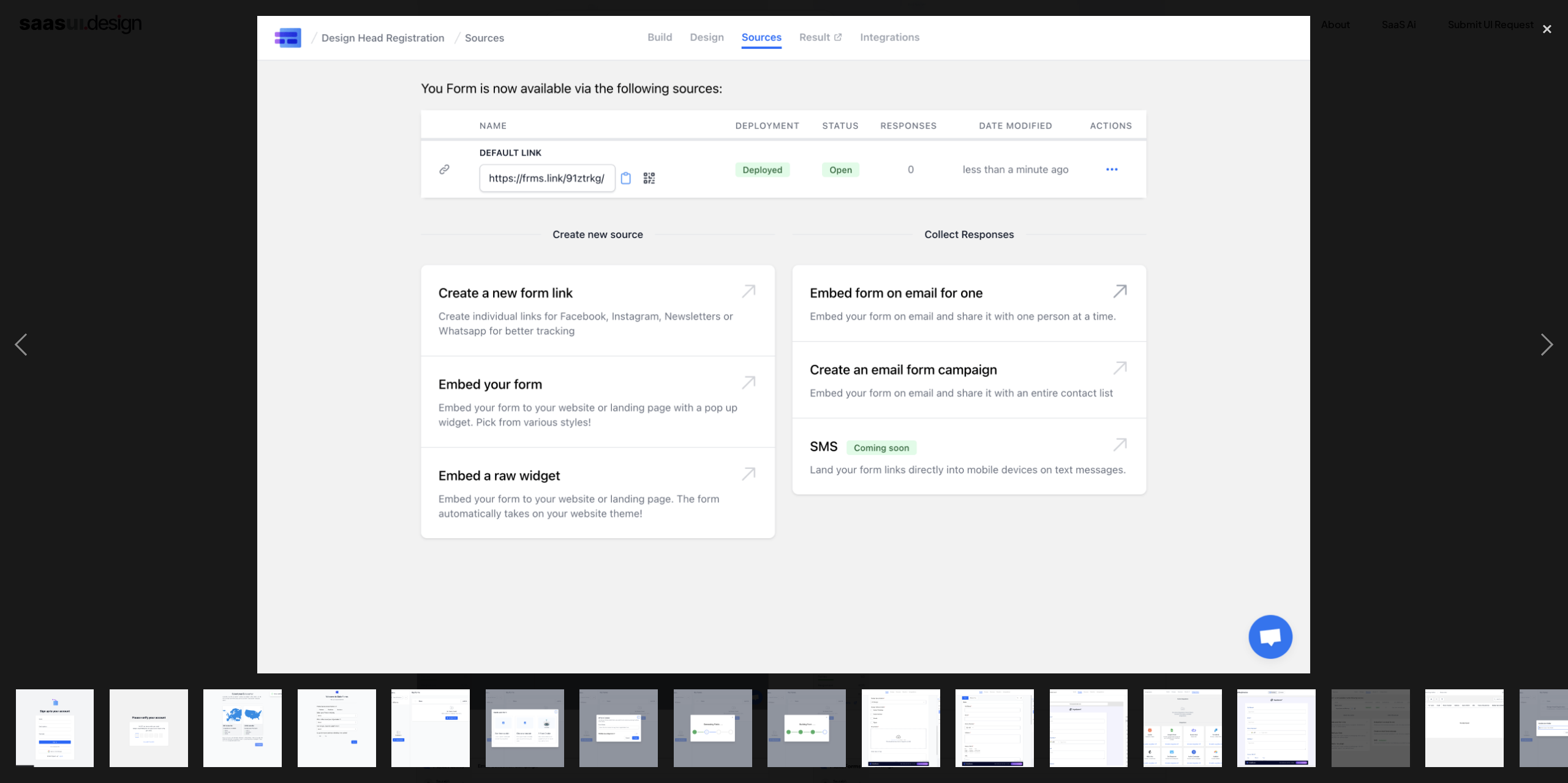
click at [157, 439] on div at bounding box center [784, 344] width 1568 height 658
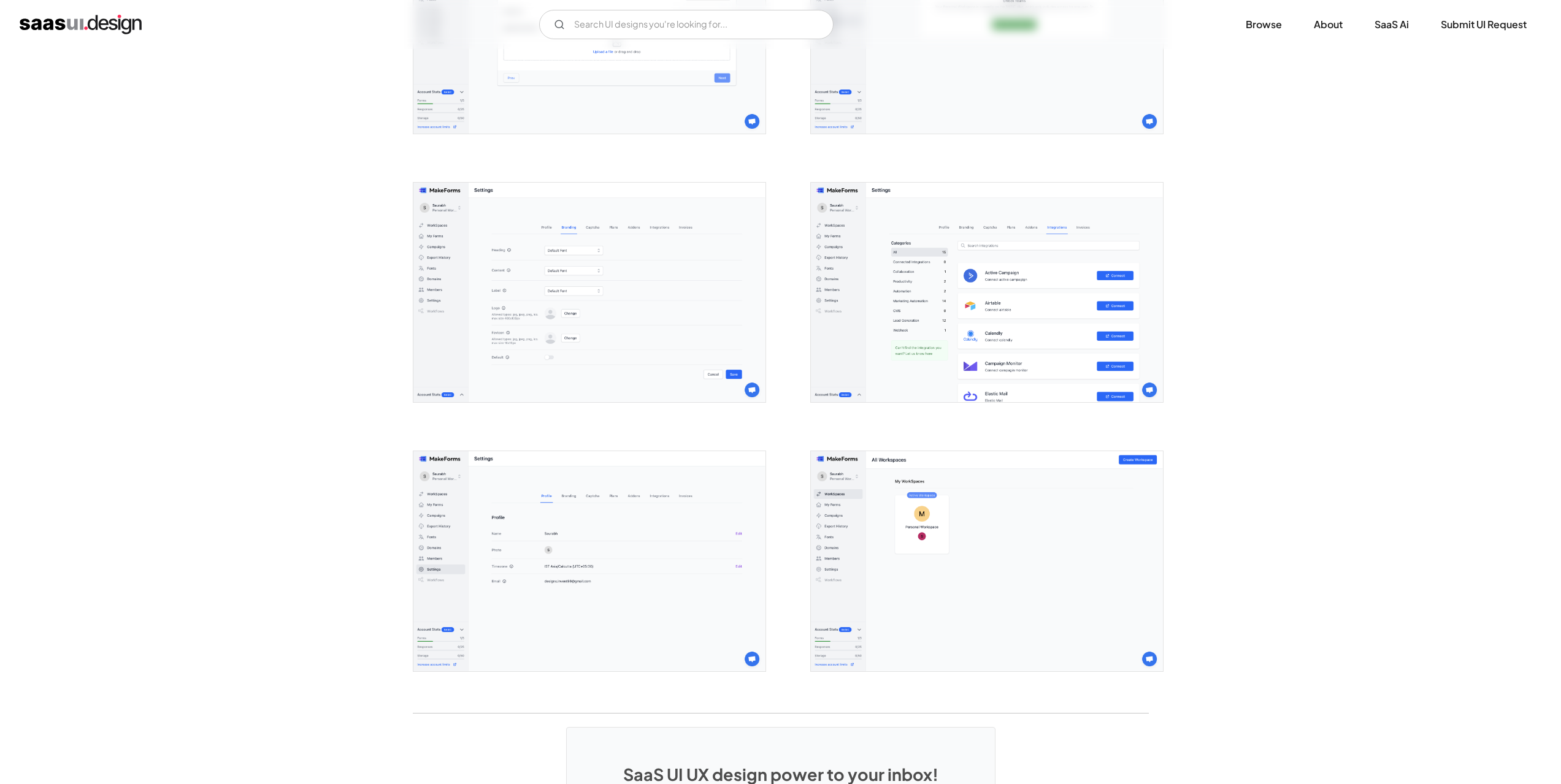
scroll to position [2821, 0]
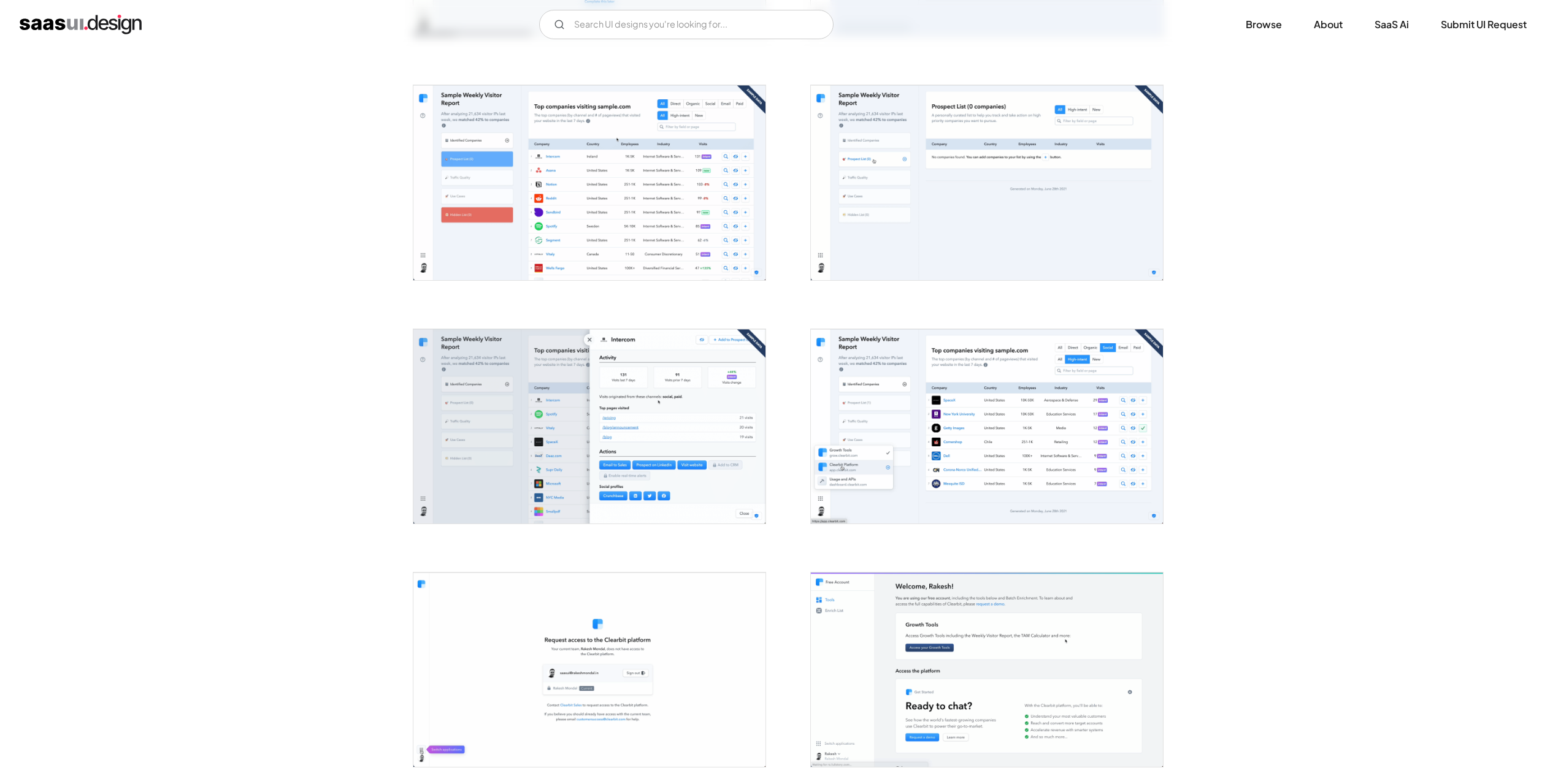
scroll to position [858, 0]
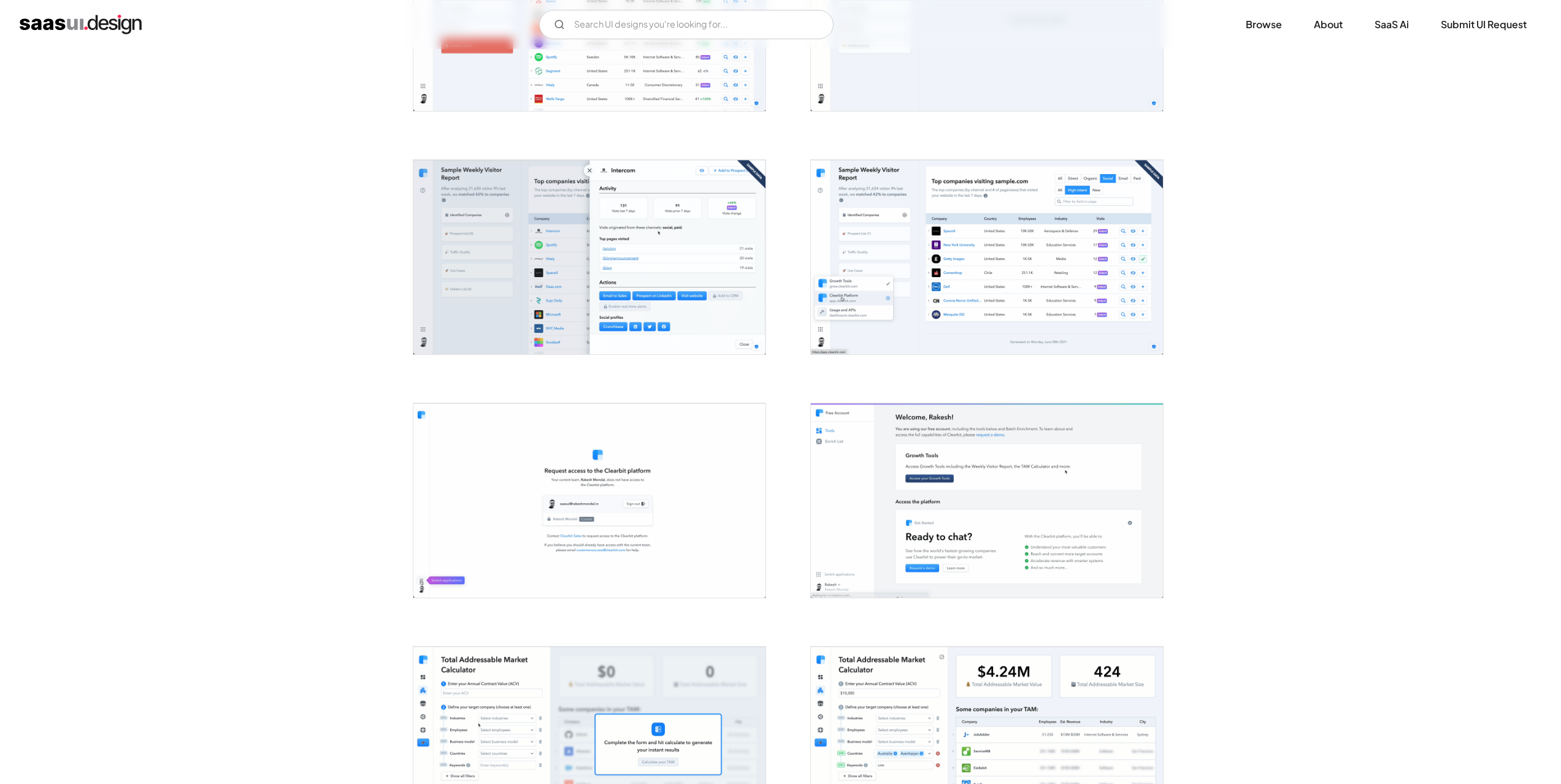
click at [1001, 277] on img "open lightbox" at bounding box center [987, 258] width 352 height 195
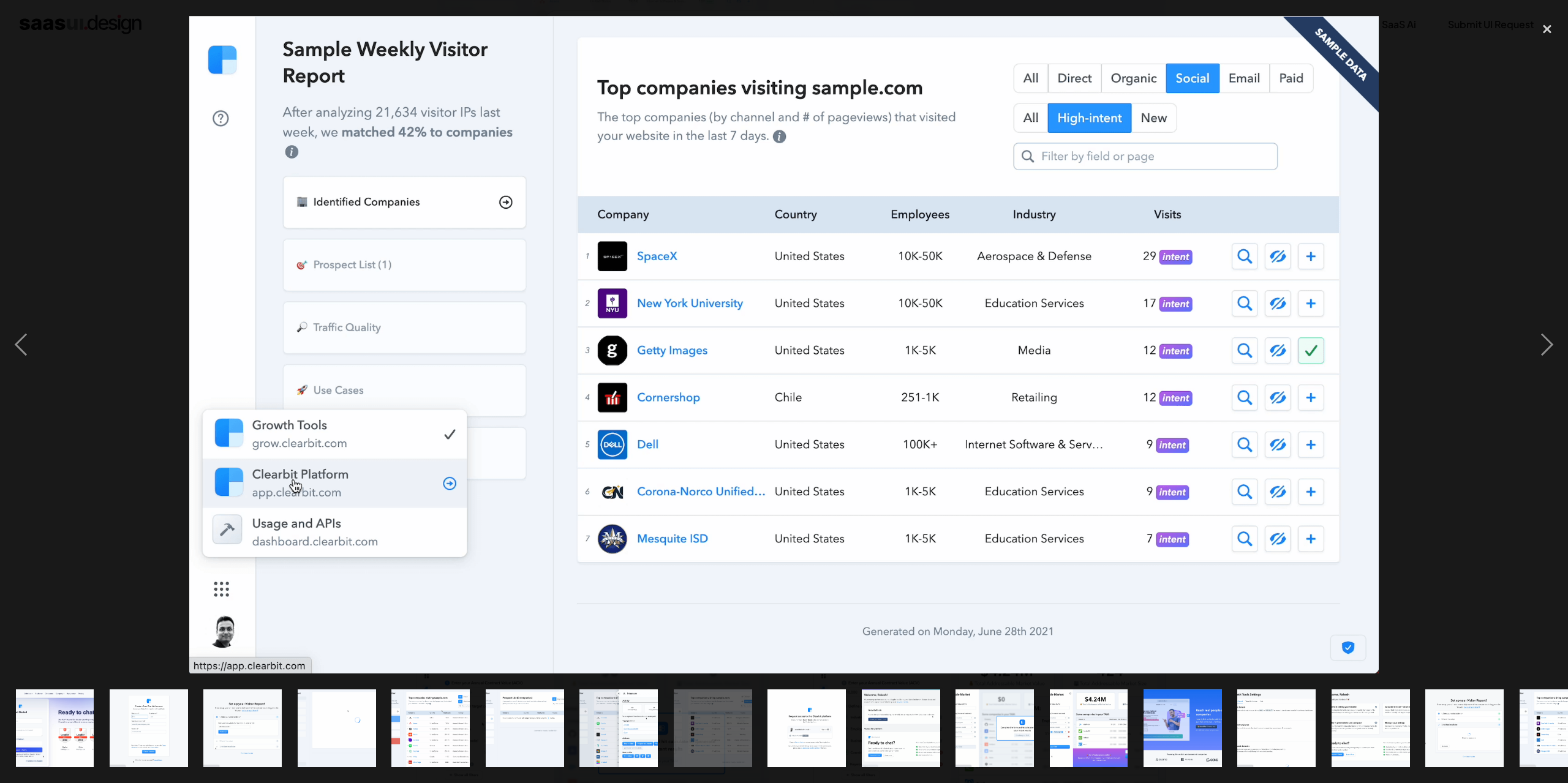
drag, startPoint x: 115, startPoint y: 246, endPoint x: 174, endPoint y: 284, distance: 70.2
click at [114, 247] on div at bounding box center [784, 344] width 1568 height 658
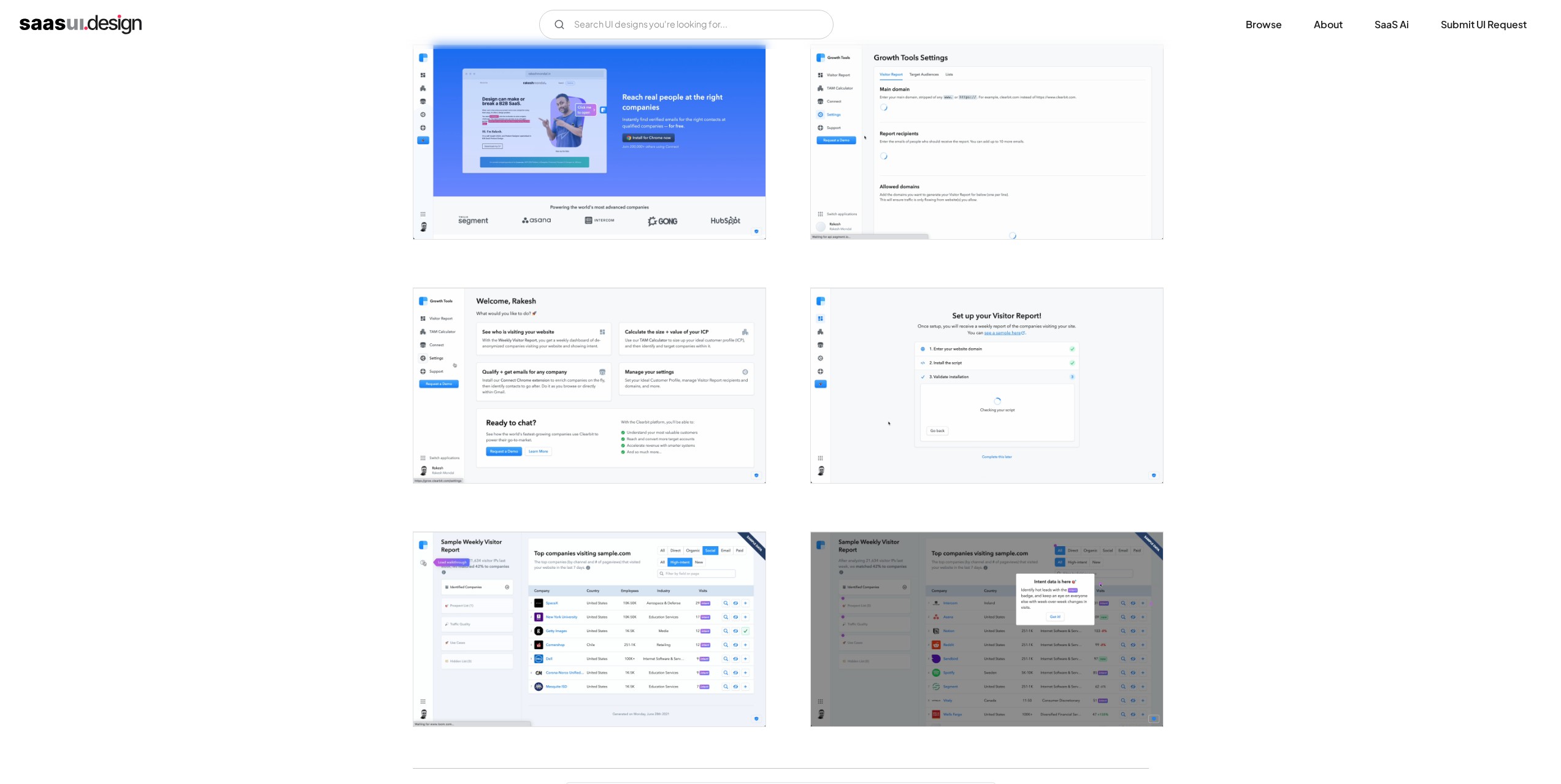
scroll to position [1717, 0]
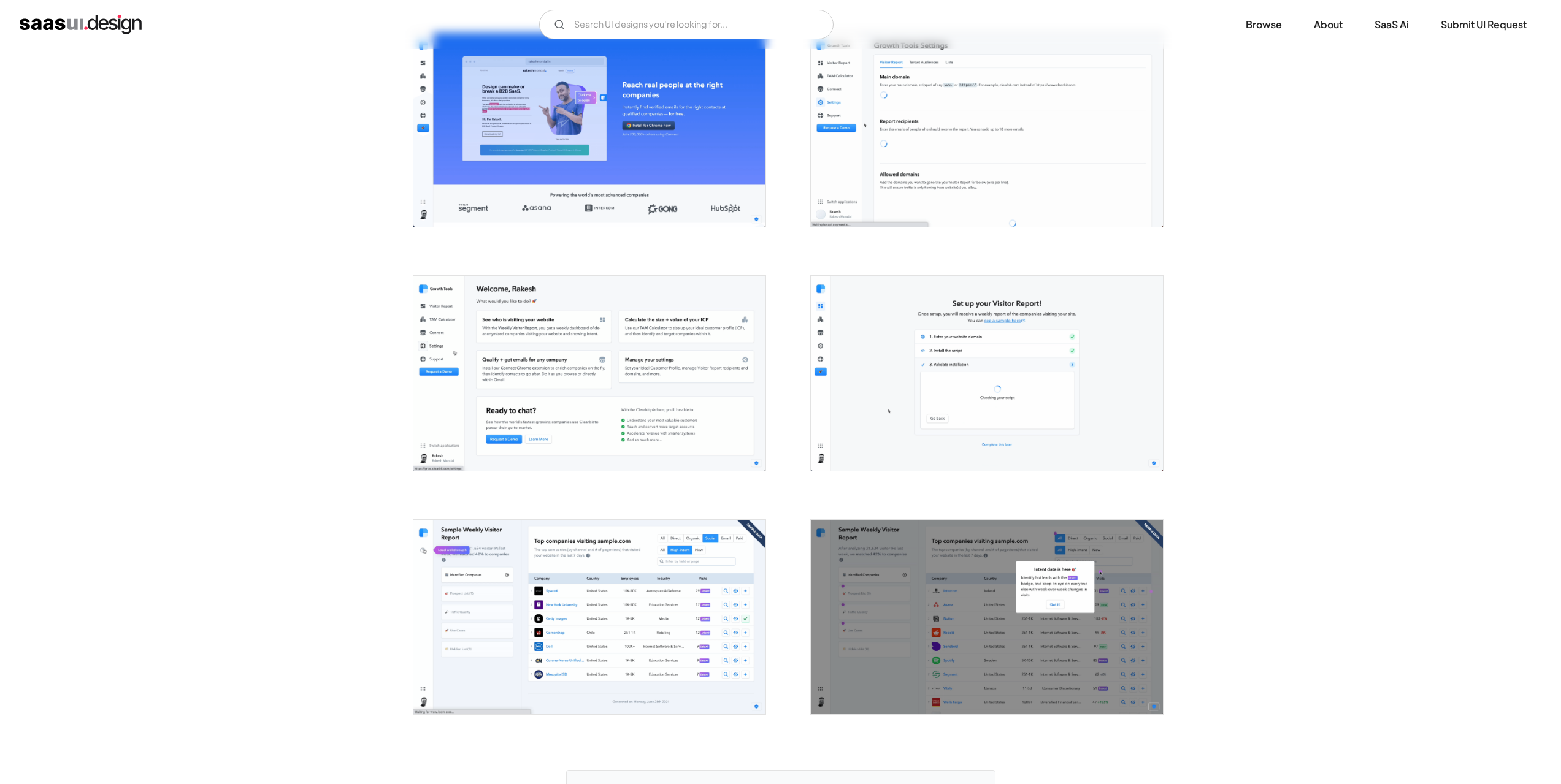
click at [544, 398] on img "open lightbox" at bounding box center [590, 373] width 352 height 195
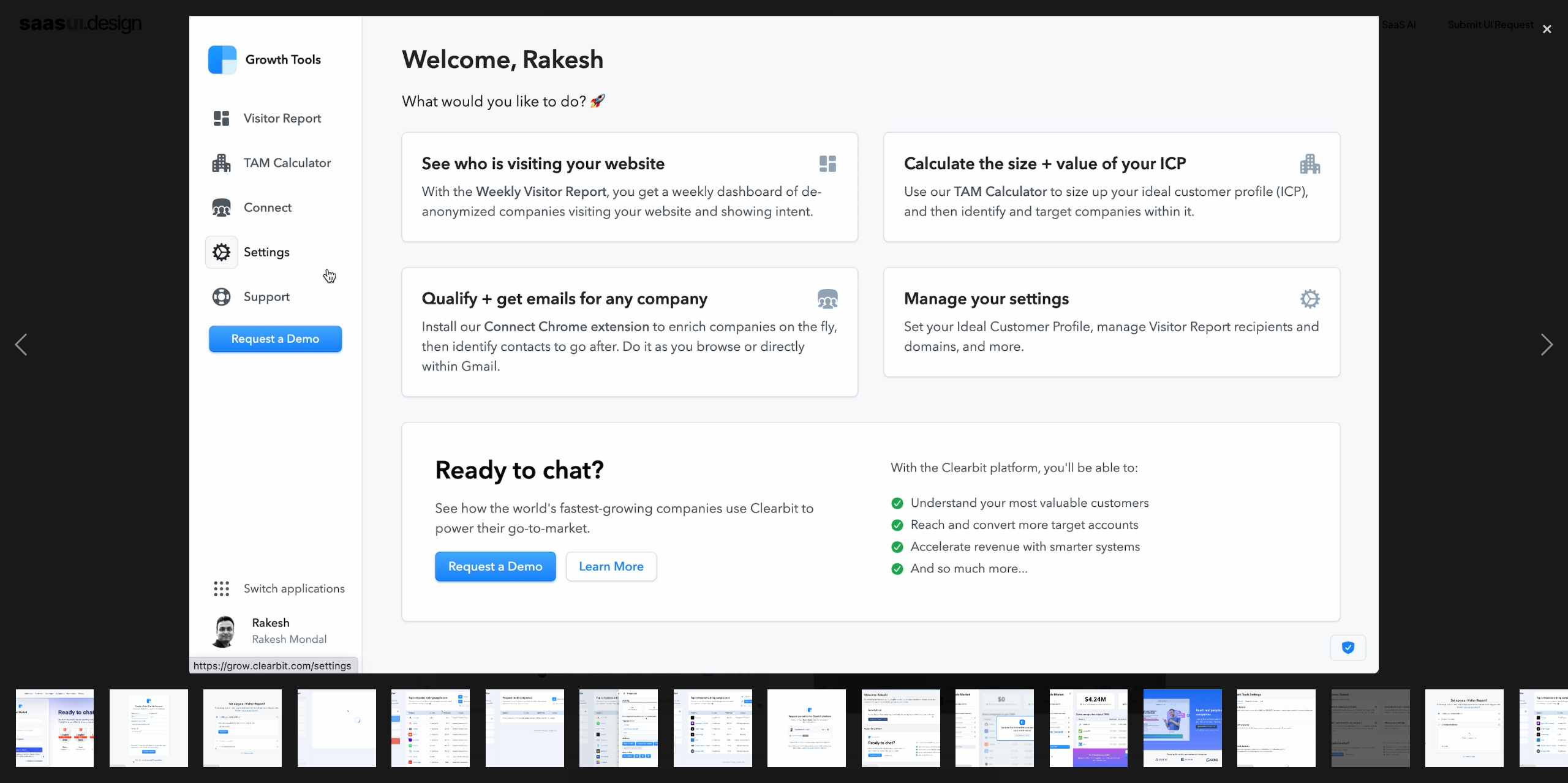
click at [53, 470] on div at bounding box center [784, 344] width 1568 height 658
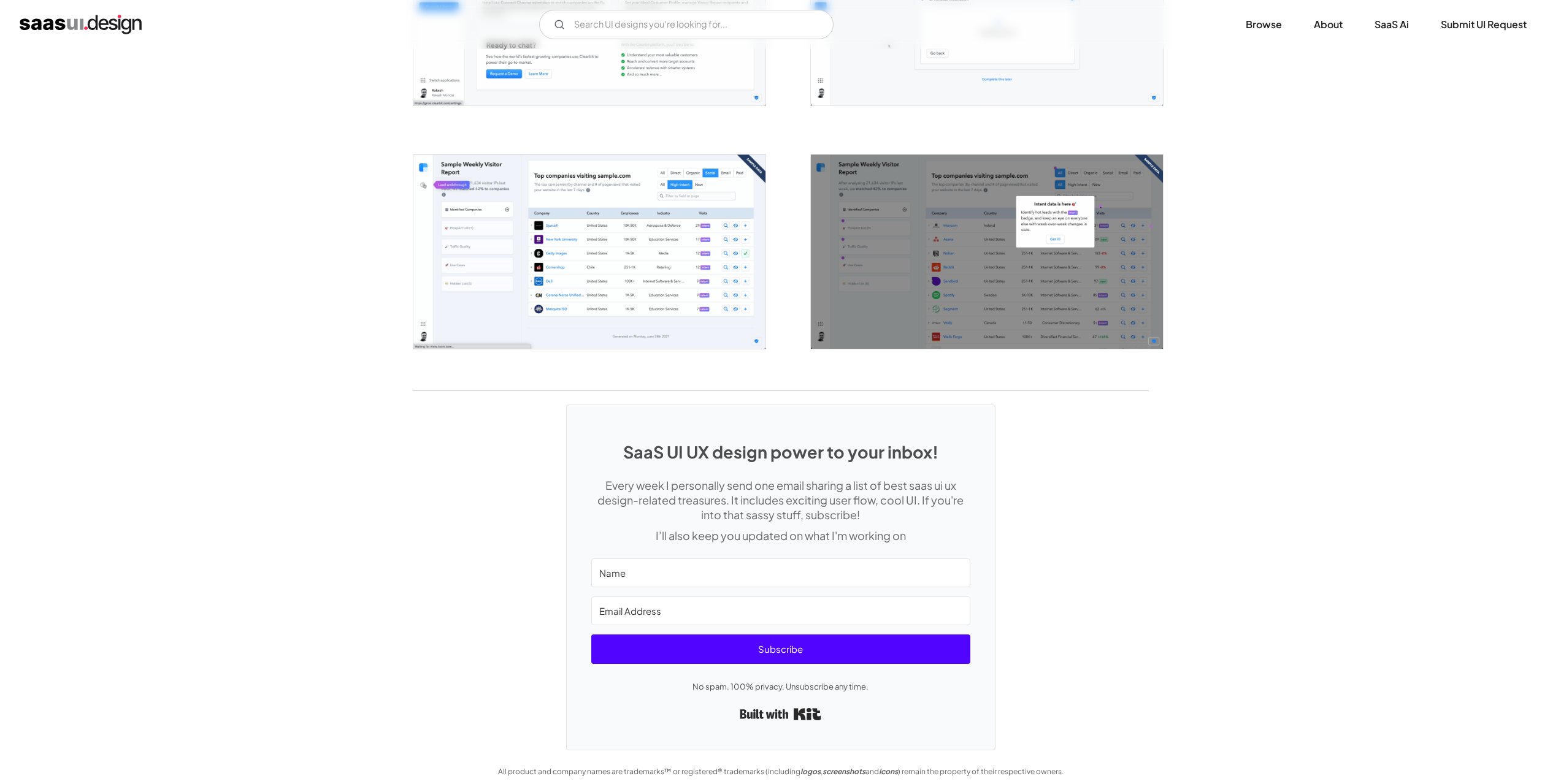
scroll to position [2092, 0]
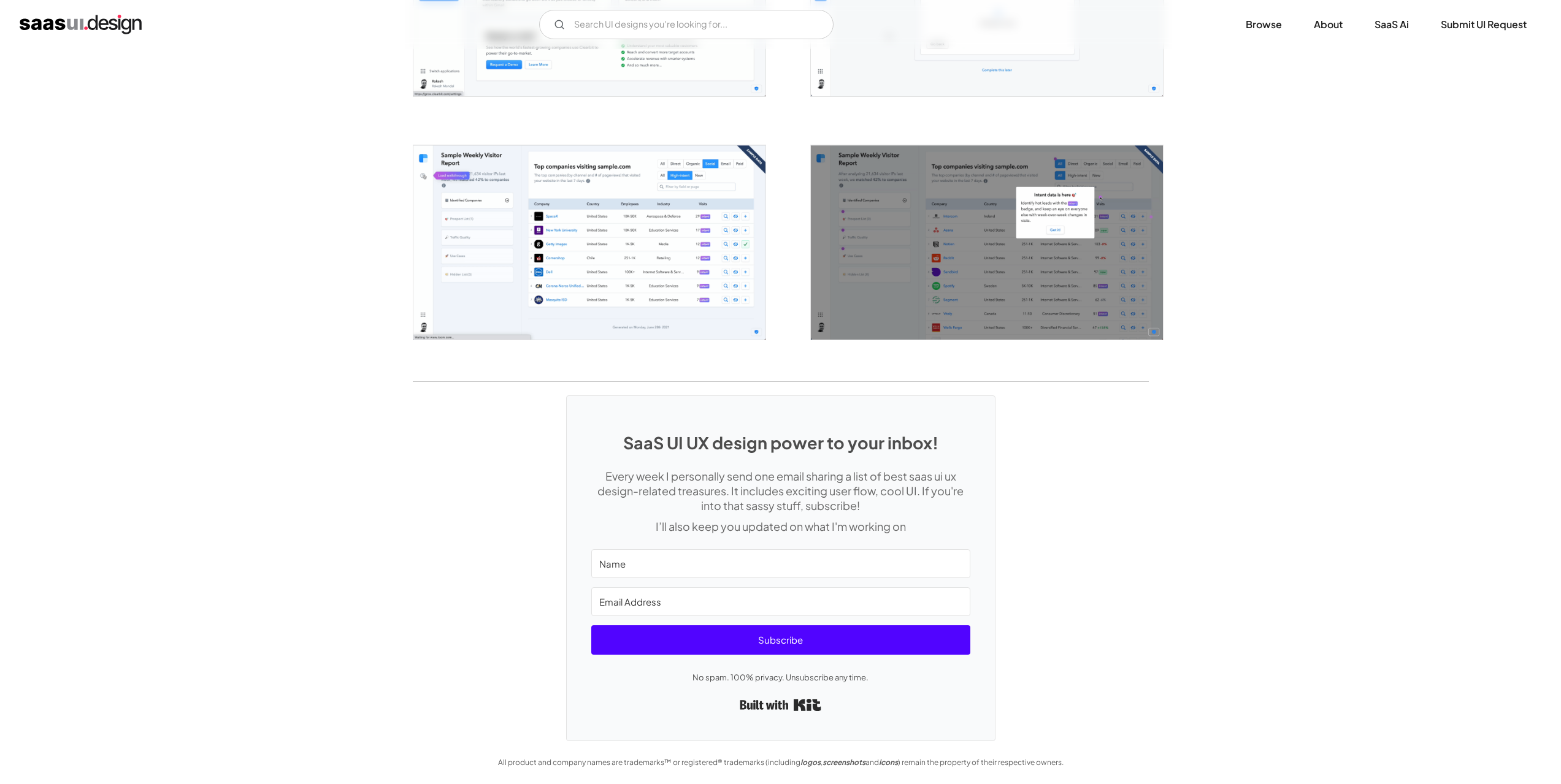
click at [657, 304] on img "open lightbox" at bounding box center [590, 242] width 352 height 195
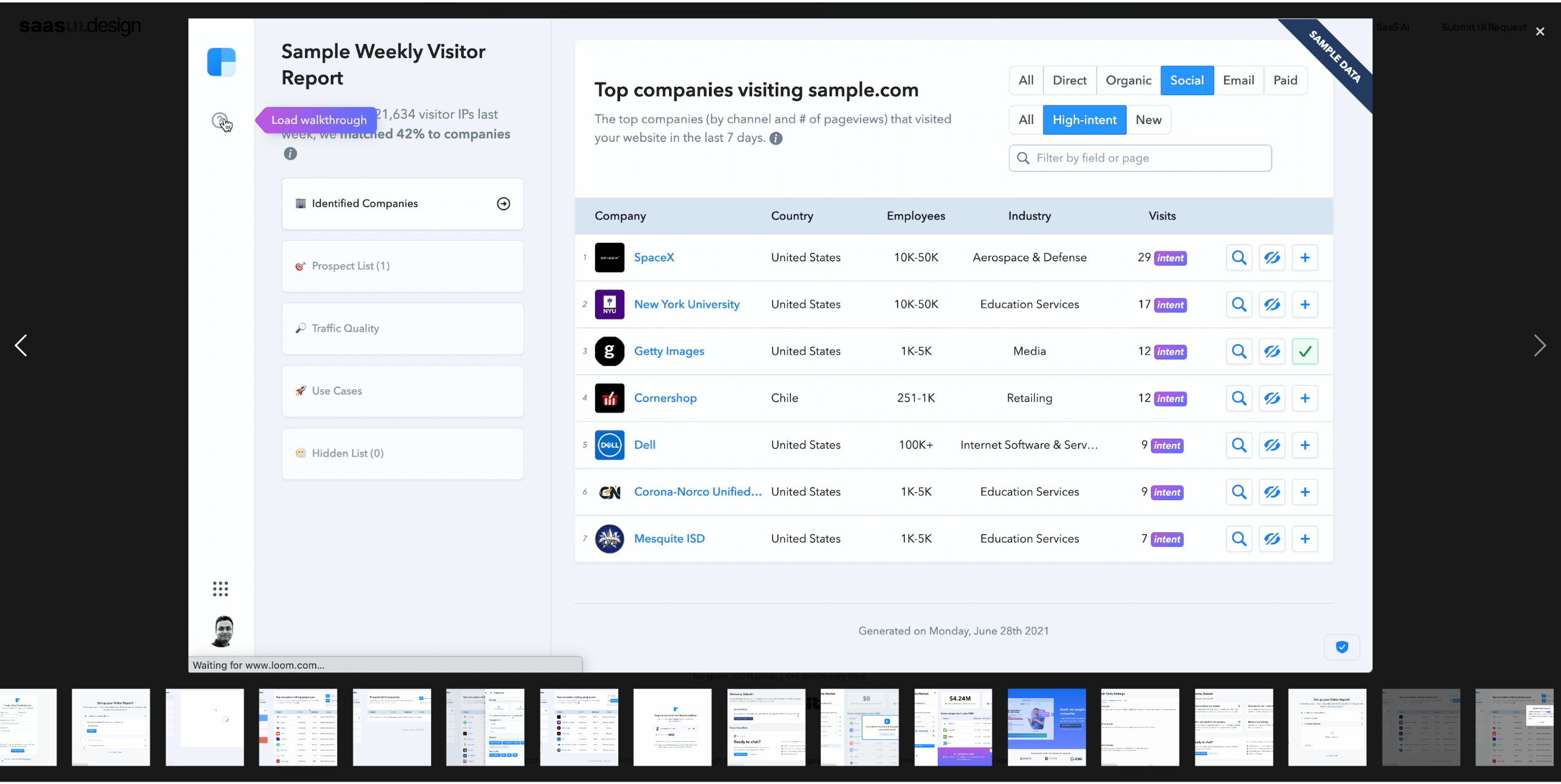
scroll to position [0, 140]
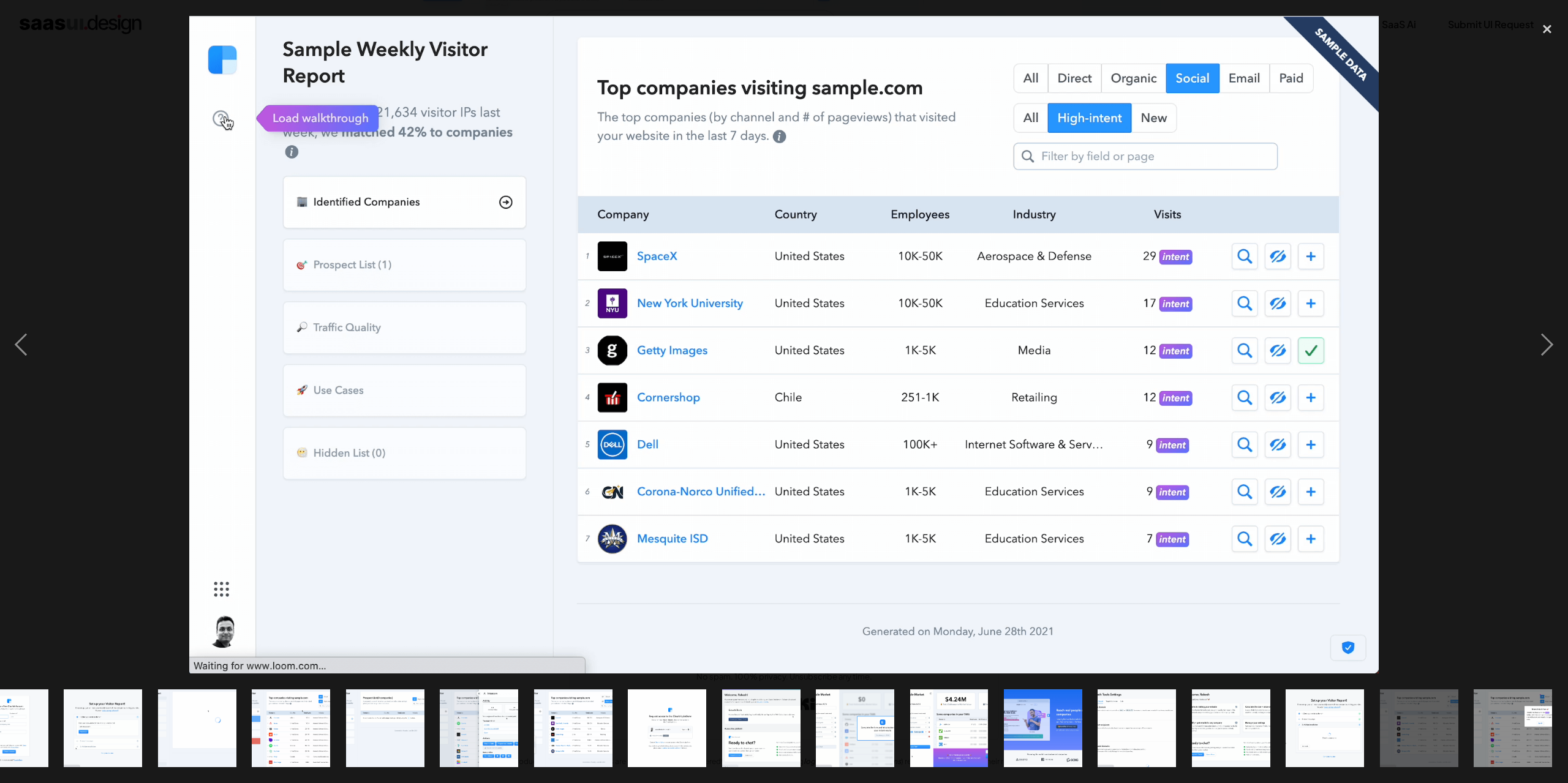
click at [74, 464] on div at bounding box center [784, 344] width 1568 height 658
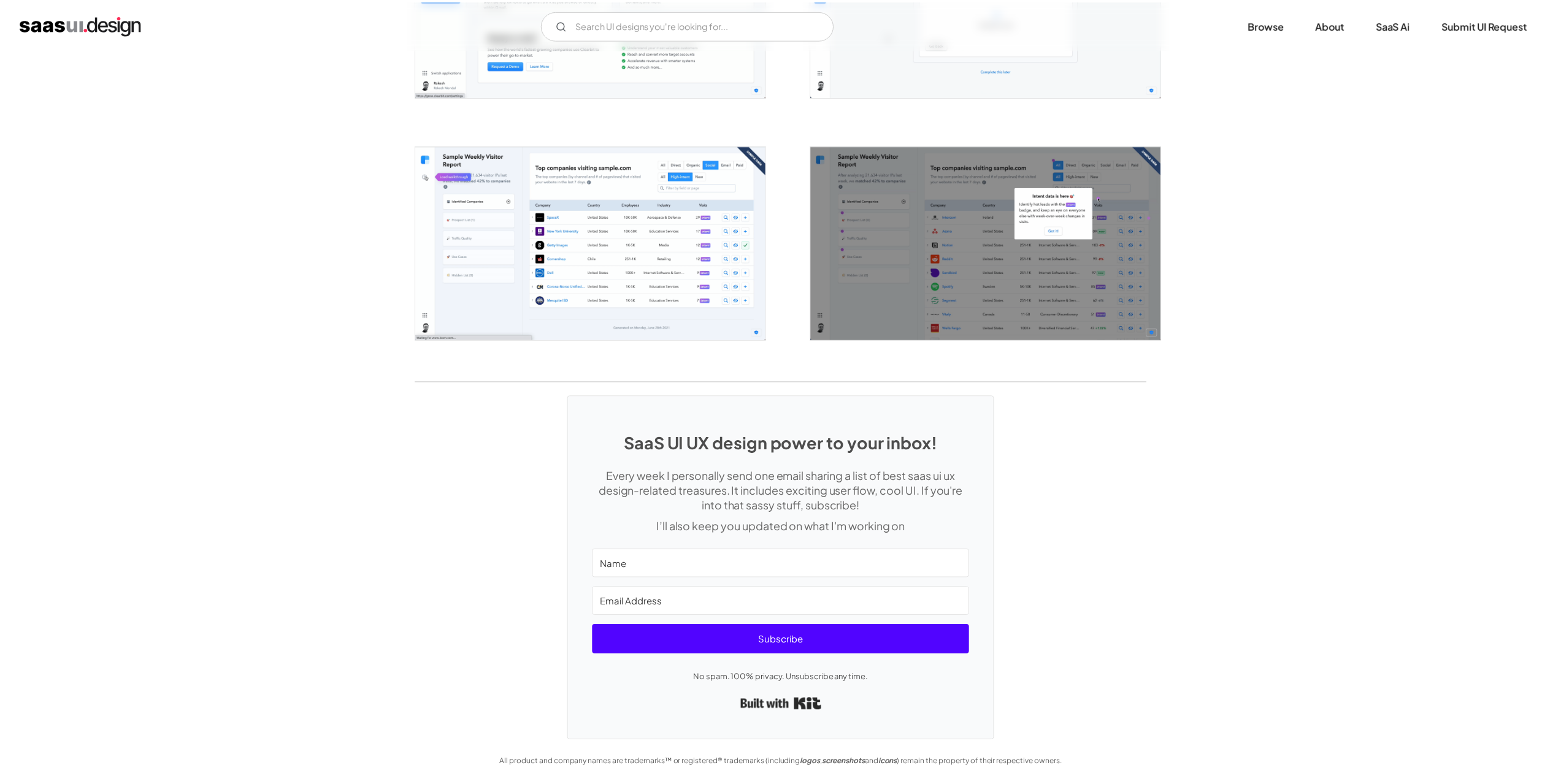
scroll to position [0, 0]
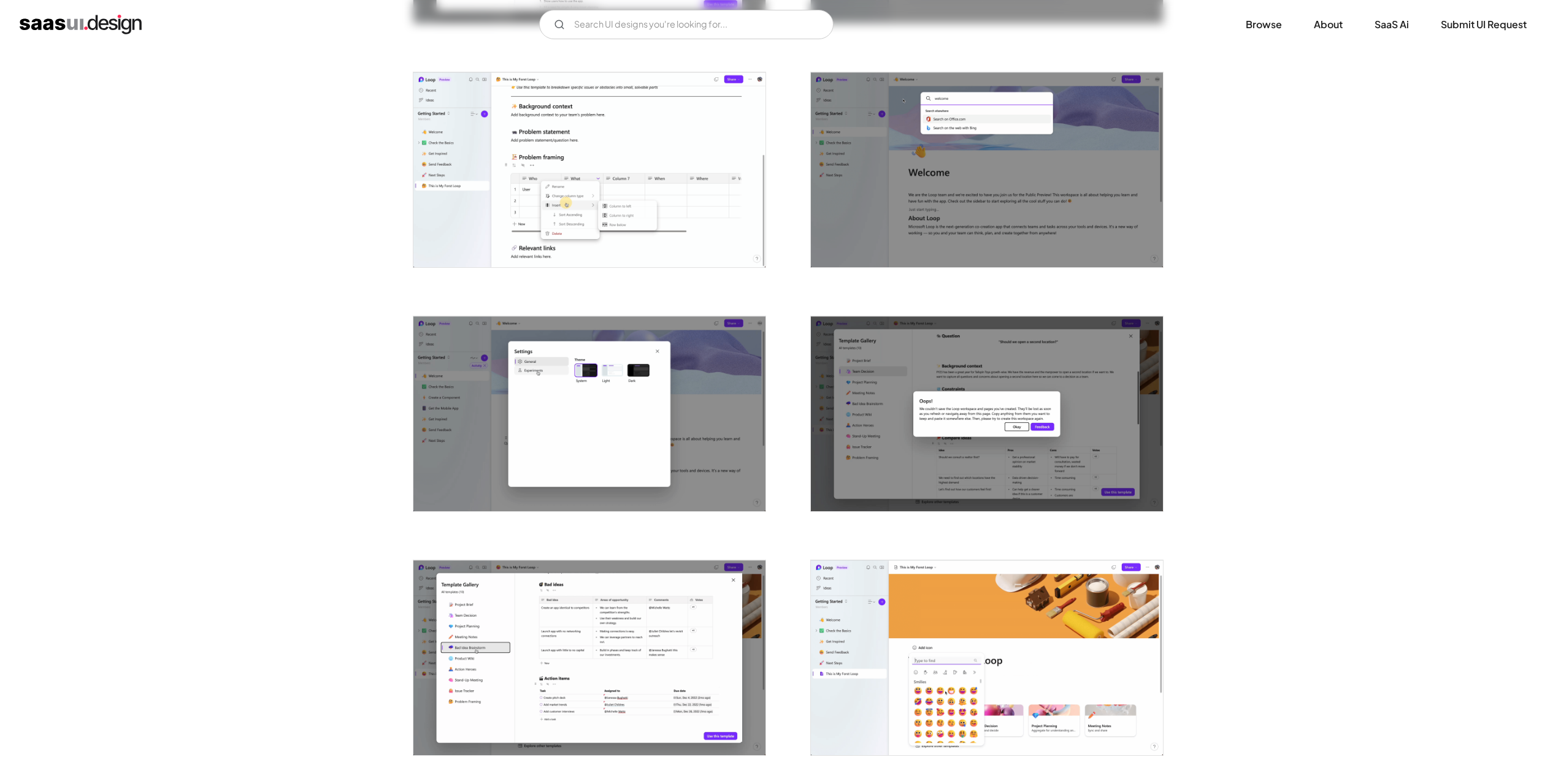
scroll to position [1104, 0]
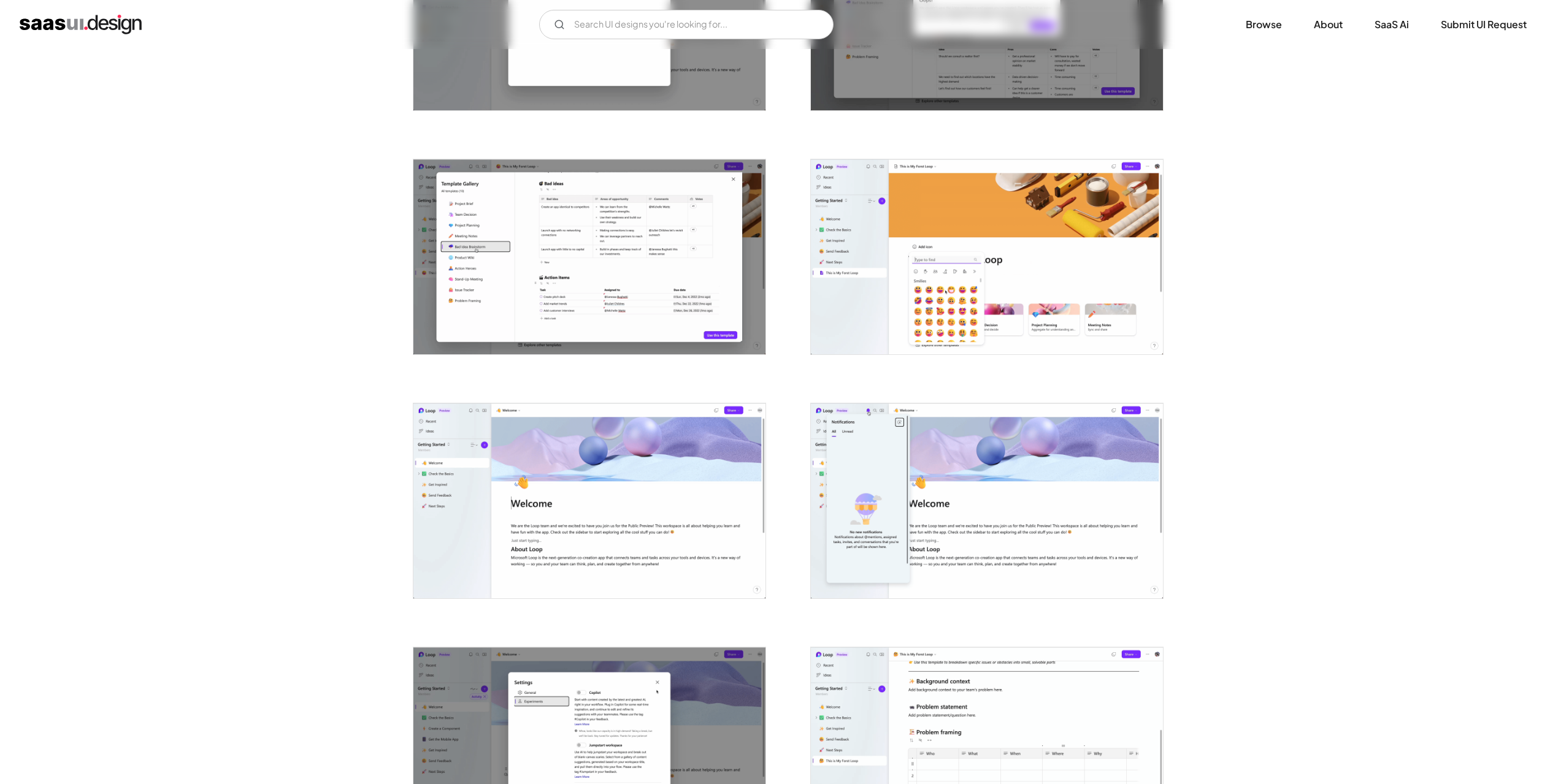
click at [599, 288] on img "open lightbox" at bounding box center [590, 257] width 352 height 195
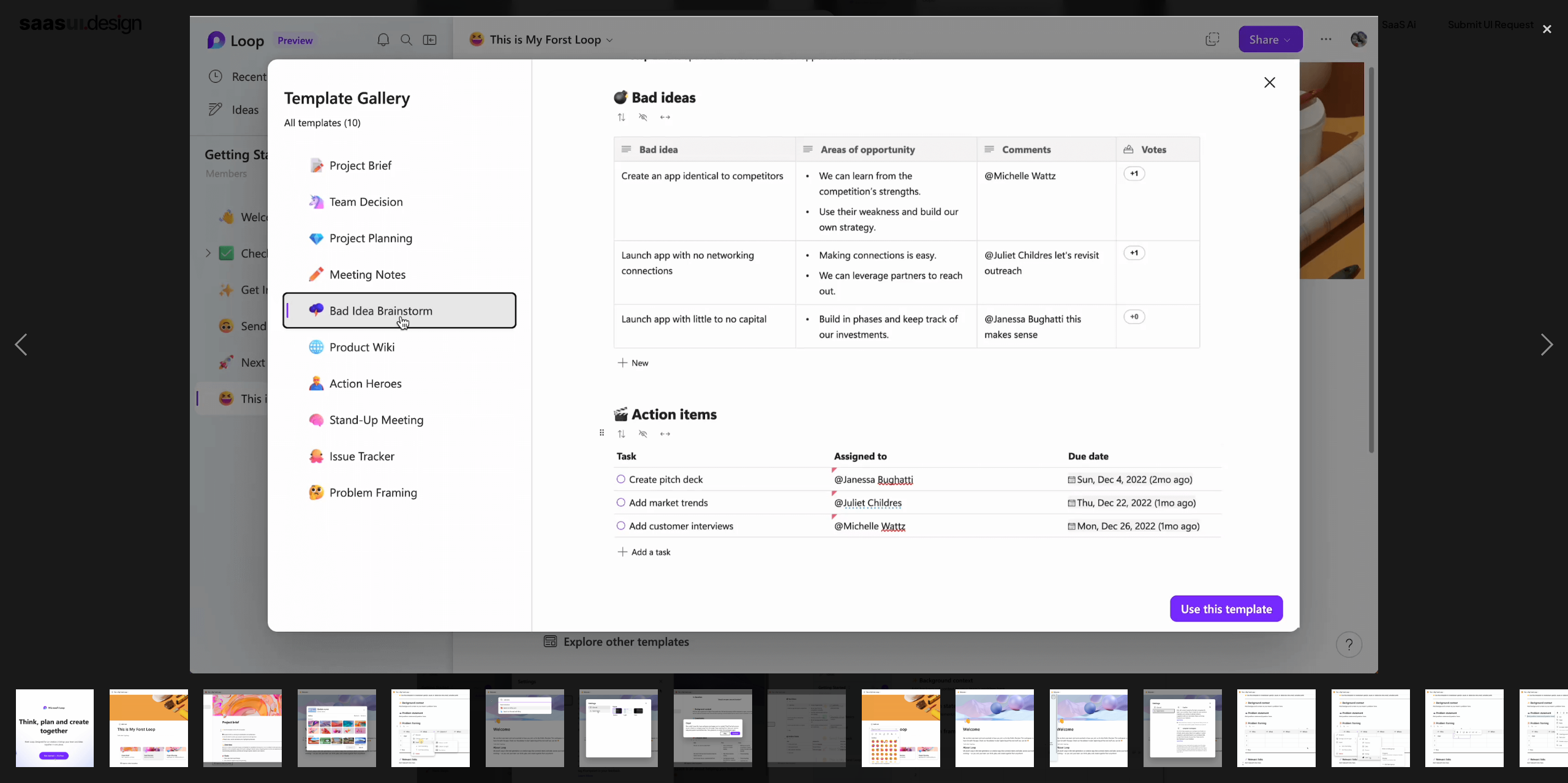
click at [77, 532] on div at bounding box center [784, 344] width 1568 height 658
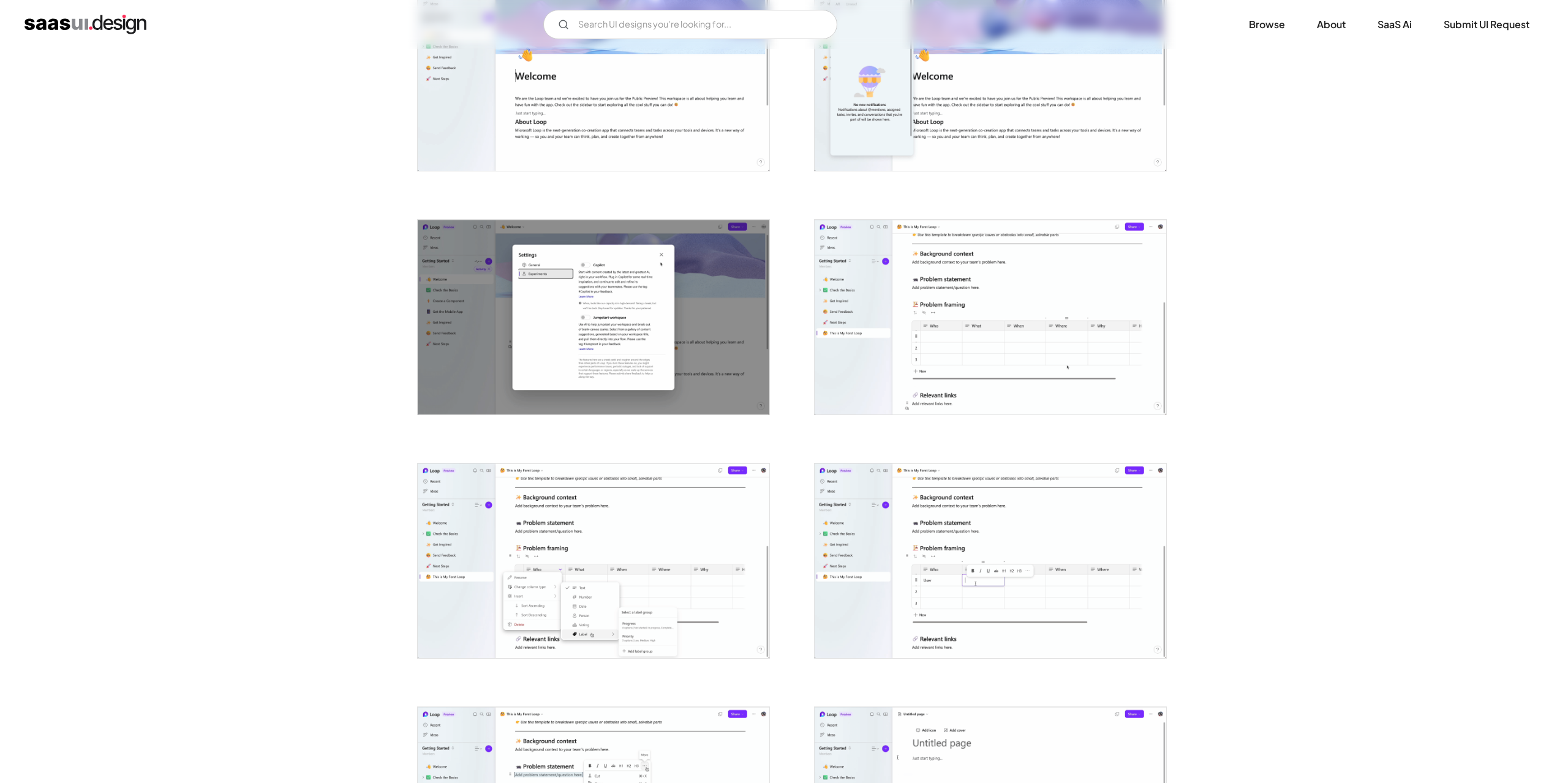
scroll to position [1531, 0]
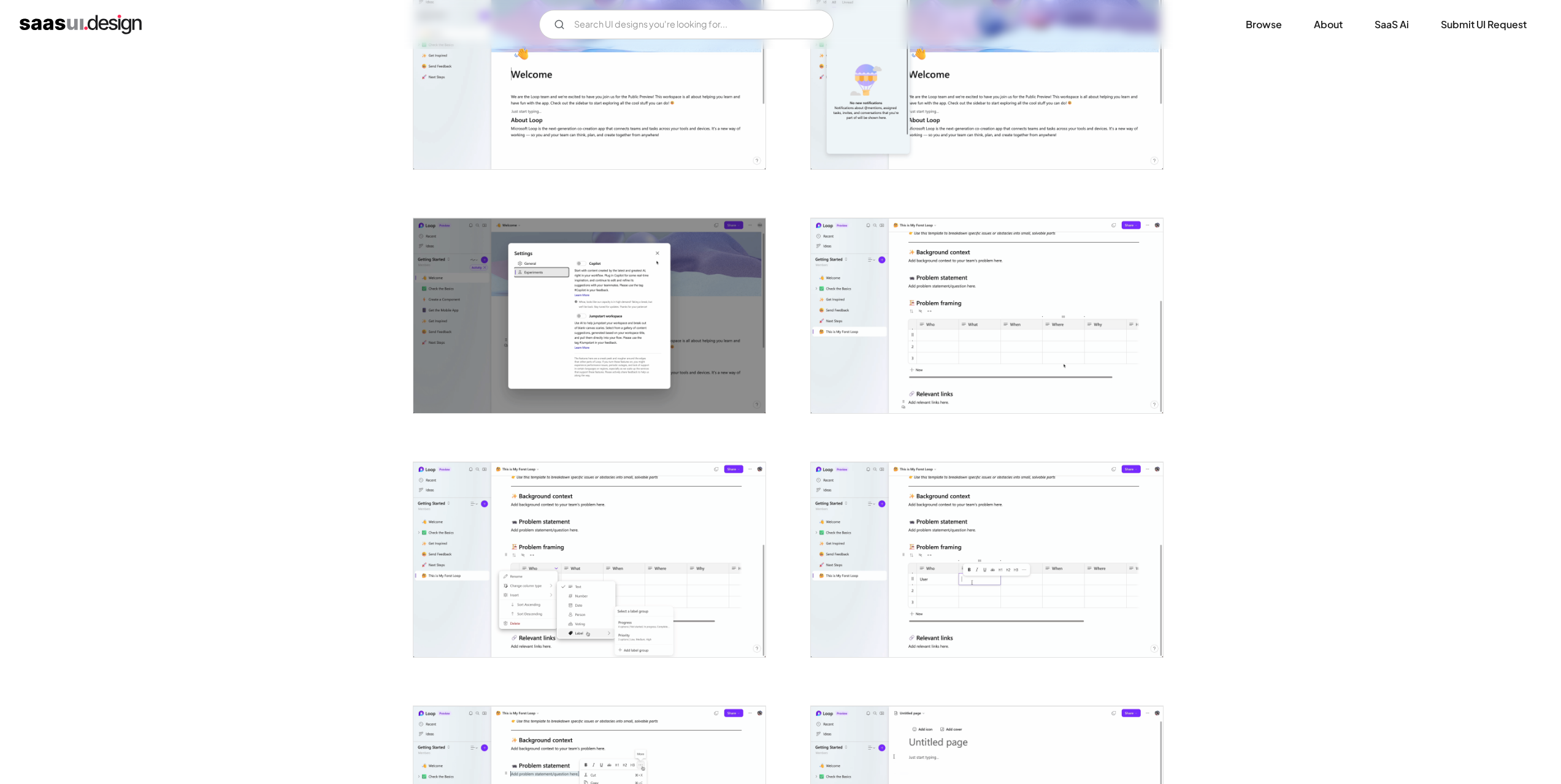
click at [981, 363] on img "open lightbox" at bounding box center [987, 315] width 352 height 195
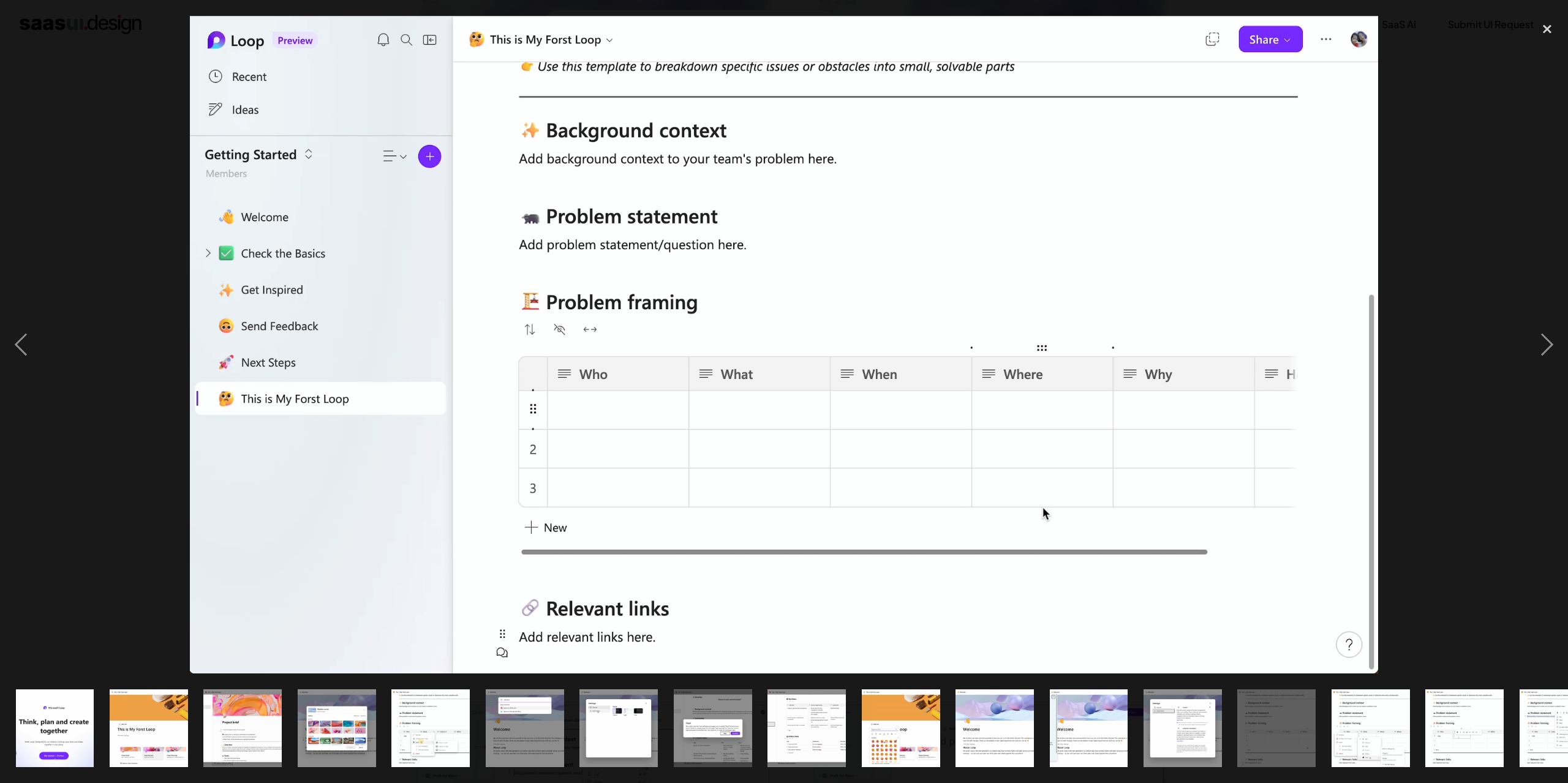
click at [74, 507] on div at bounding box center [784, 344] width 1568 height 658
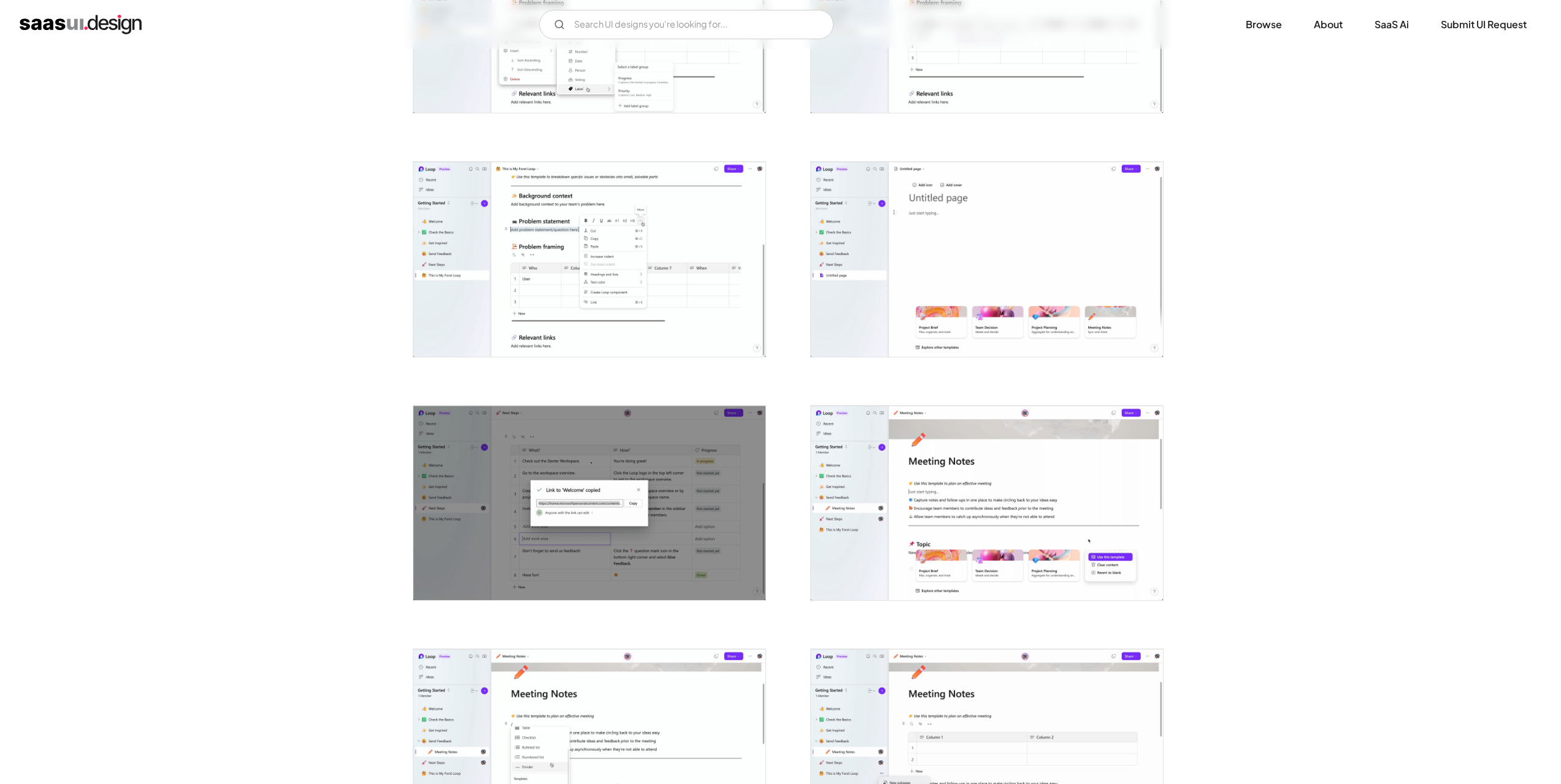
scroll to position [2084, 0]
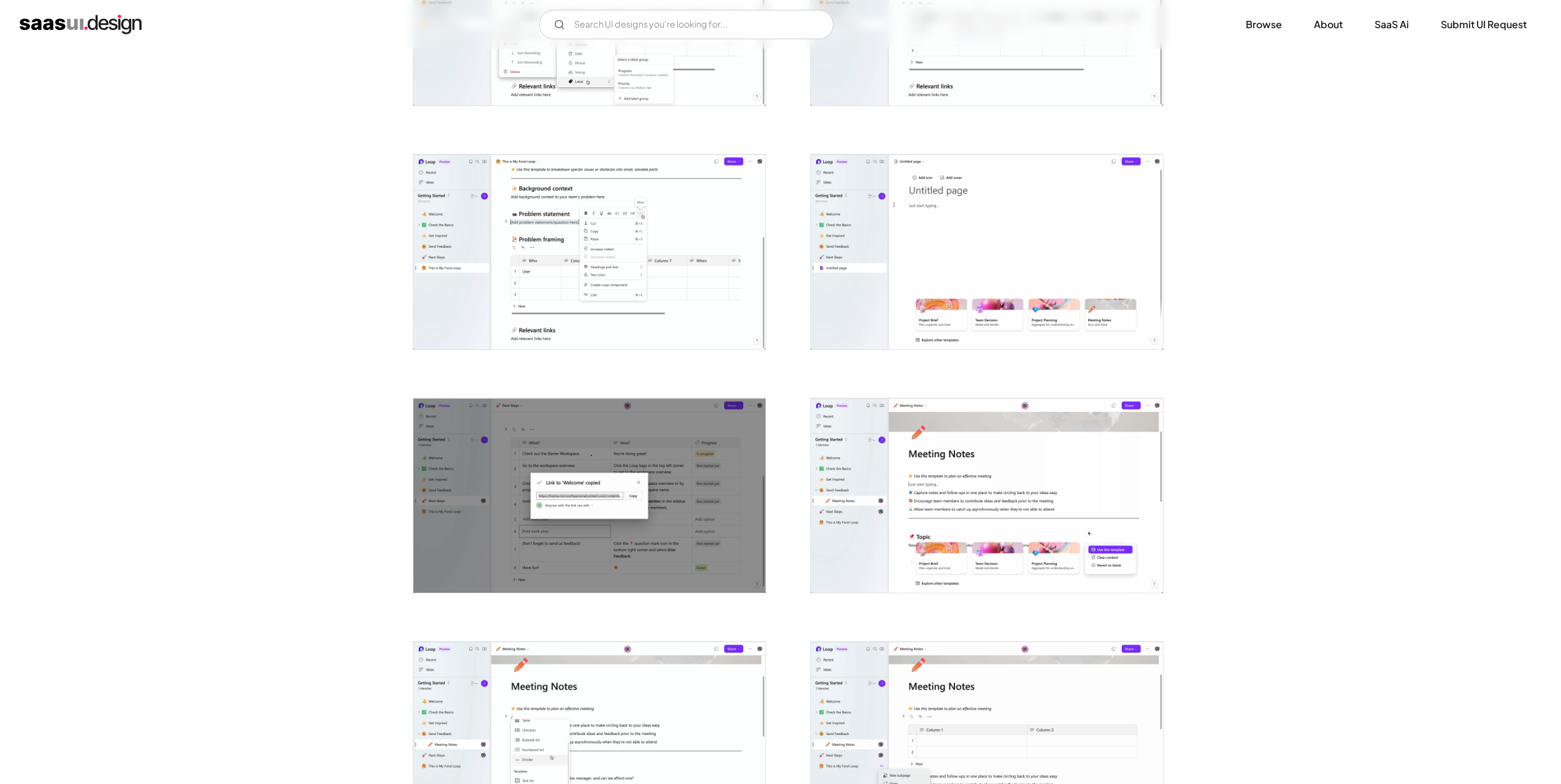
click at [620, 263] on img "open lightbox" at bounding box center [590, 252] width 352 height 195
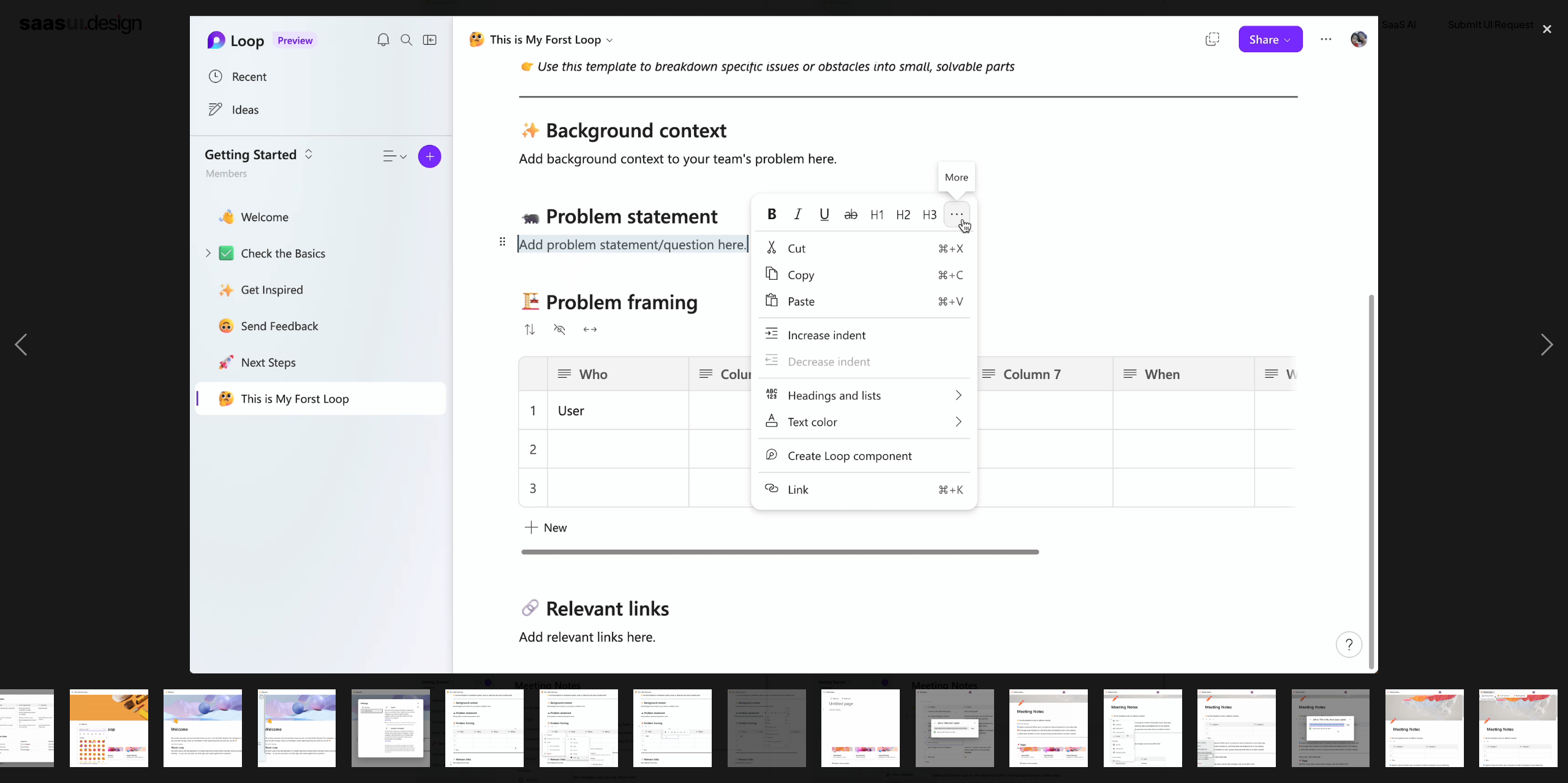
scroll to position [0, 798]
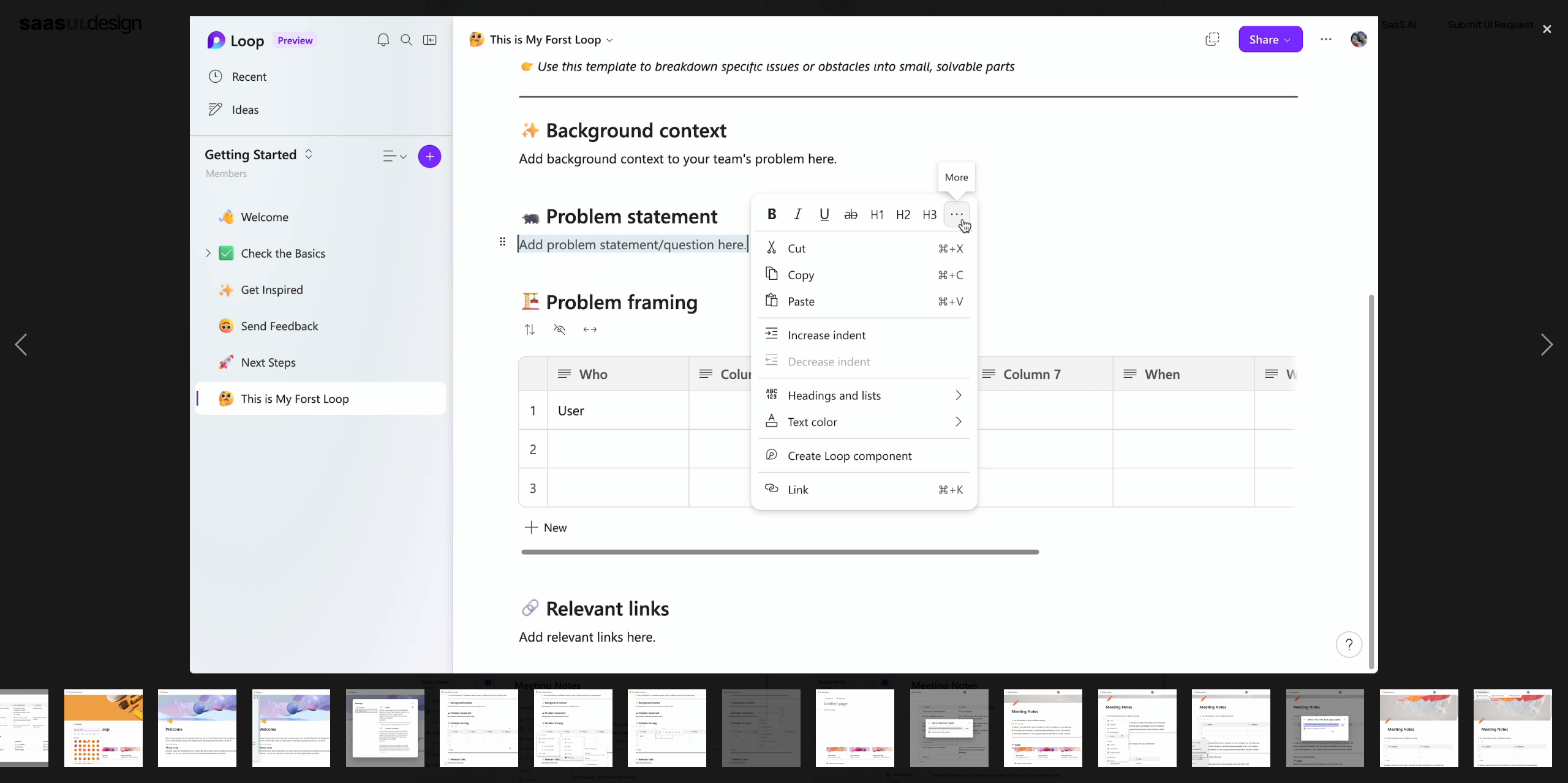
click at [135, 484] on div at bounding box center [784, 344] width 1568 height 658
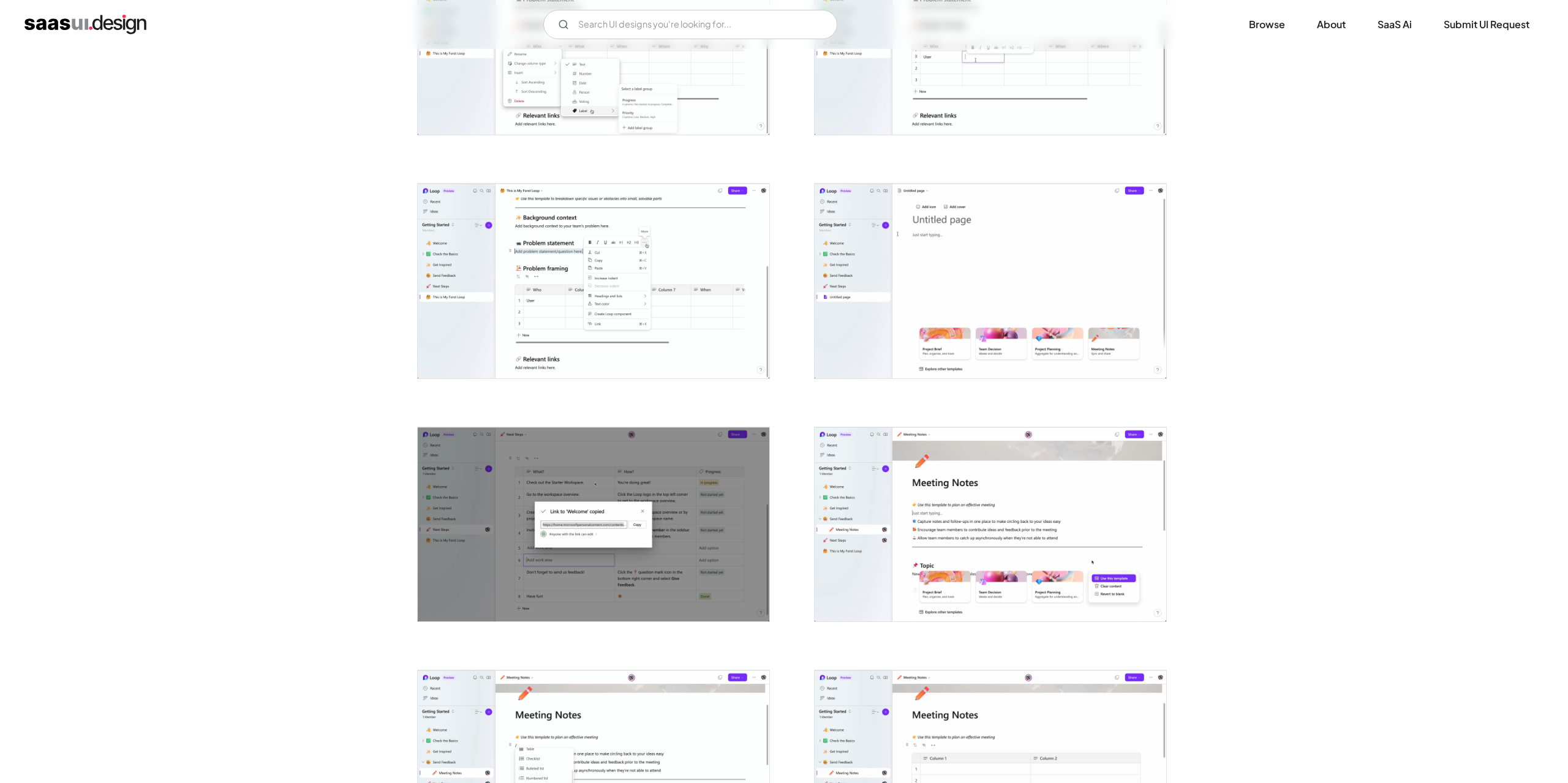
scroll to position [2020, 0]
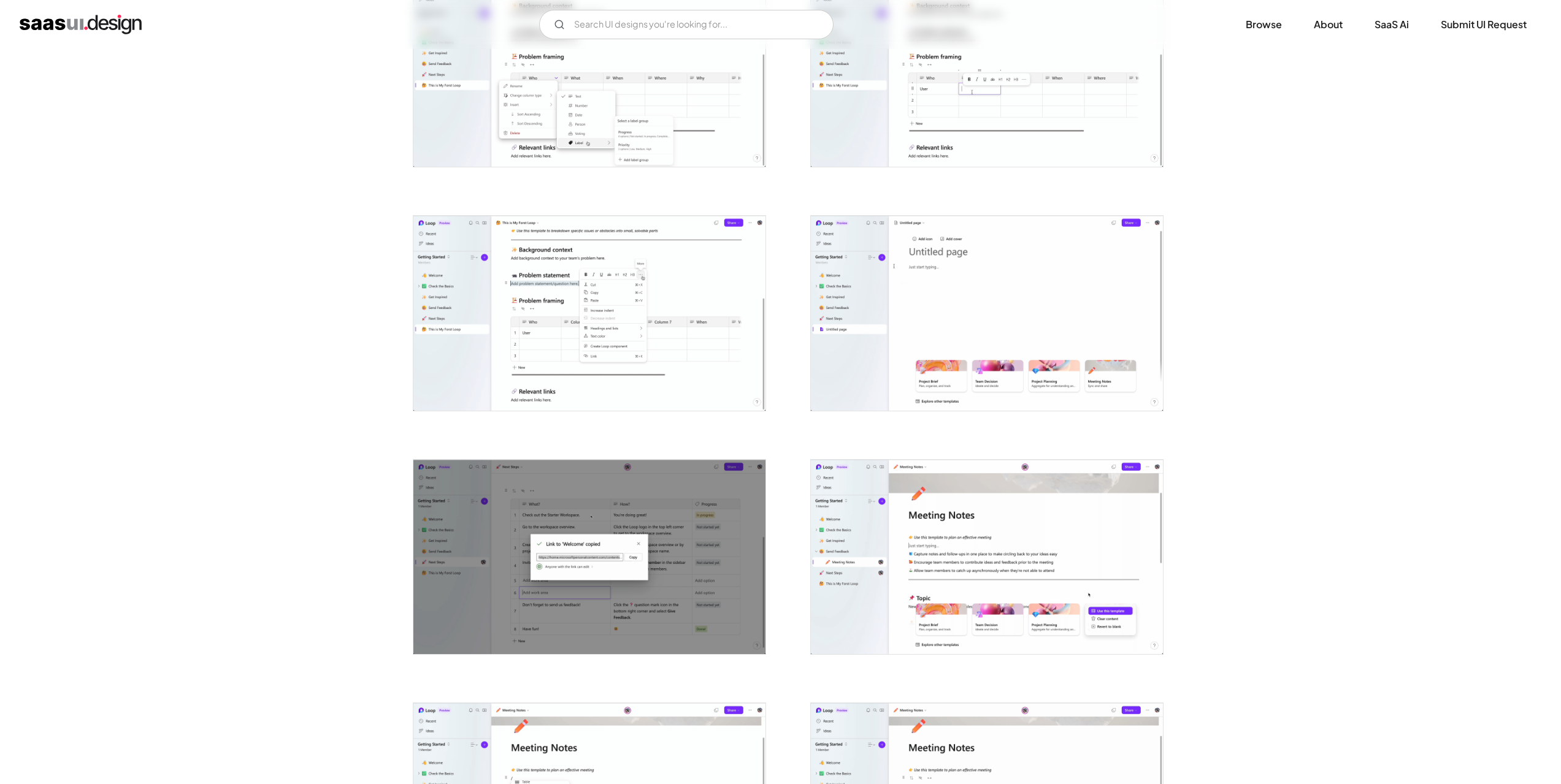
click at [643, 127] on img "open lightbox" at bounding box center [590, 69] width 352 height 195
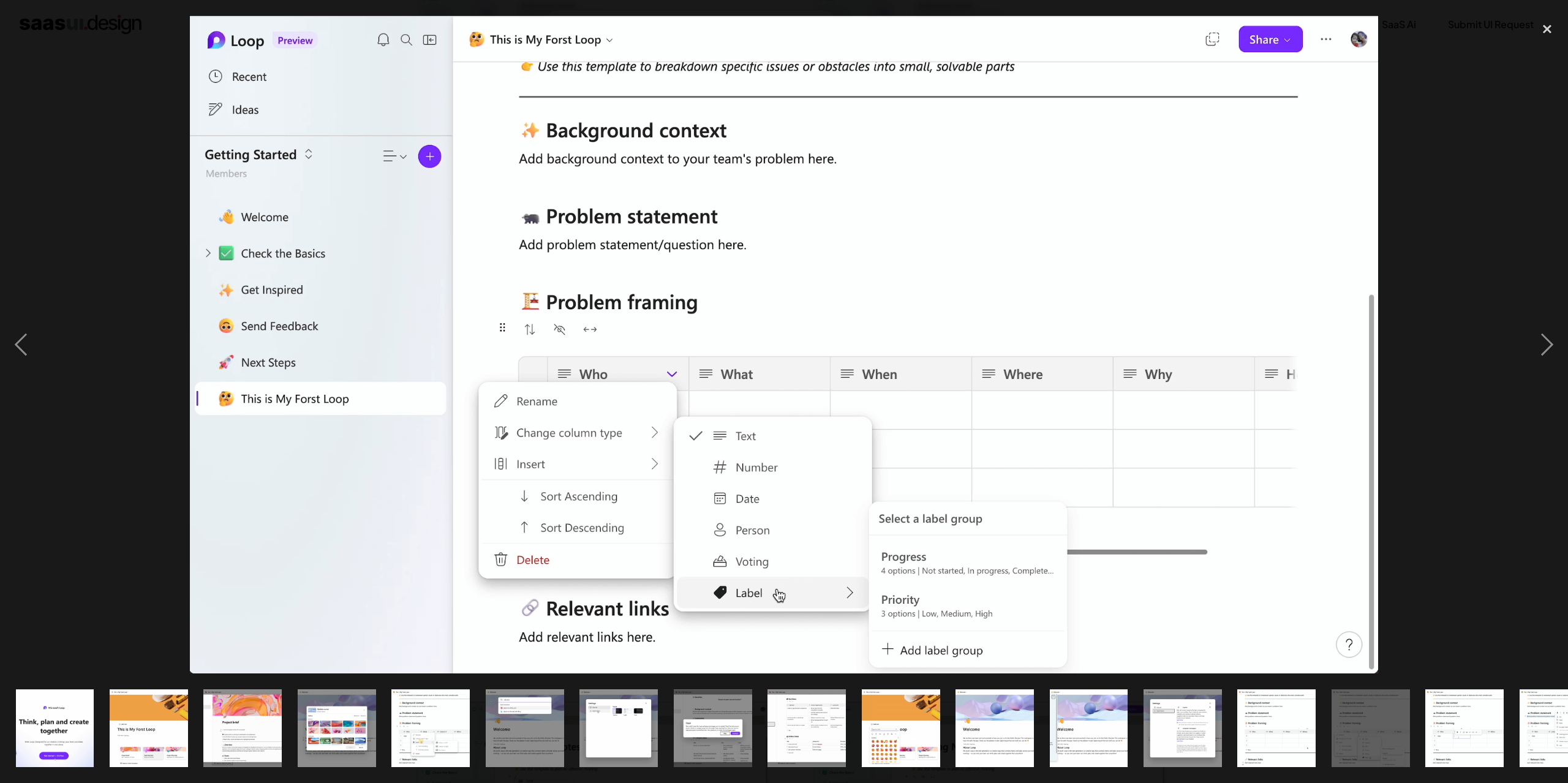
click at [117, 542] on div at bounding box center [784, 344] width 1568 height 658
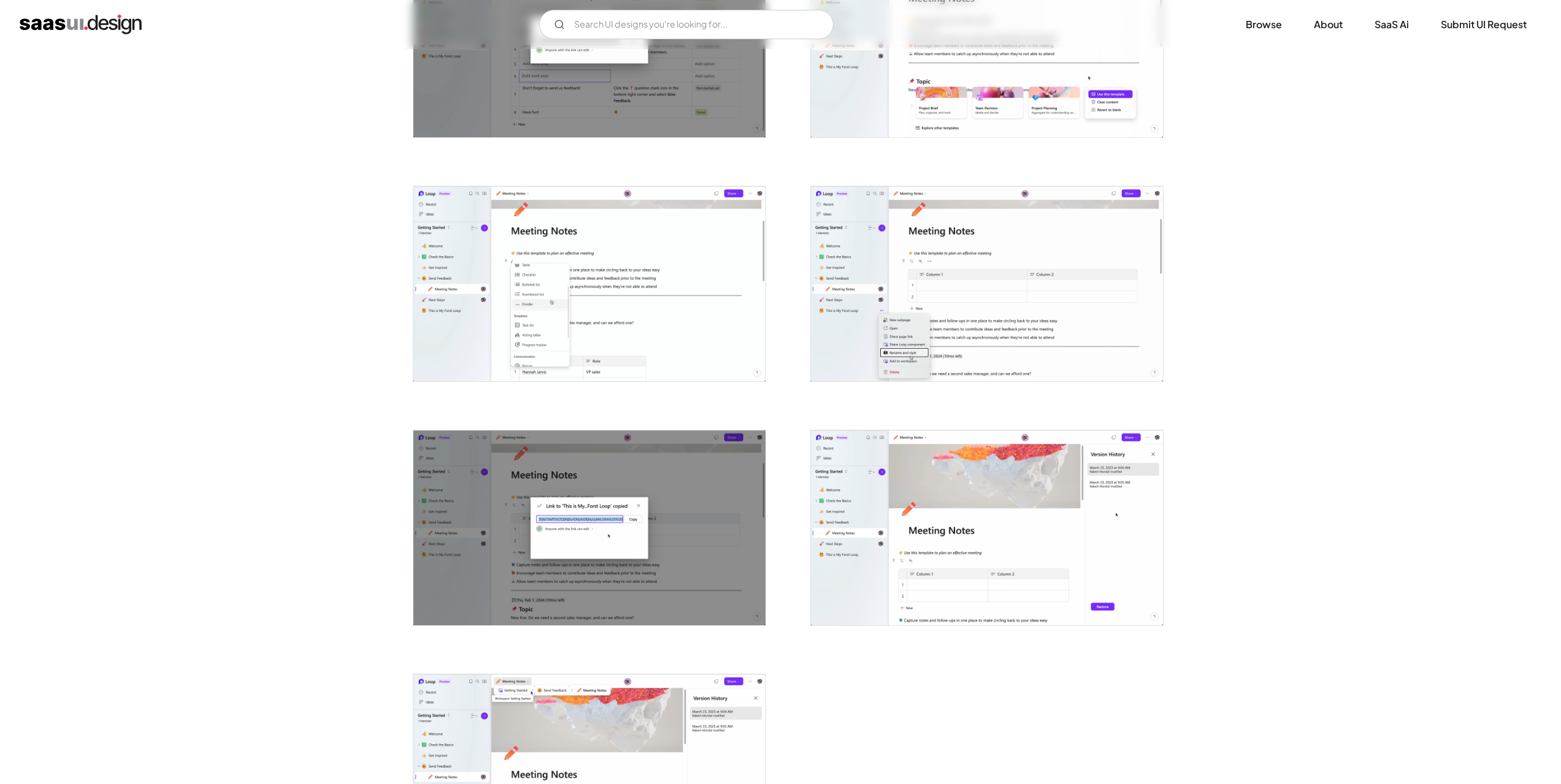
scroll to position [2547, 0]
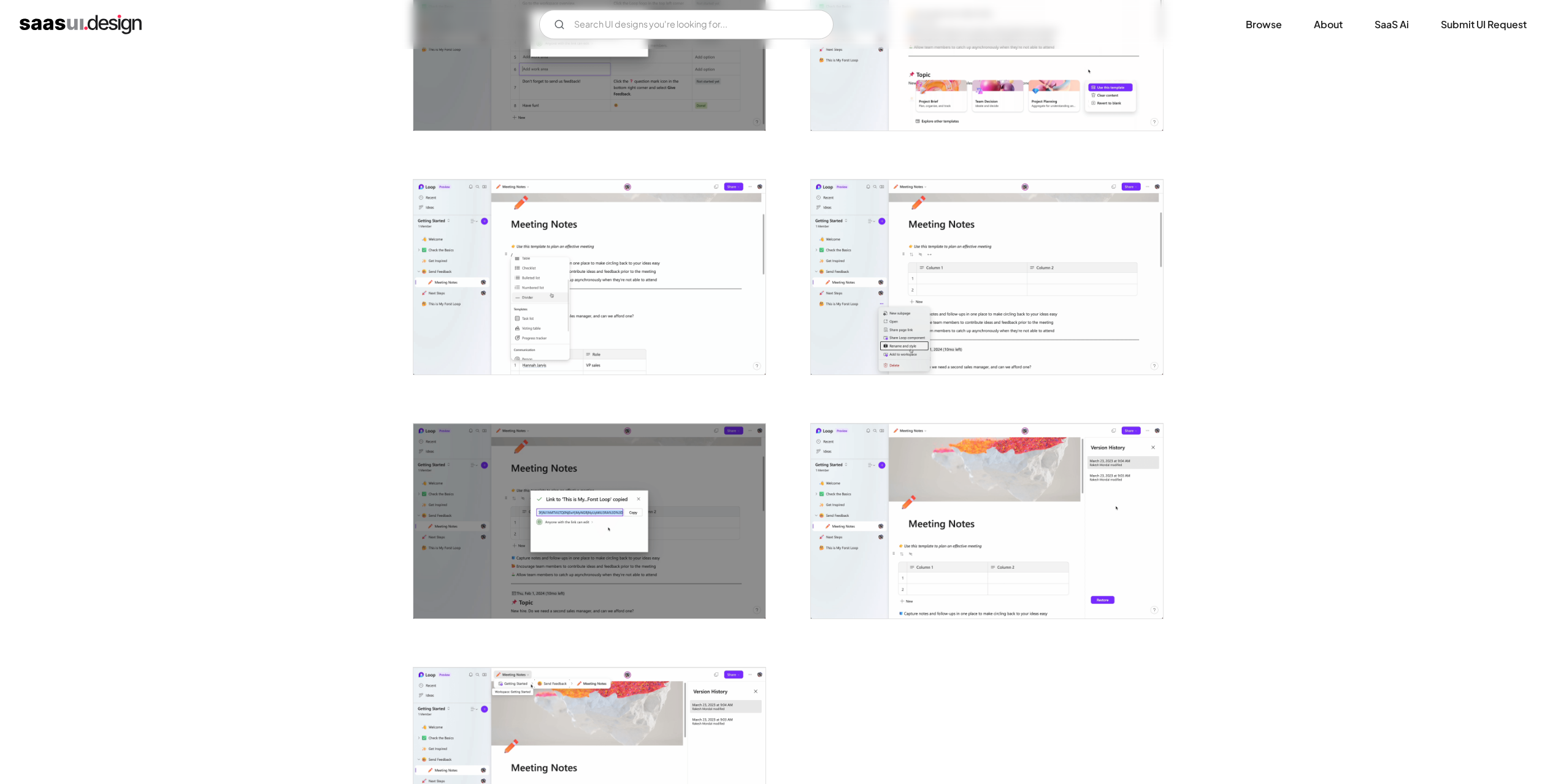
click at [1094, 310] on img "open lightbox" at bounding box center [987, 277] width 352 height 195
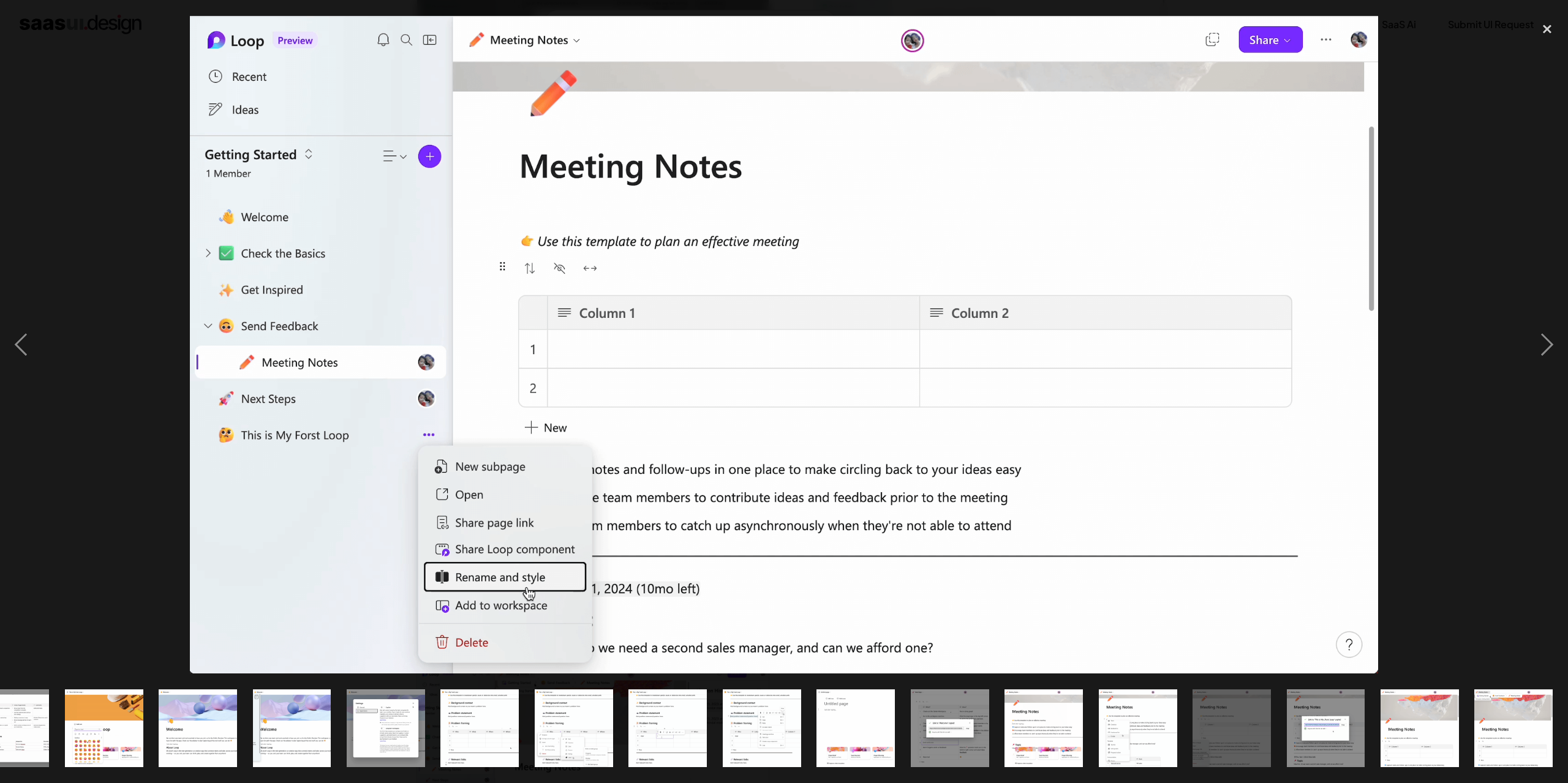
scroll to position [0, 798]
click at [76, 492] on div at bounding box center [784, 344] width 1568 height 658
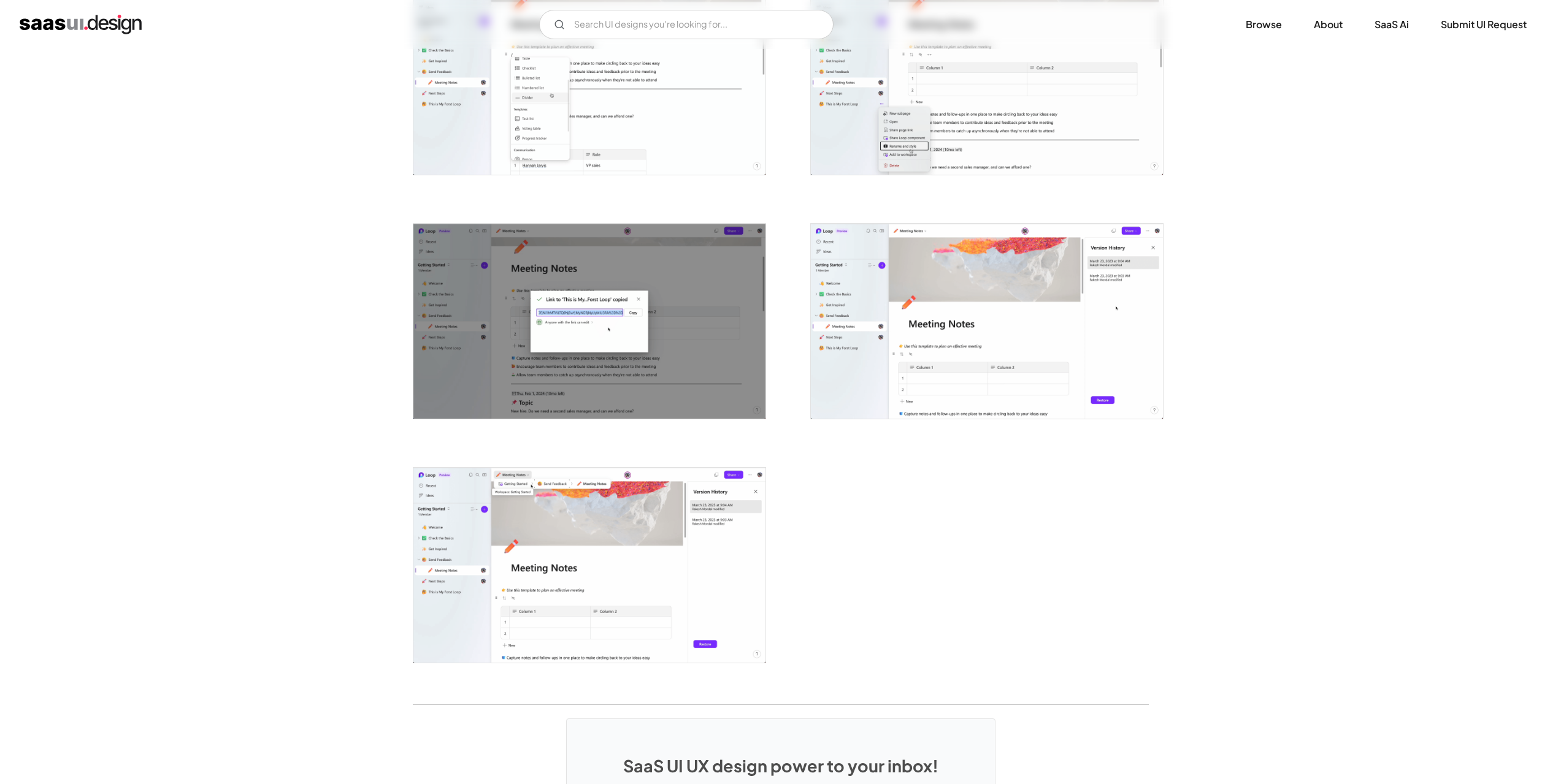
scroll to position [2915, 0]
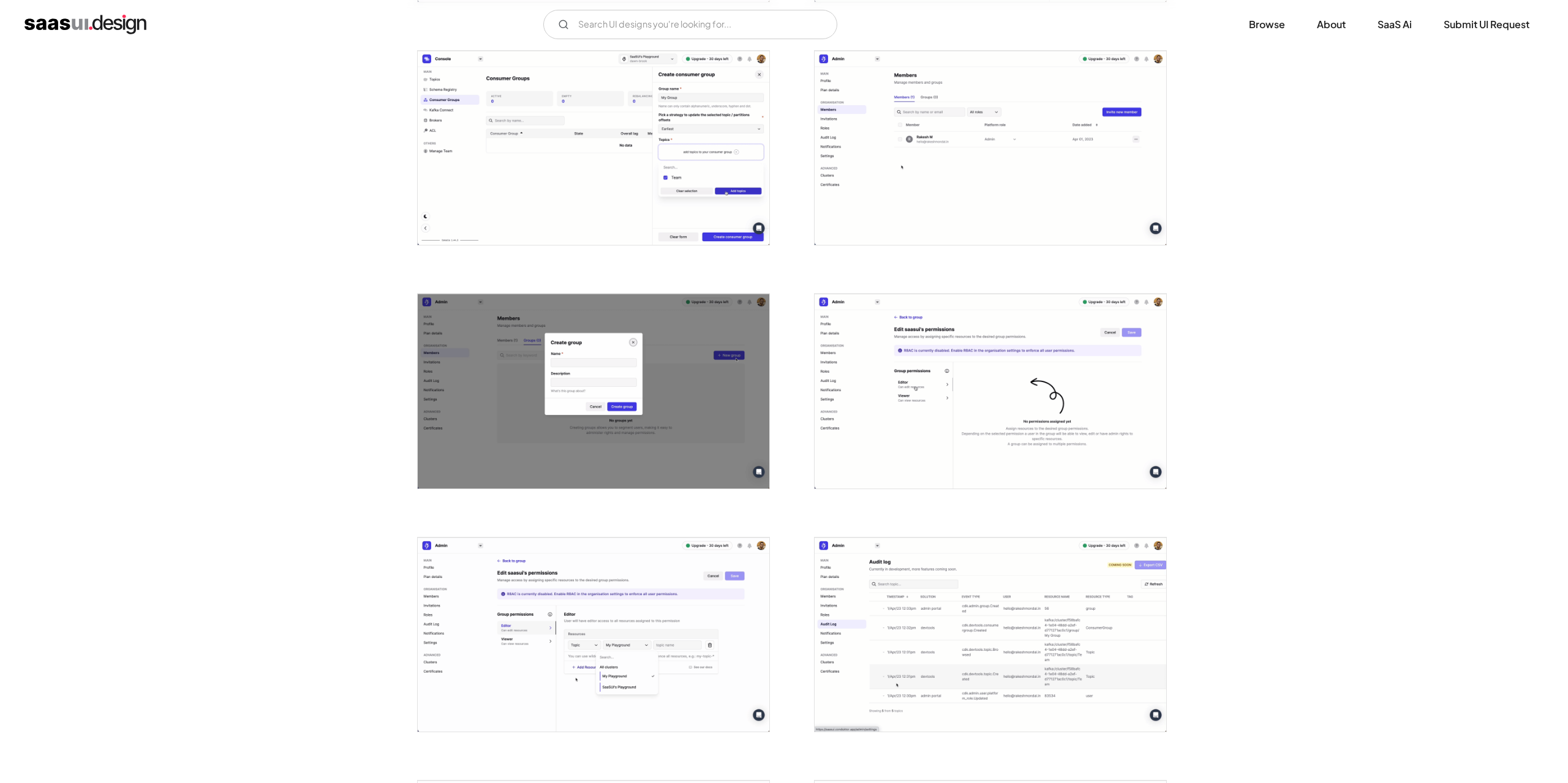
scroll to position [1960, 0]
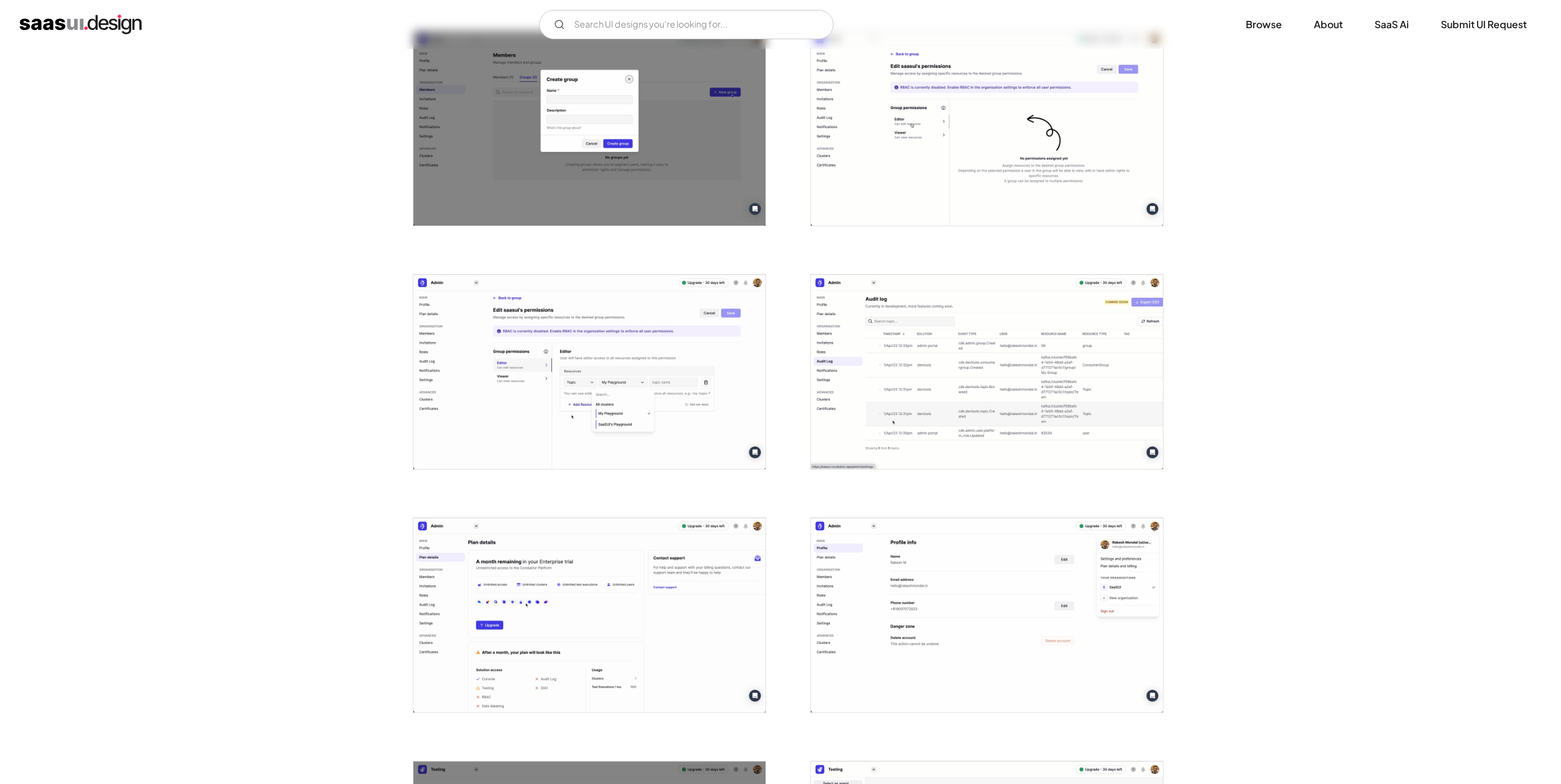
click at [951, 383] on img "open lightbox" at bounding box center [987, 372] width 352 height 195
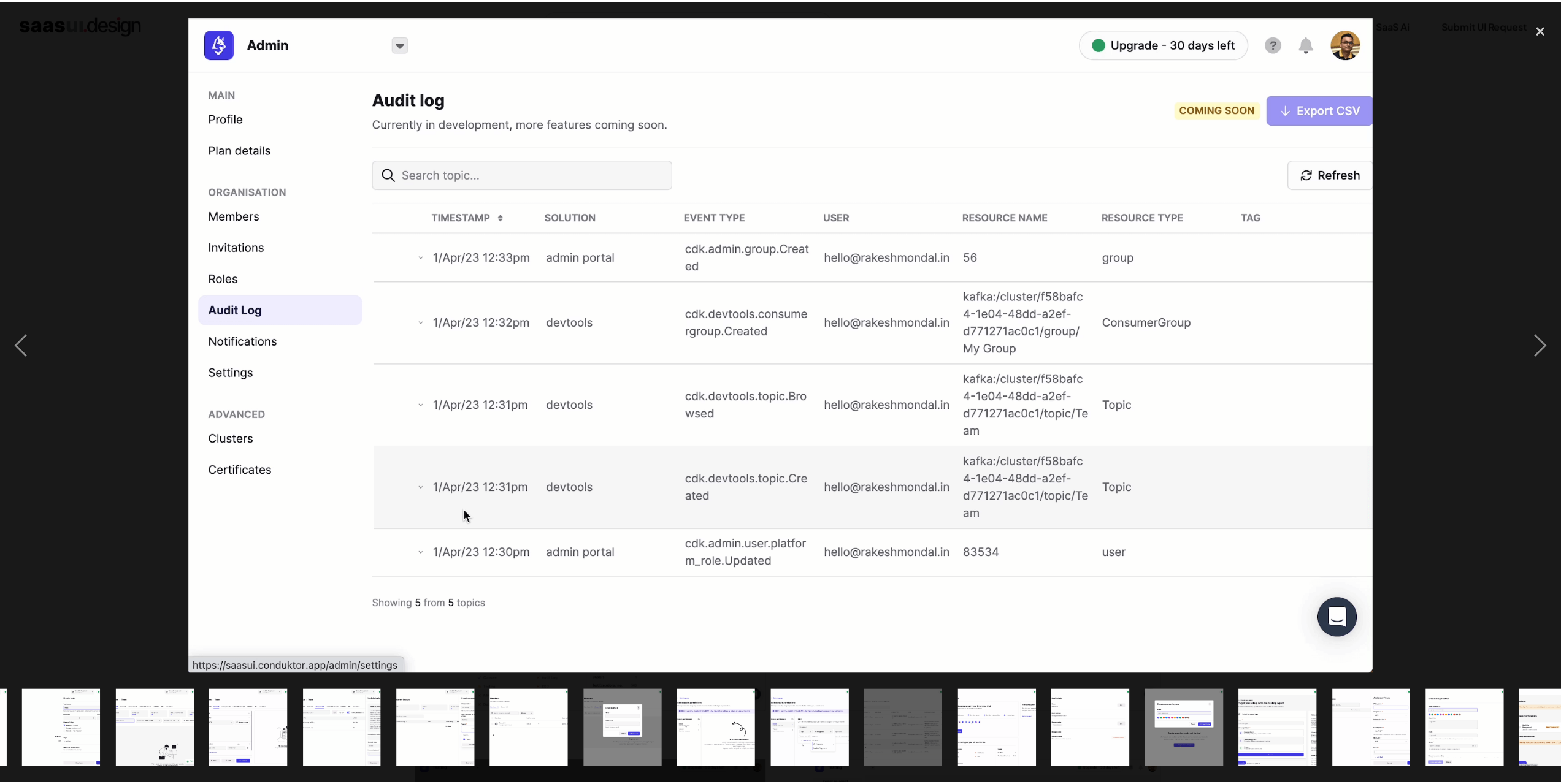
scroll to position [0, 799]
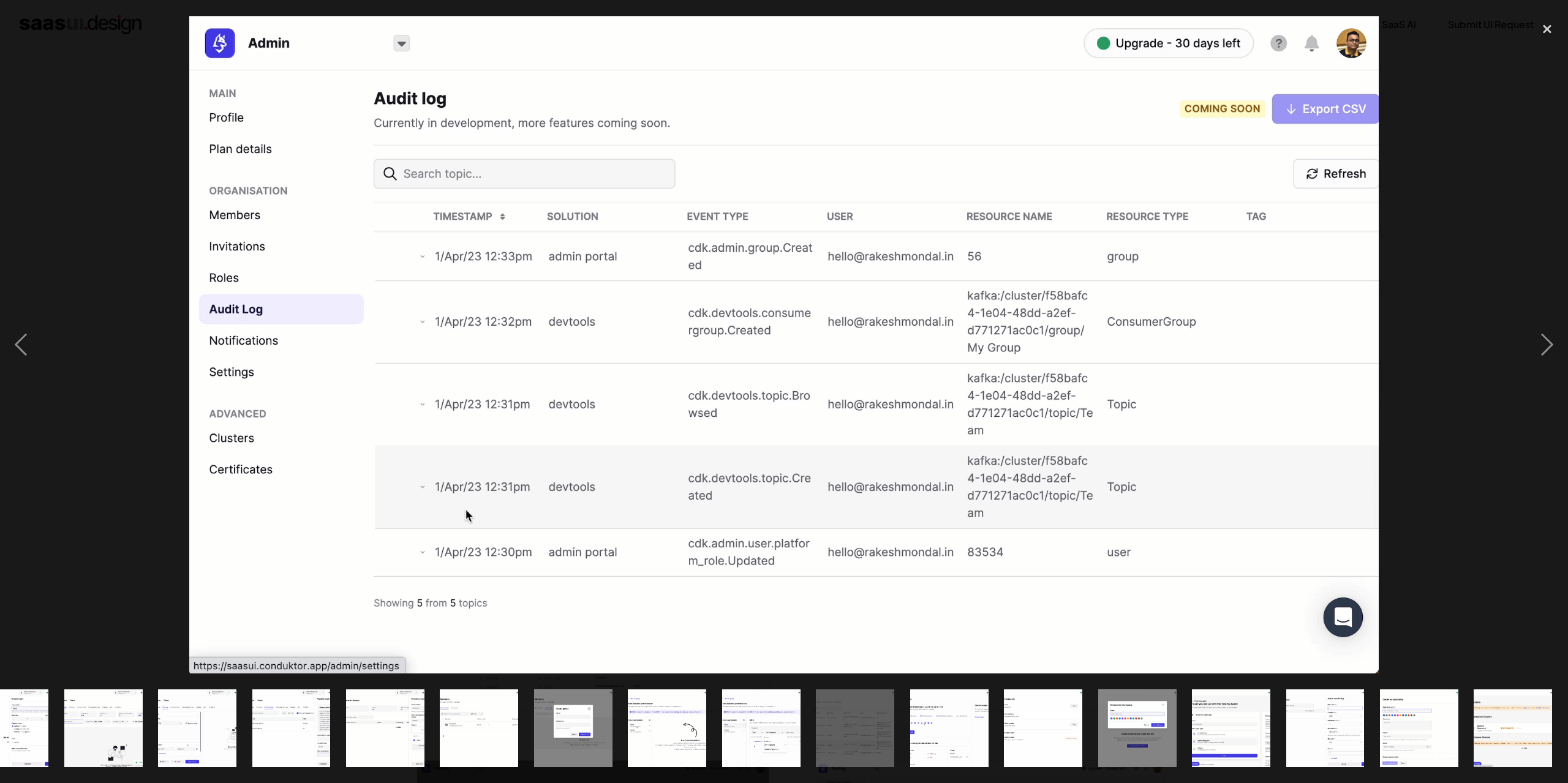
click at [101, 495] on div at bounding box center [784, 344] width 1568 height 658
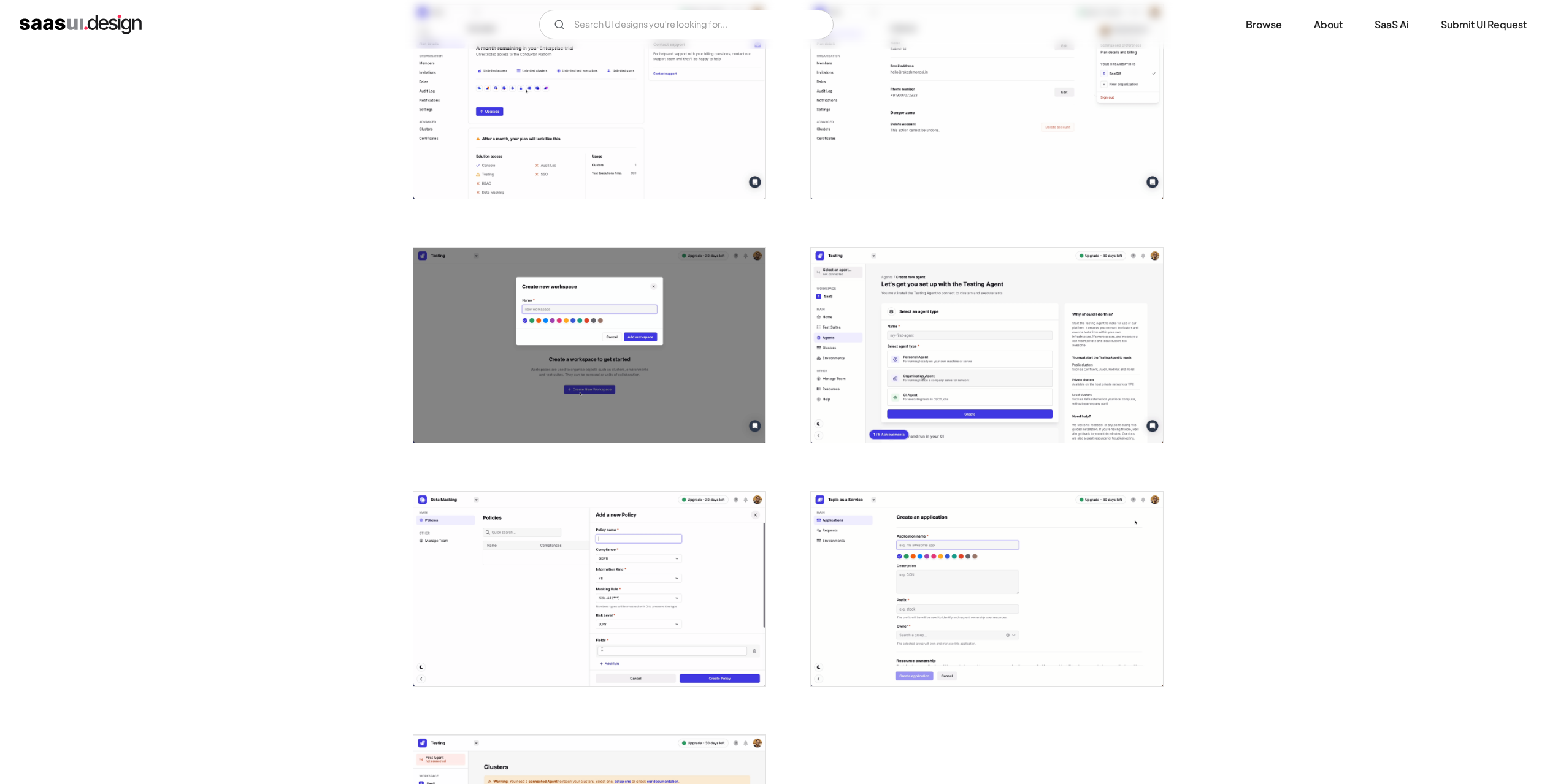
scroll to position [2514, 0]
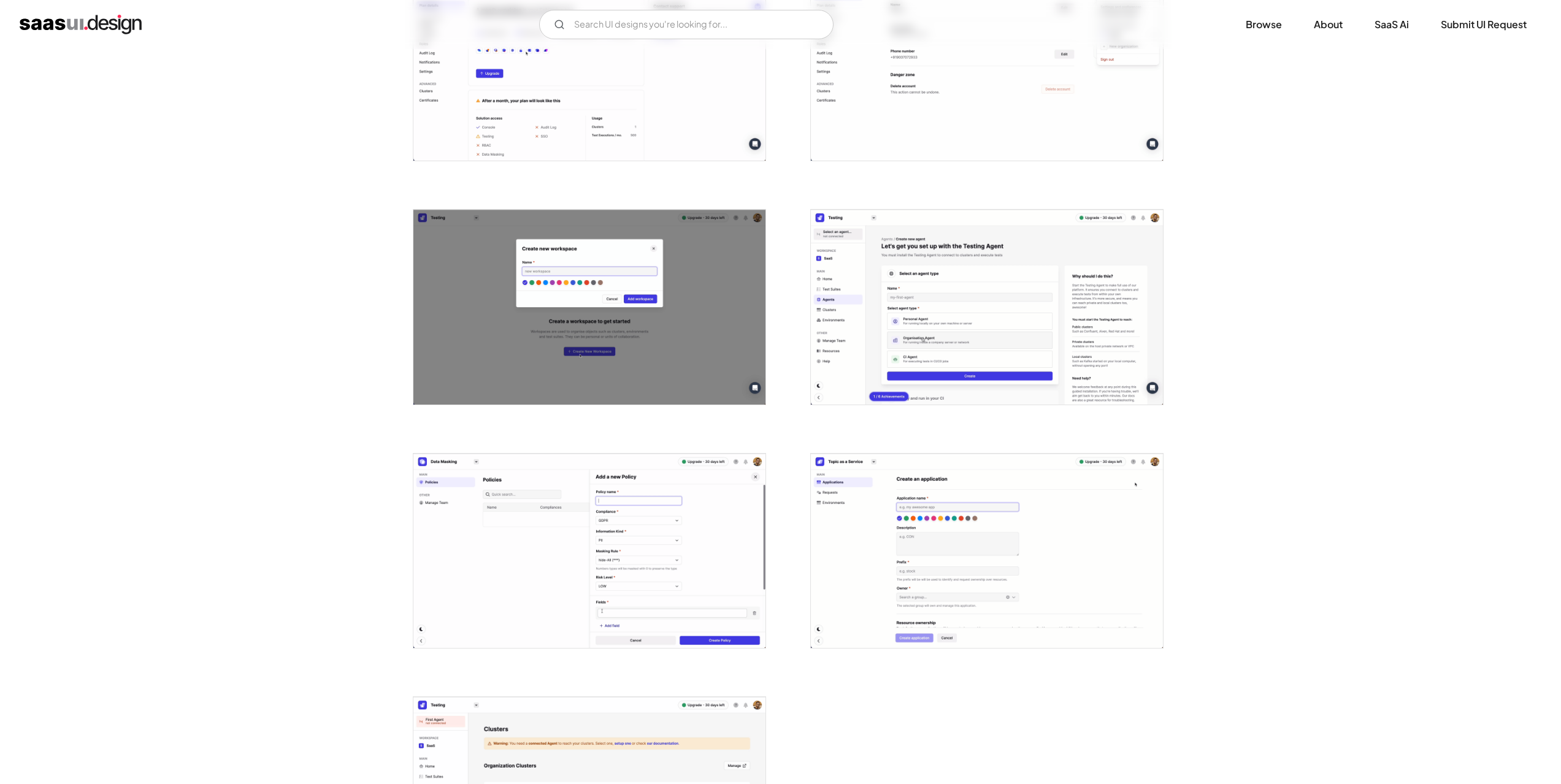
click at [1067, 310] on img "open lightbox" at bounding box center [987, 307] width 352 height 195
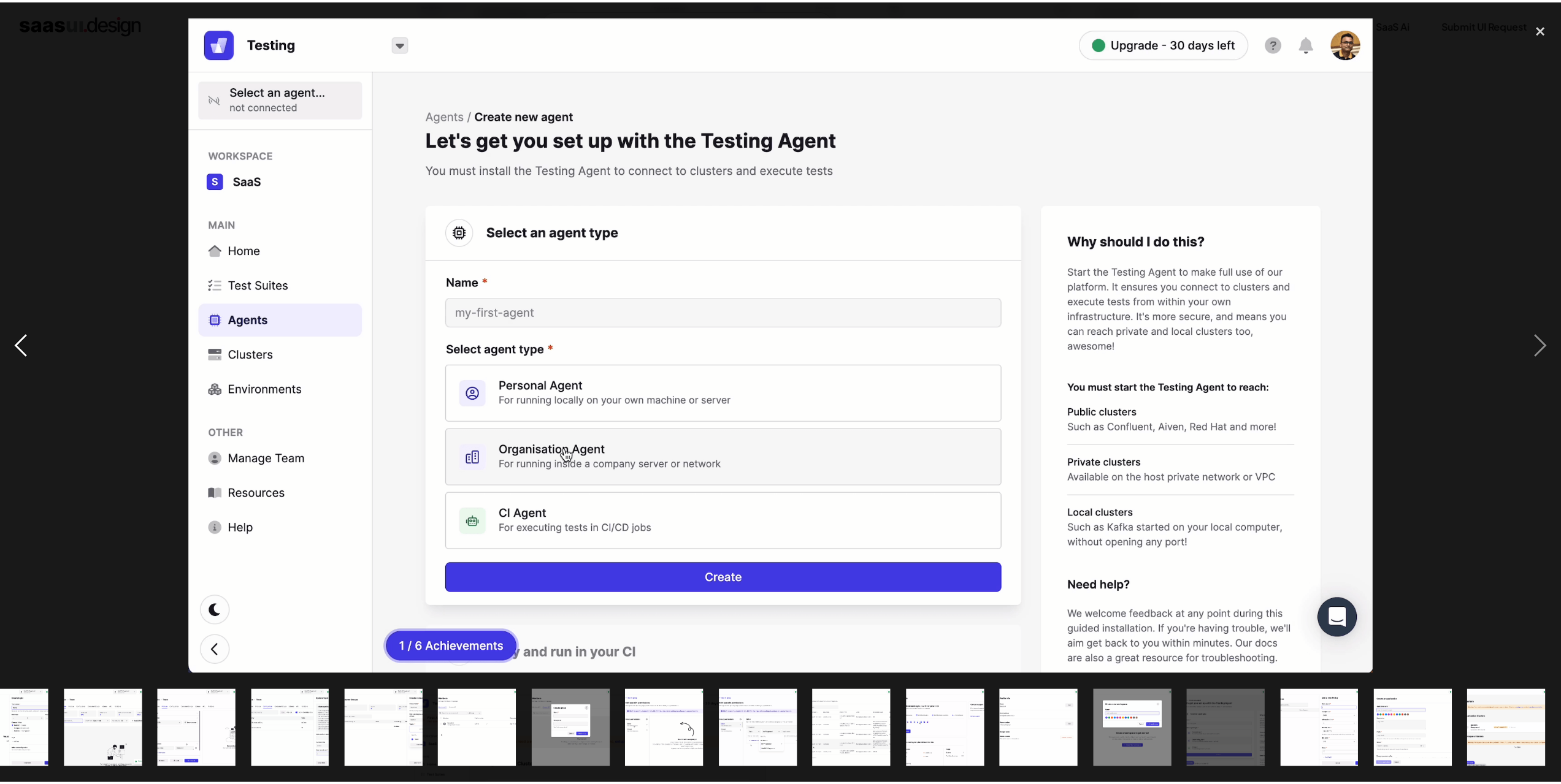
scroll to position [0, 799]
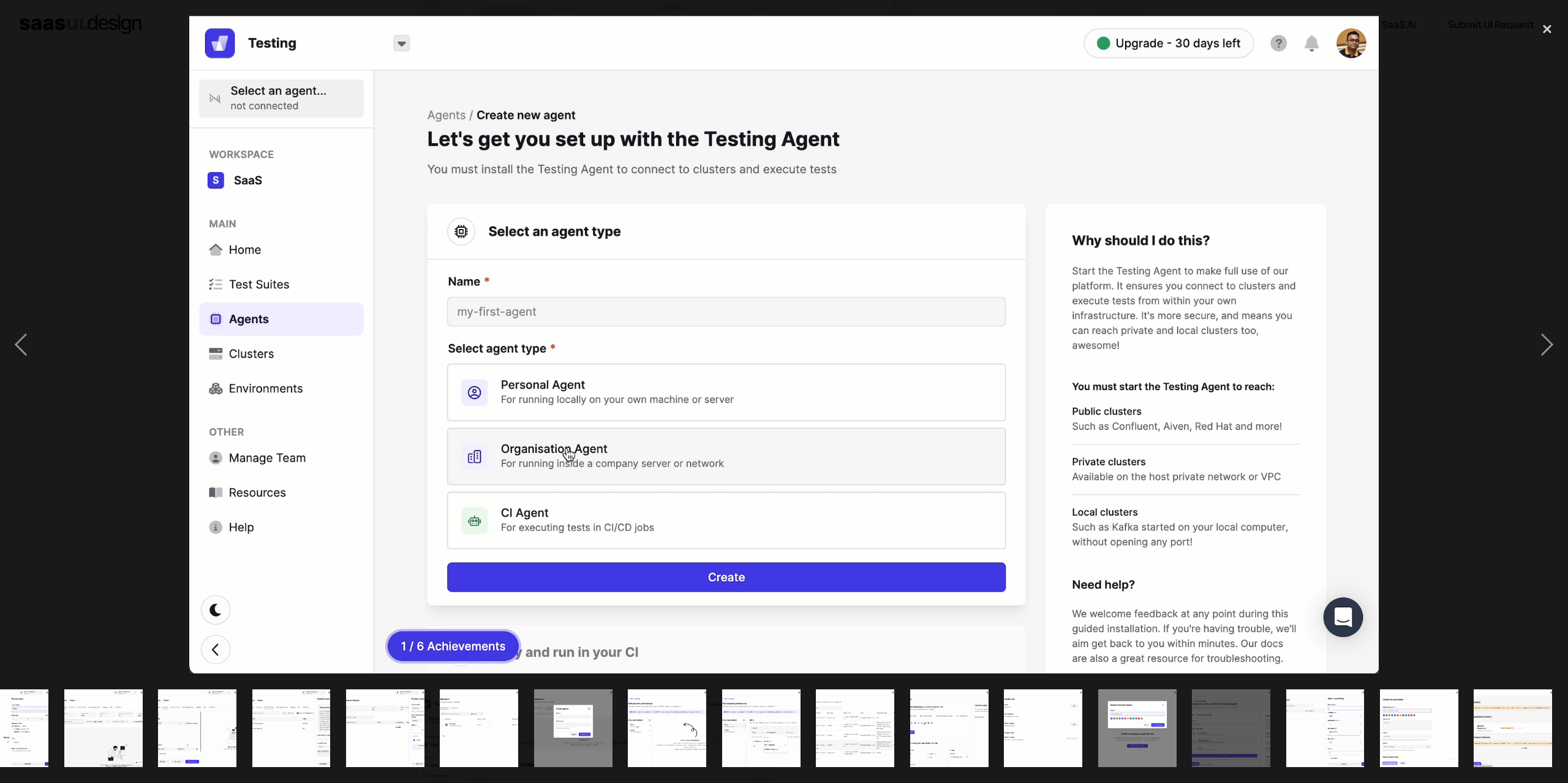
click at [96, 501] on div at bounding box center [784, 344] width 1568 height 658
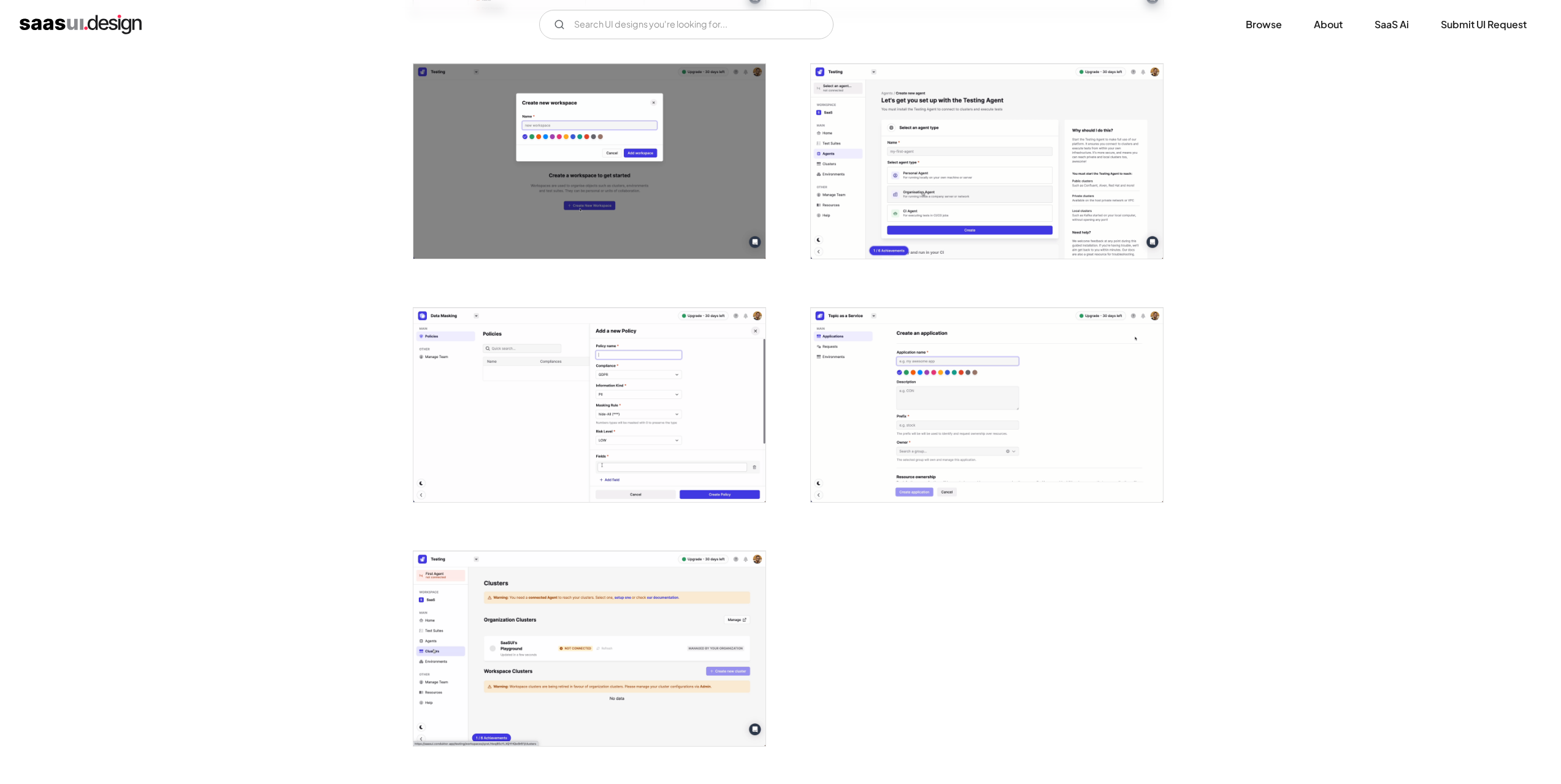
scroll to position [2943, 0]
